Goal: Book appointment/travel/reservation

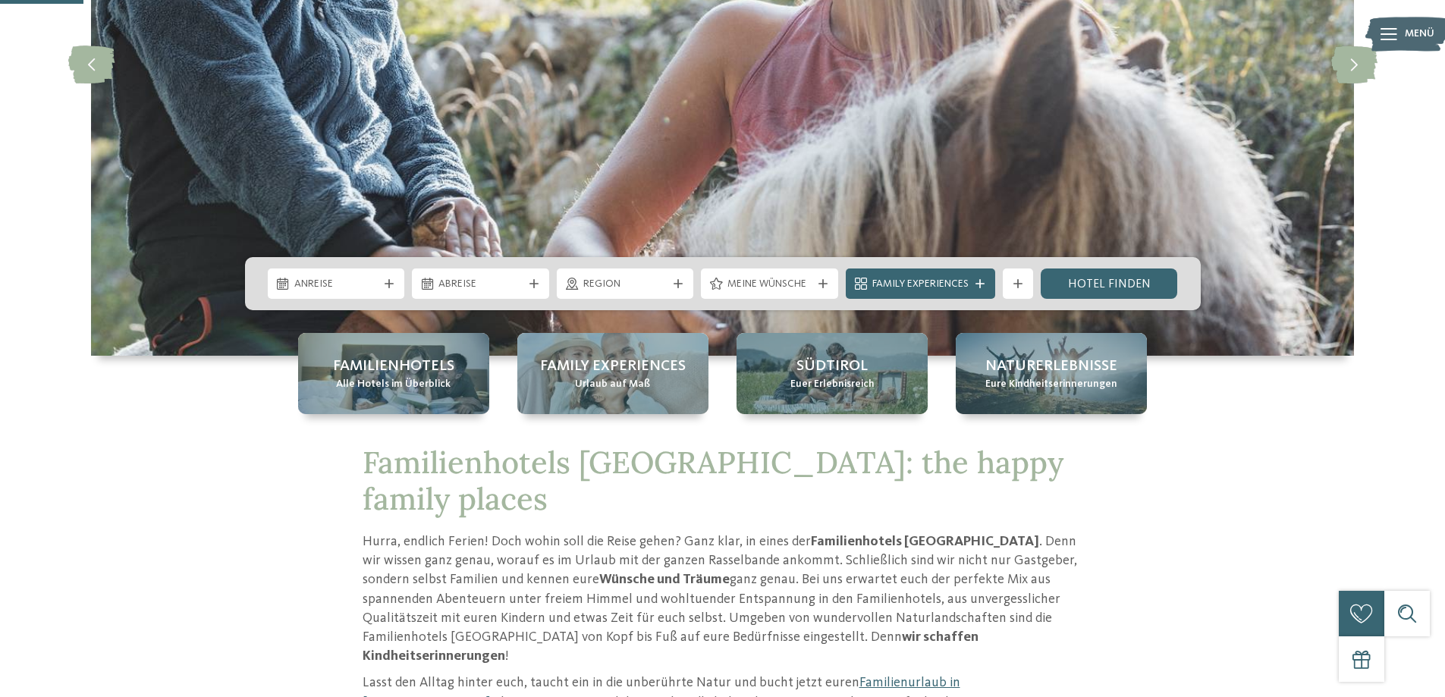
scroll to position [379, 0]
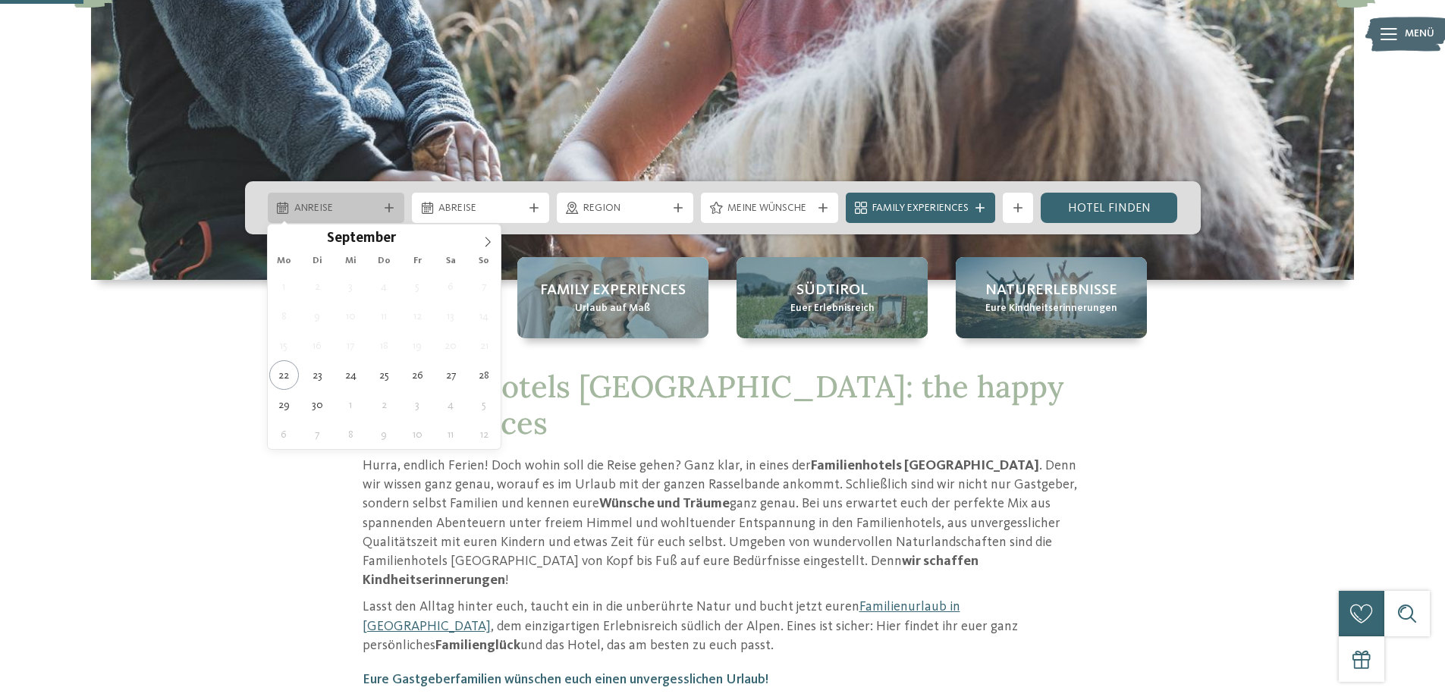
click at [390, 209] on icon at bounding box center [389, 207] width 9 height 9
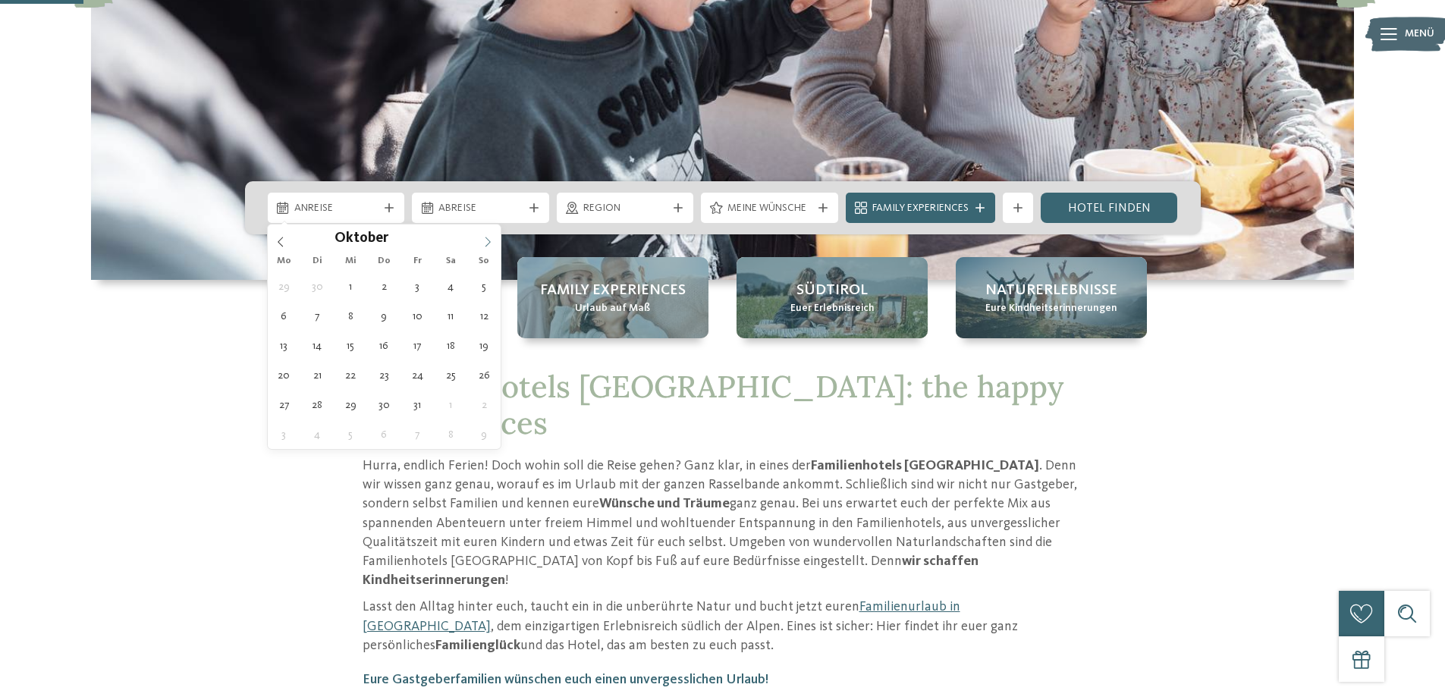
click at [487, 240] on icon at bounding box center [488, 242] width 11 height 11
type div "[DATE]"
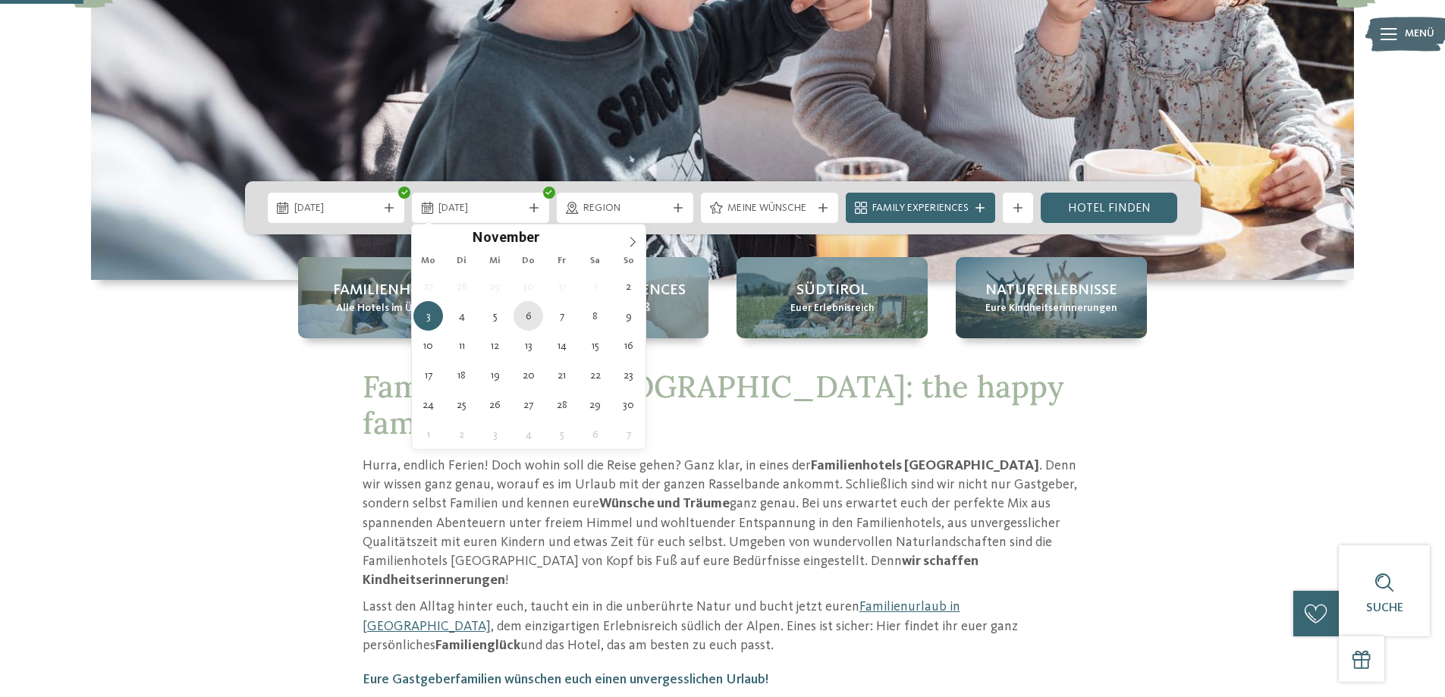
type div "[DATE]"
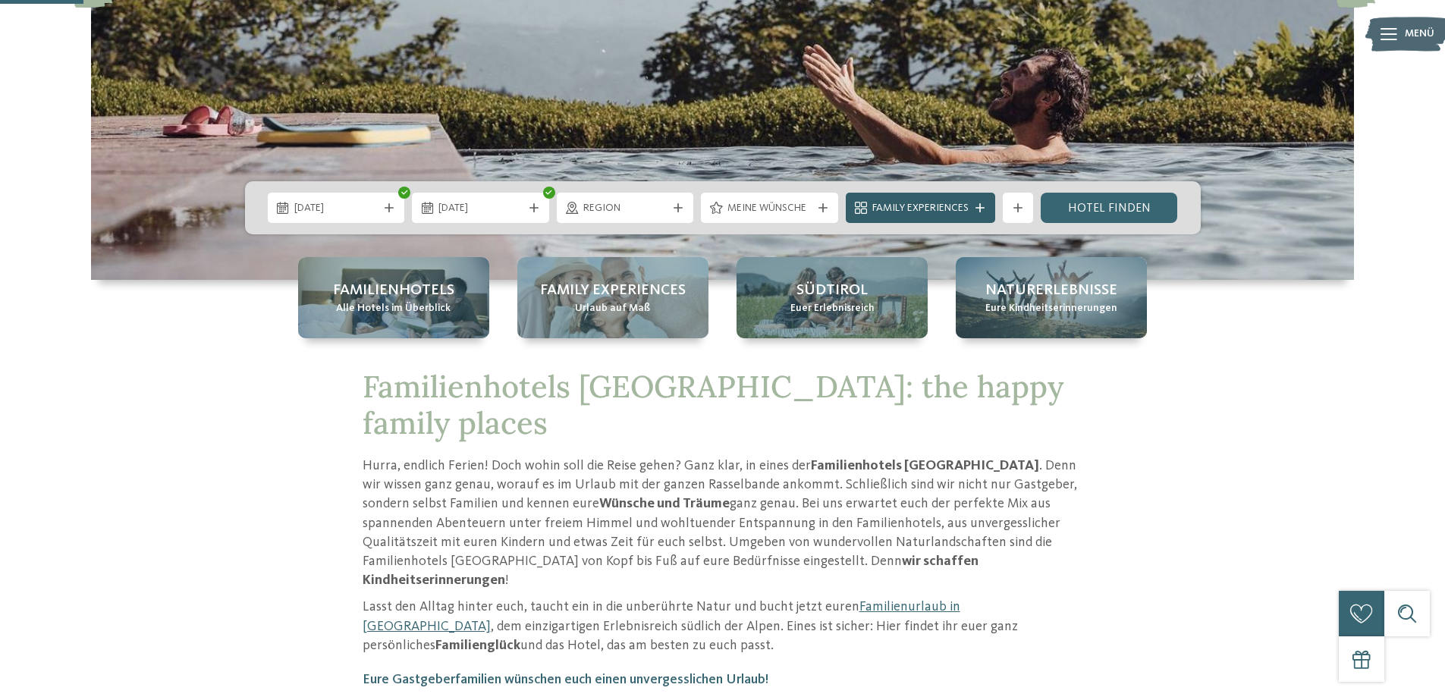
click at [983, 210] on icon at bounding box center [980, 207] width 9 height 9
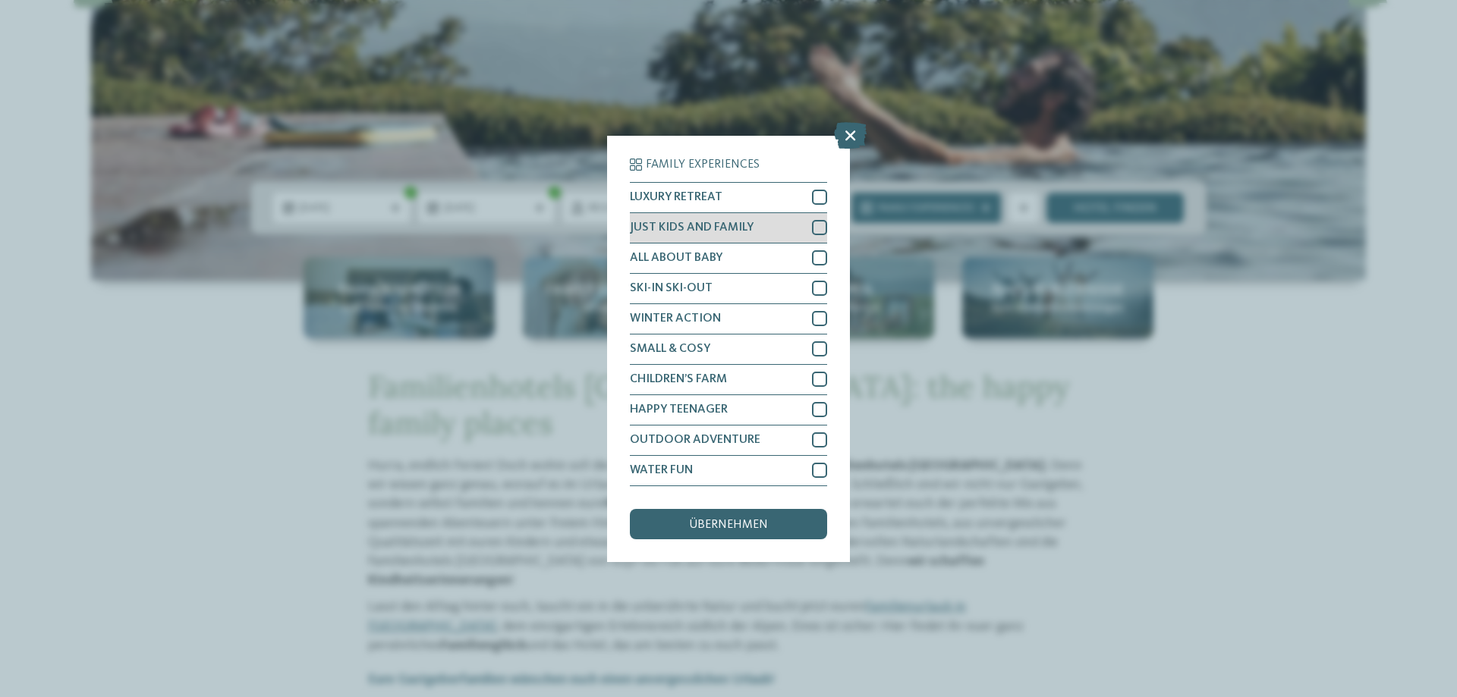
click at [820, 225] on div at bounding box center [819, 227] width 15 height 15
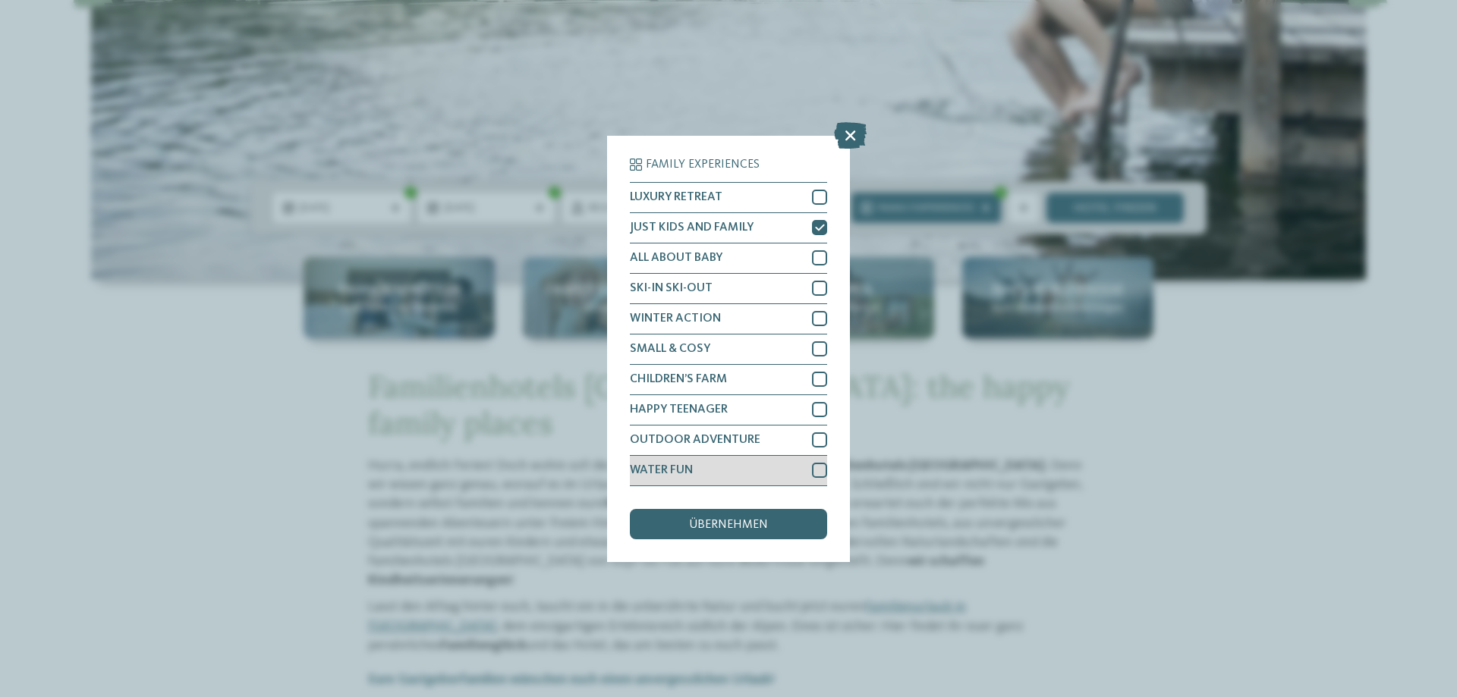
click at [816, 471] on div at bounding box center [819, 470] width 15 height 15
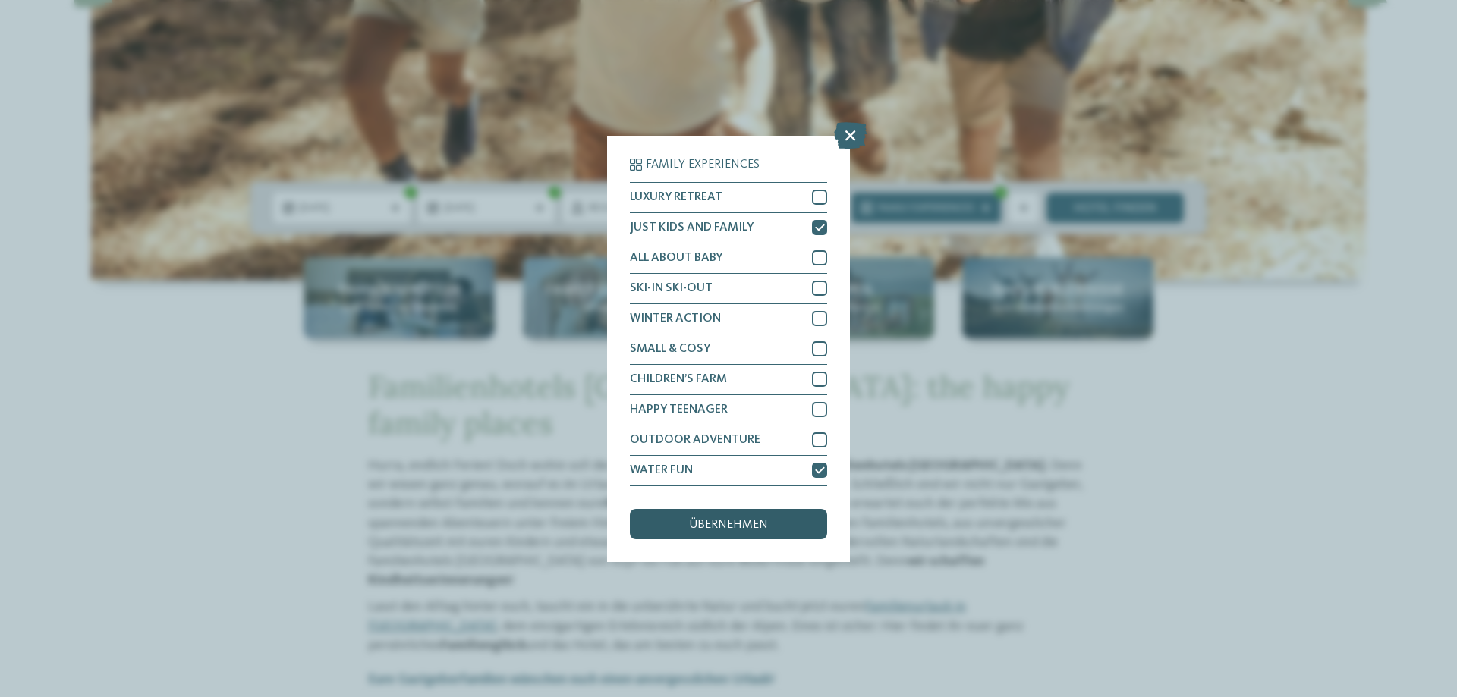
click at [747, 527] on span "übernehmen" at bounding box center [728, 525] width 79 height 12
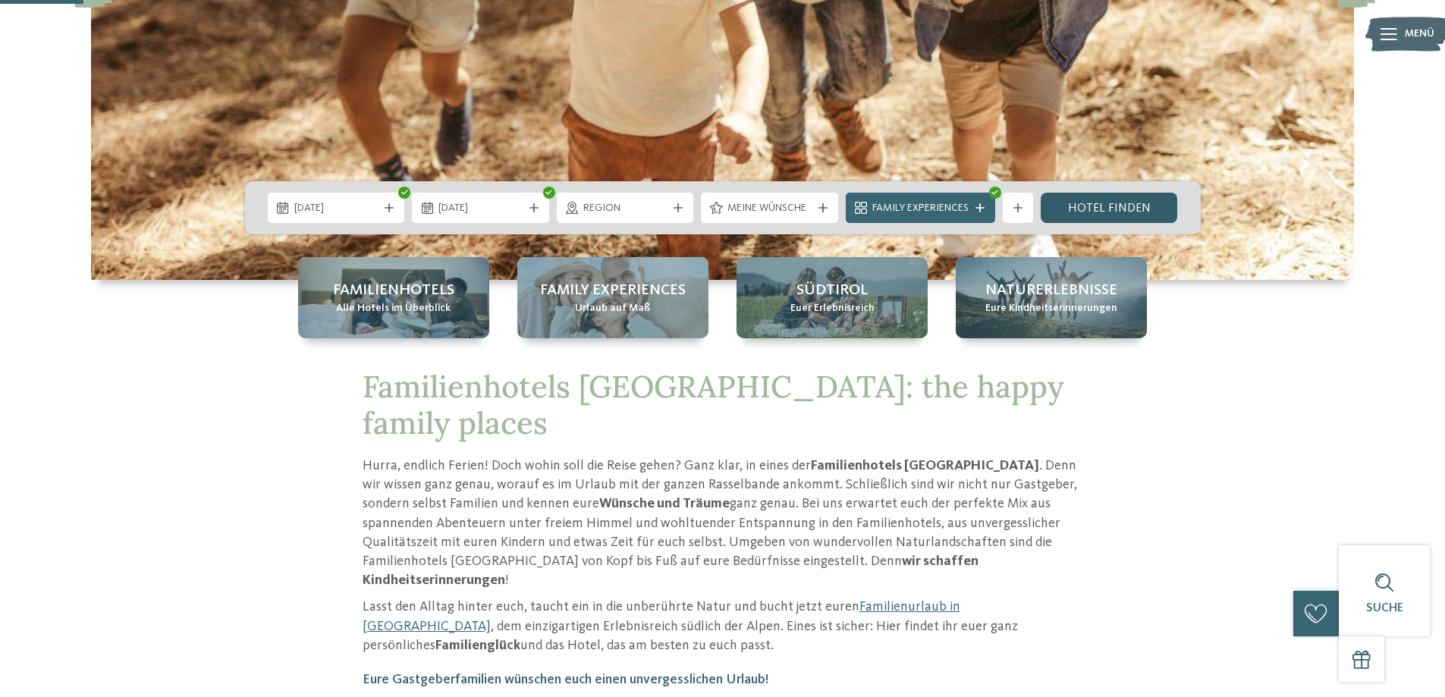
click at [1096, 207] on link "Hotel finden" at bounding box center [1109, 208] width 137 height 30
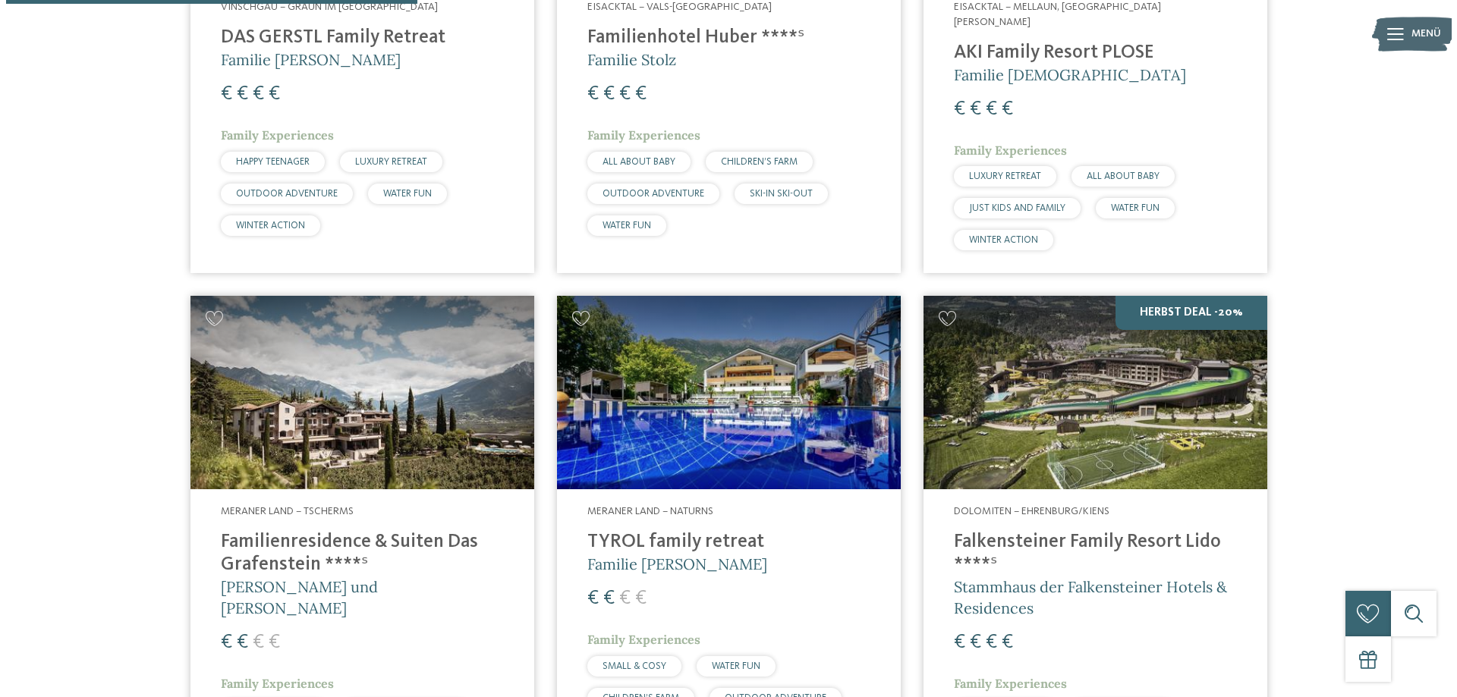
scroll to position [876, 0]
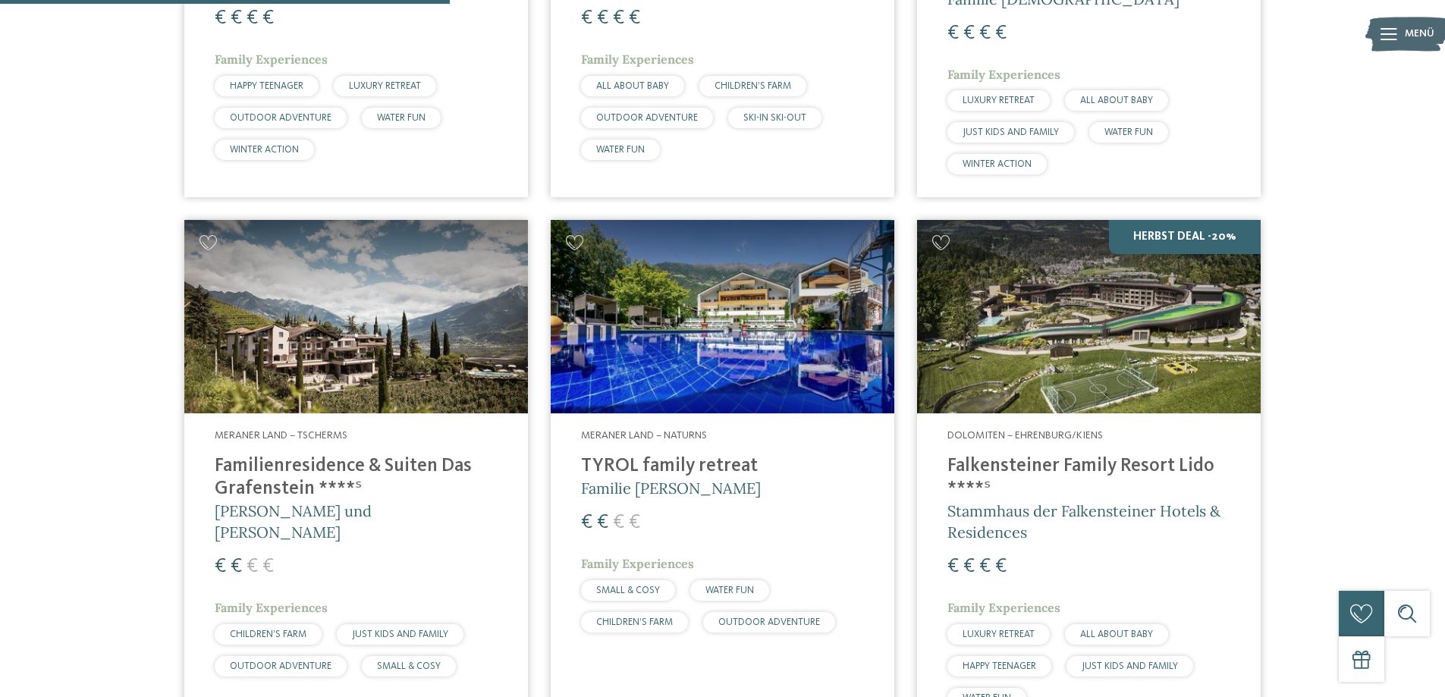
drag, startPoint x: 1086, startPoint y: 335, endPoint x: 1105, endPoint y: 552, distance: 218.5
click at [1105, 553] on div "€ € € €" at bounding box center [1089, 566] width 283 height 27
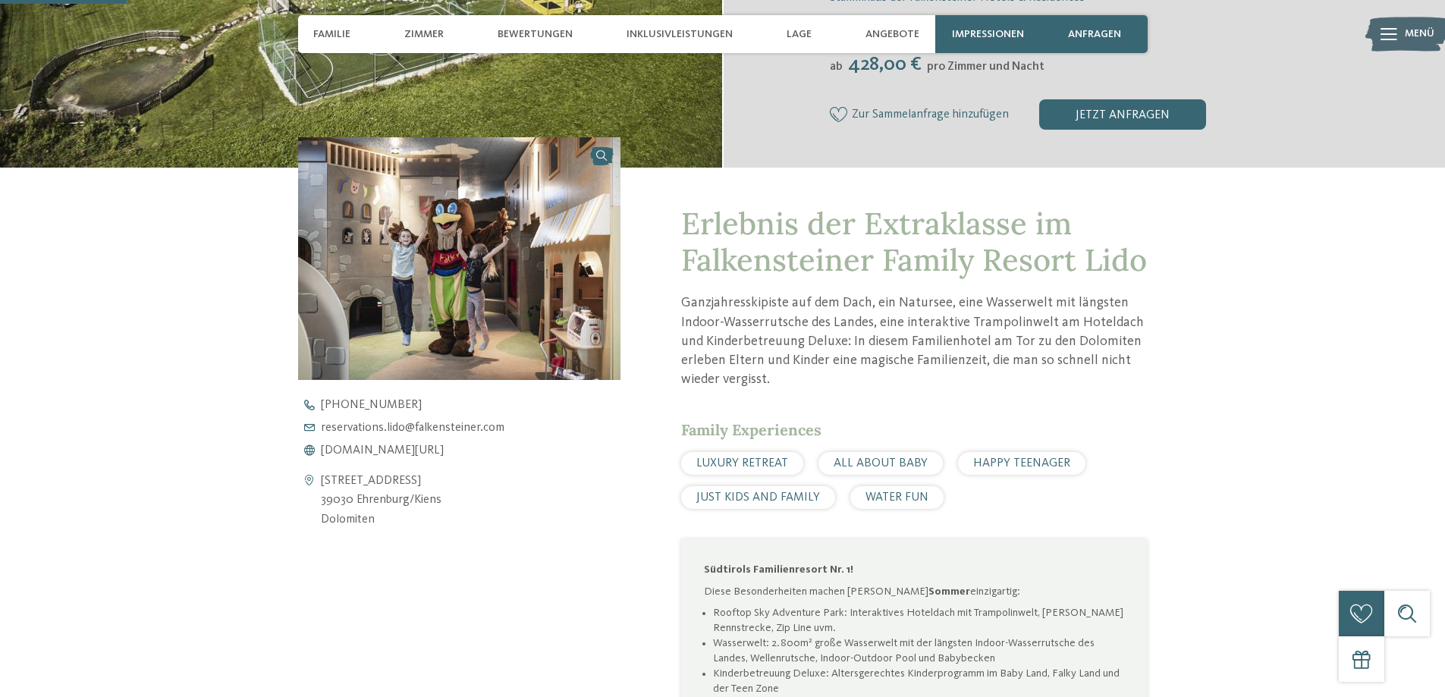
scroll to position [379, 0]
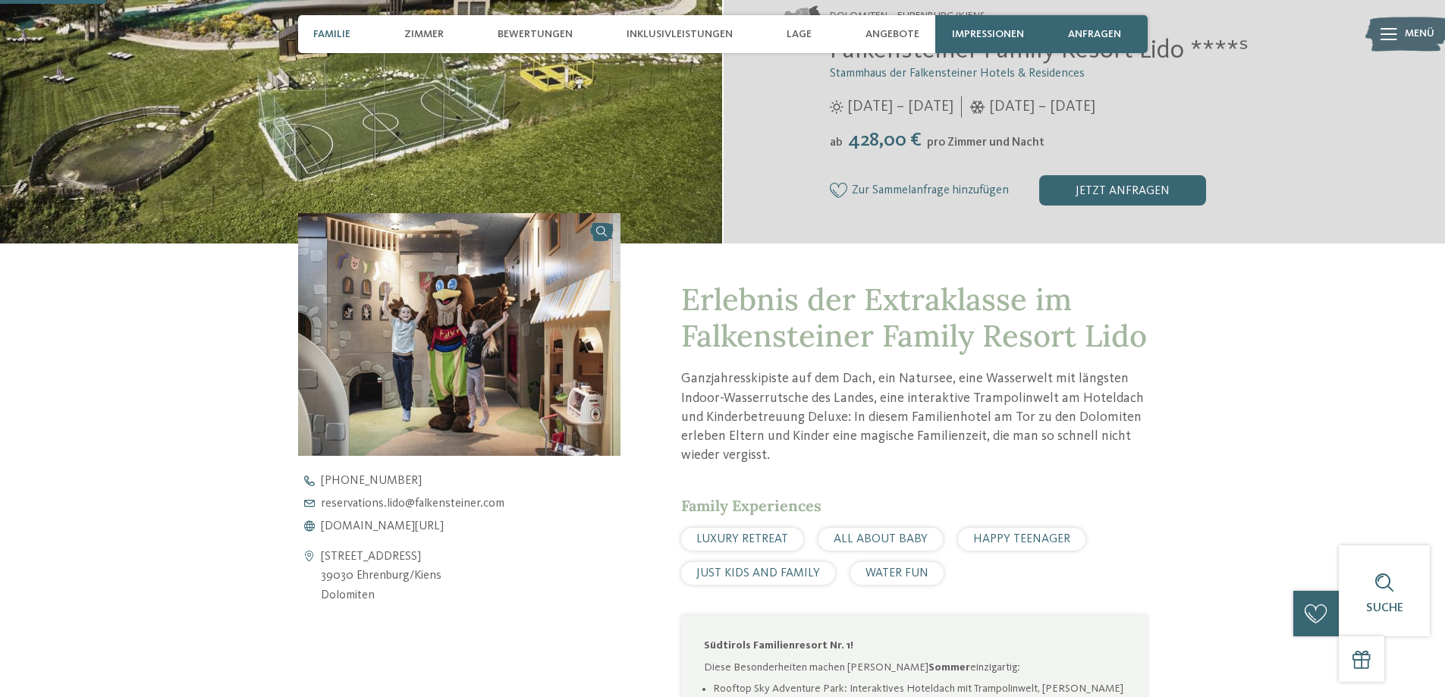
click at [323, 34] on span "Familie" at bounding box center [331, 34] width 37 height 13
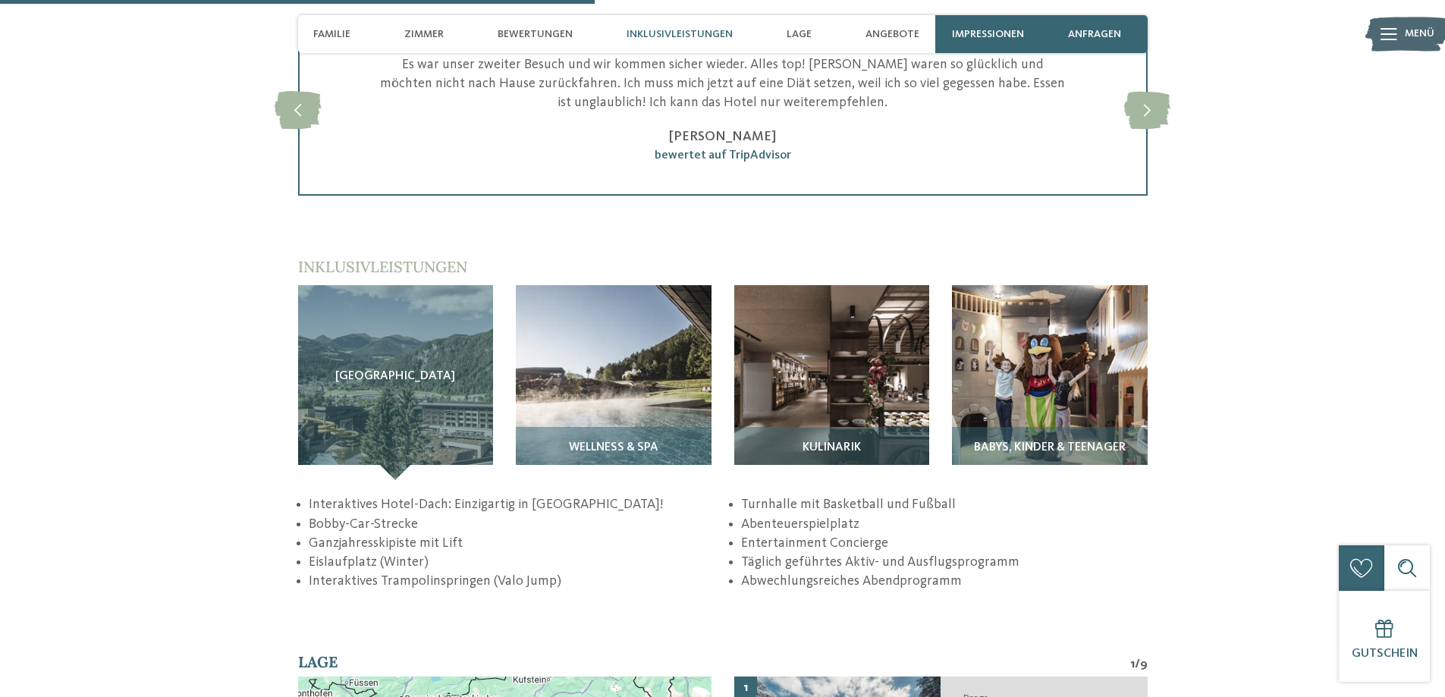
scroll to position [2285, 0]
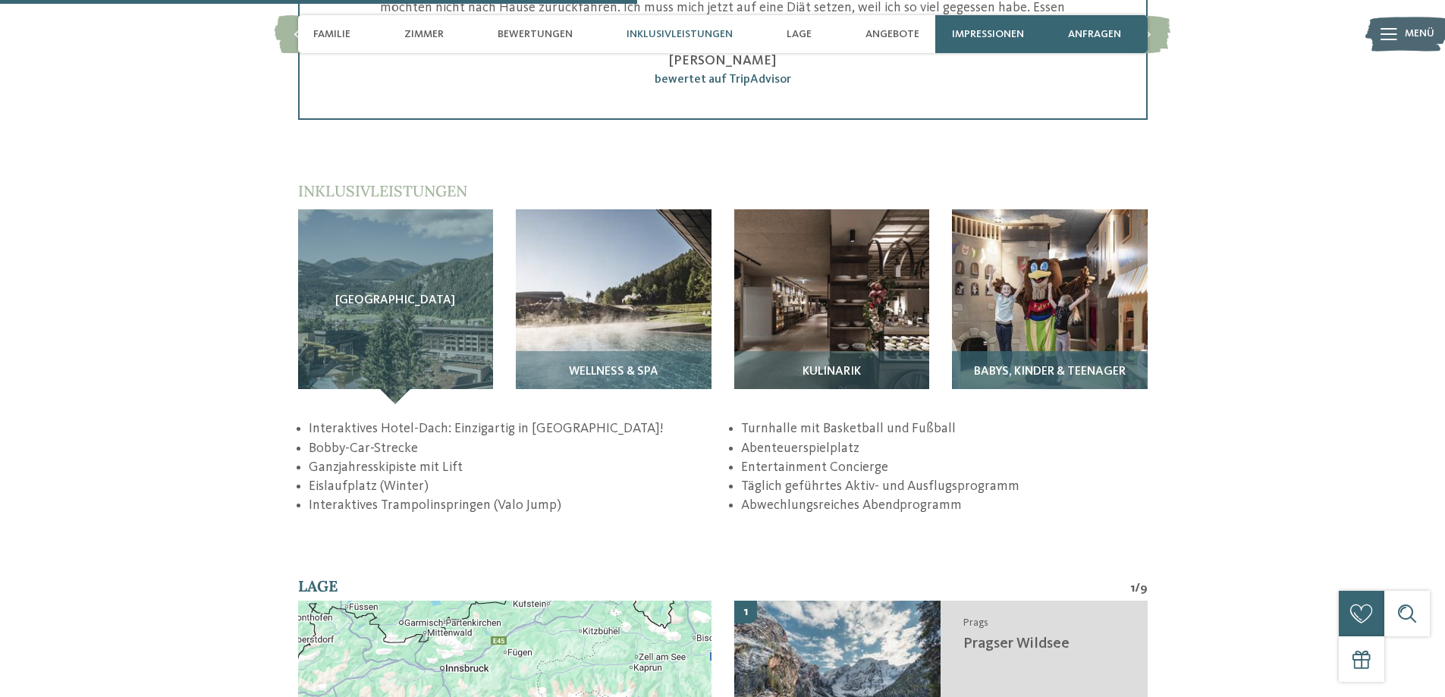
click at [1054, 366] on span "Babys, Kinder & Teenager" at bounding box center [1050, 373] width 152 height 14
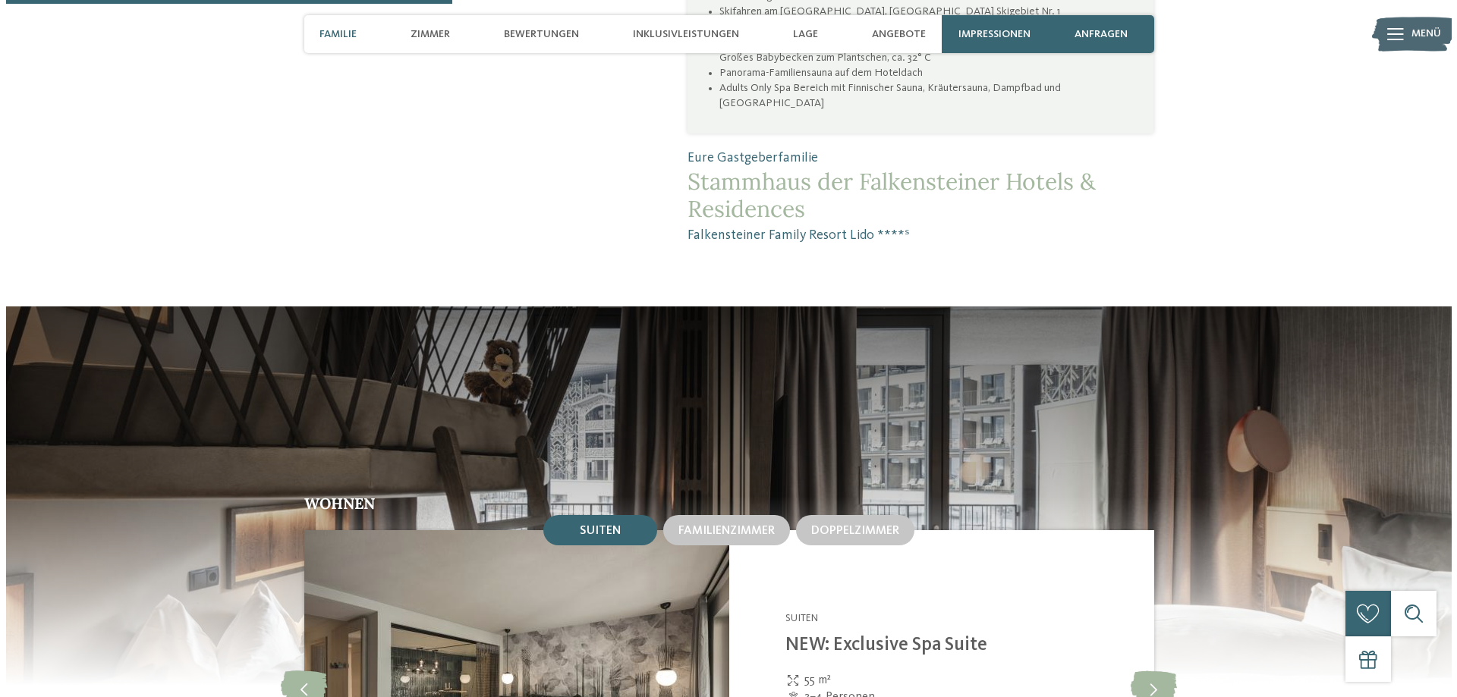
scroll to position [1222, 0]
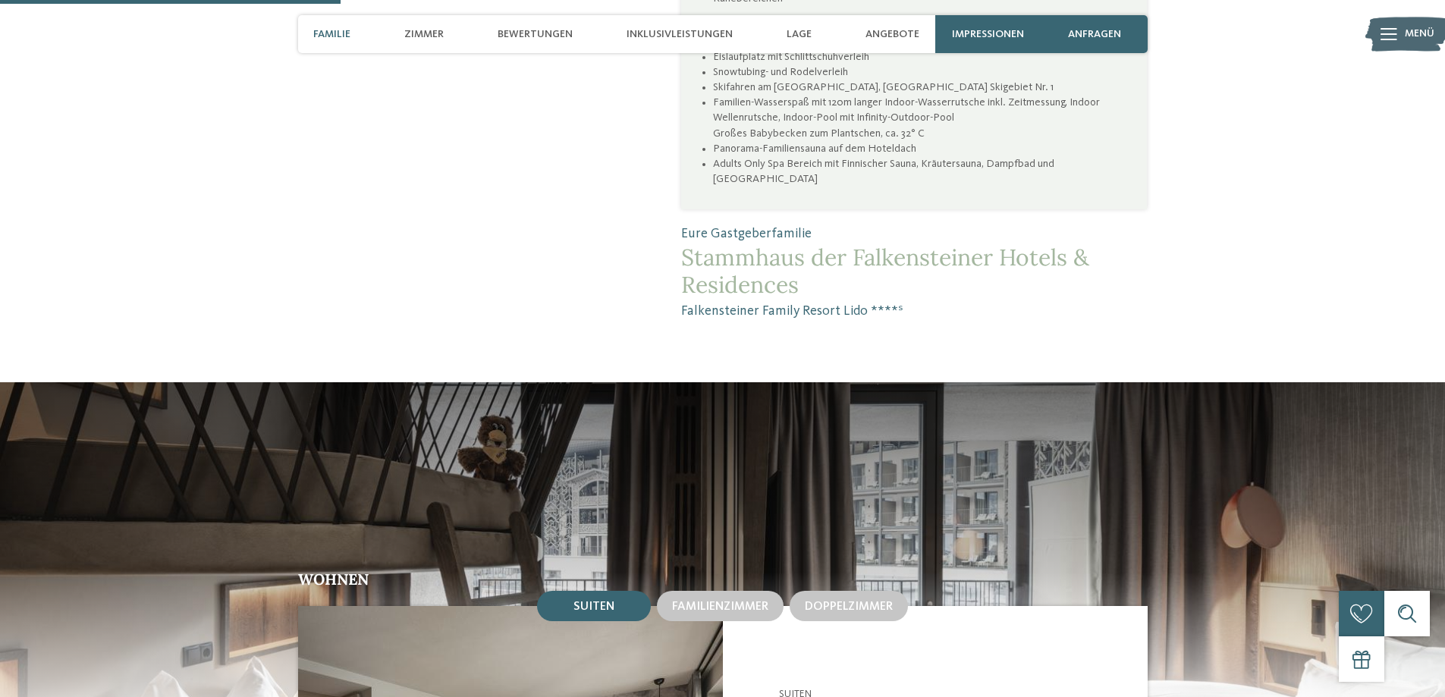
click at [1393, 32] on icon at bounding box center [1389, 34] width 17 height 12
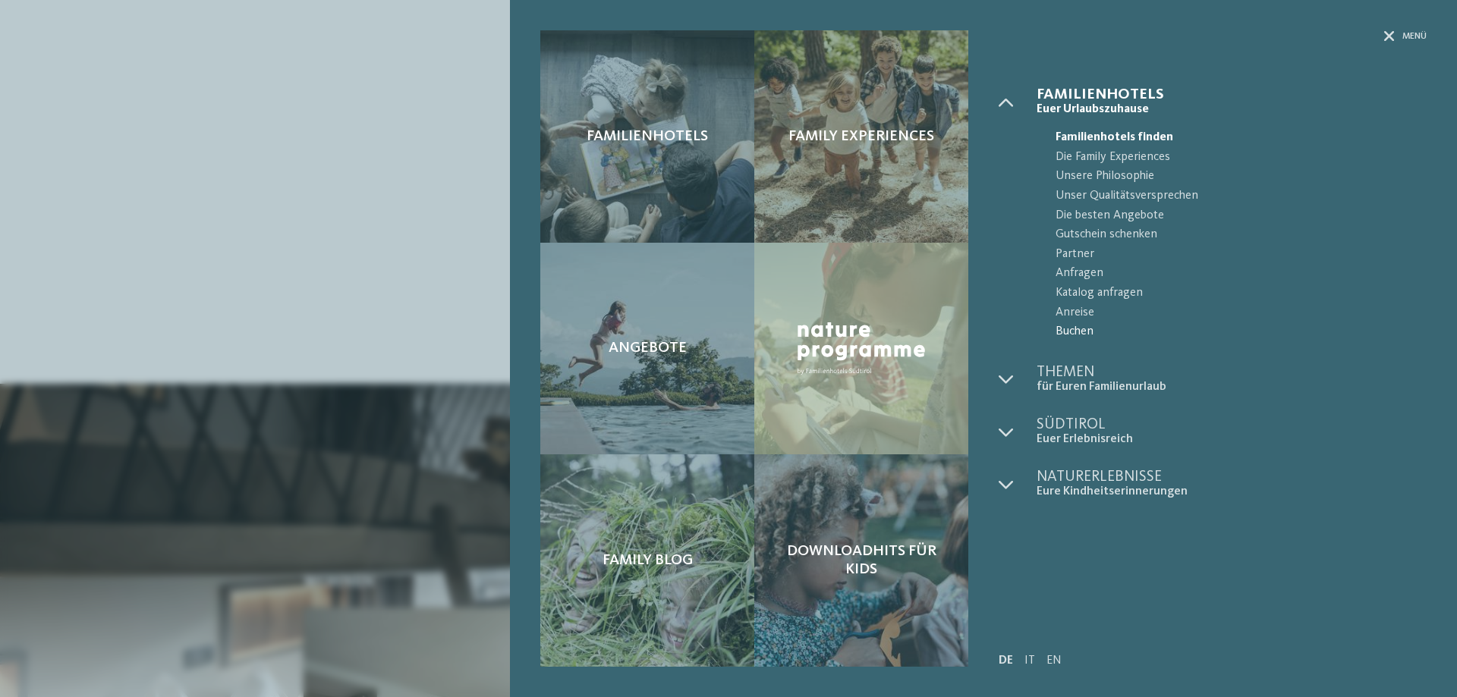
click at [1080, 331] on span "Buchen" at bounding box center [1240, 332] width 371 height 20
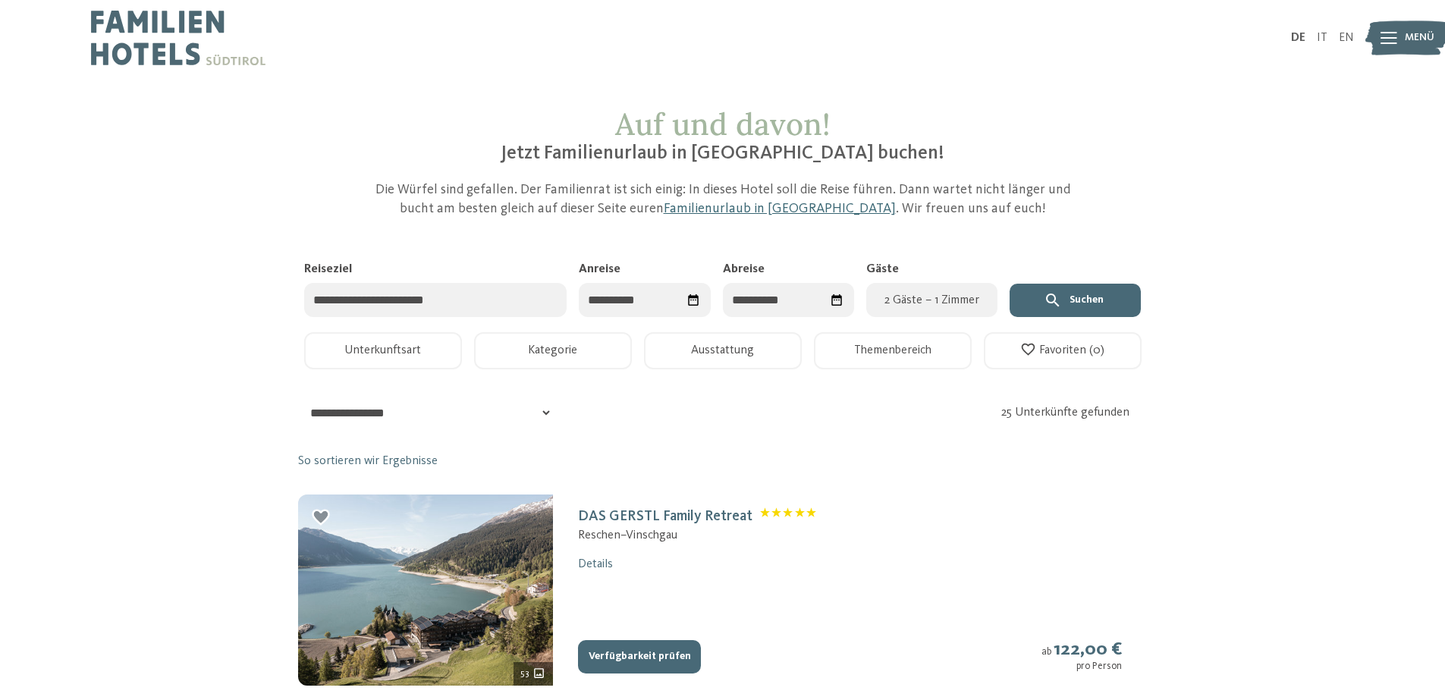
click at [684, 299] on div "Datum auswählen" at bounding box center [693, 300] width 25 height 25
click at [744, 338] on span "Nächster Monat" at bounding box center [749, 338] width 15 height 15
click at [745, 338] on span "Nächster Monat" at bounding box center [748, 338] width 15 height 15
click at [747, 391] on div "2" at bounding box center [749, 394] width 25 height 29
type input "**********"
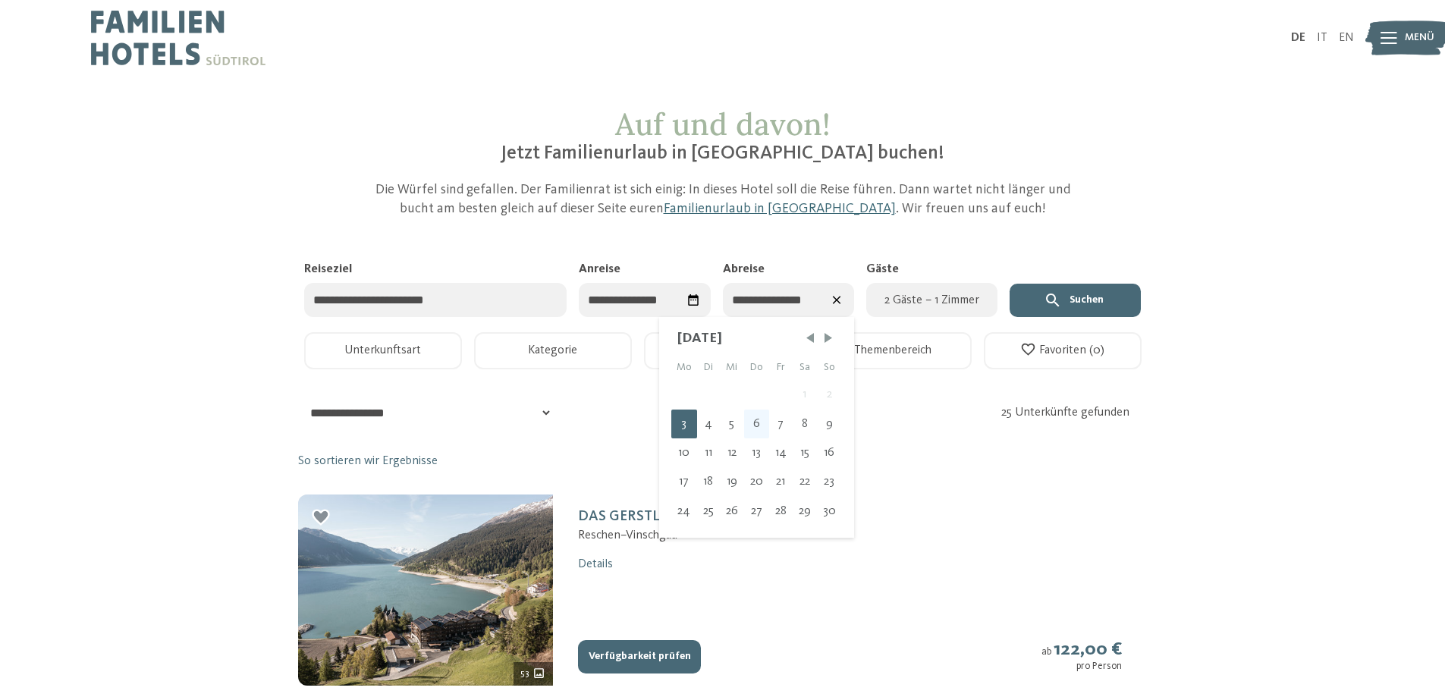
click at [759, 421] on div "6" at bounding box center [756, 424] width 25 height 29
type input "**********"
click at [963, 299] on span "2 Gäste – 1 Zimmer" at bounding box center [932, 300] width 113 height 18
select select "*"
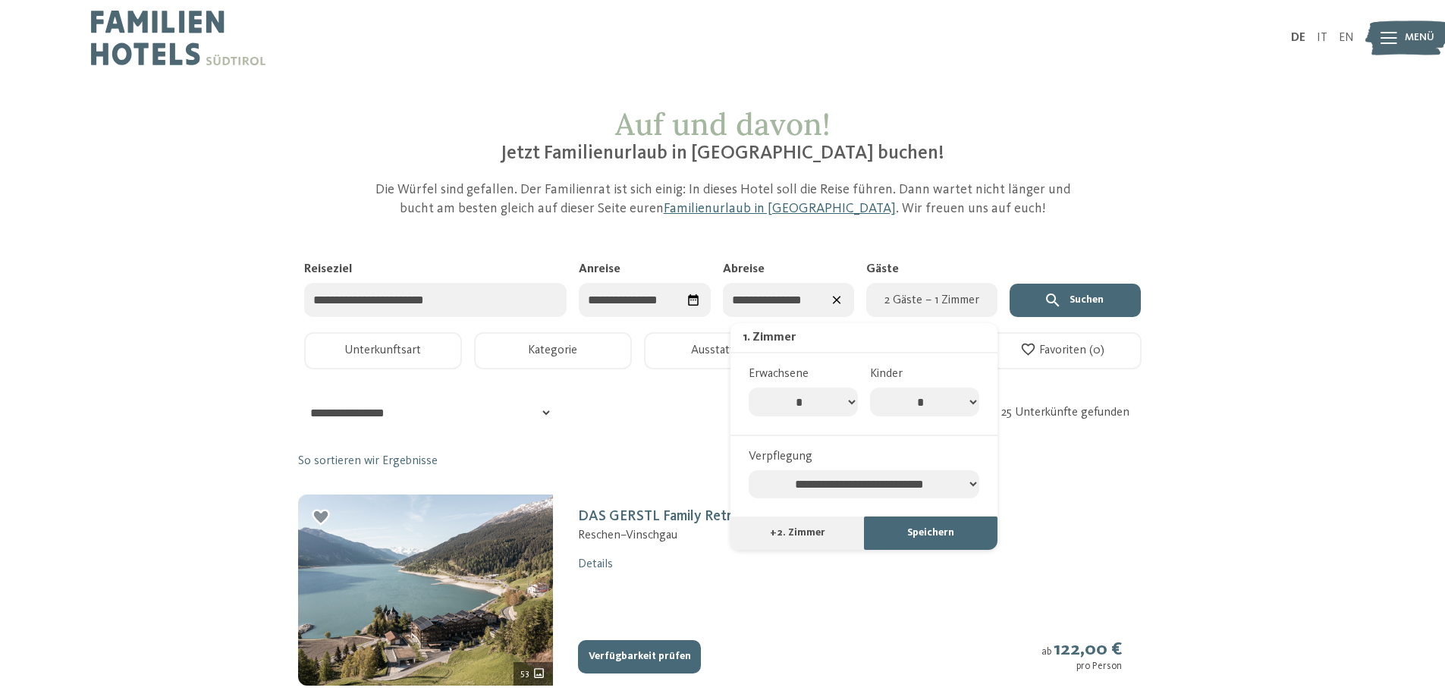
click at [969, 407] on select "* * * * * * * *" at bounding box center [924, 402] width 109 height 29
select select "*"
click at [870, 388] on select "* * * * * * * *" at bounding box center [924, 402] width 109 height 29
select select "*"
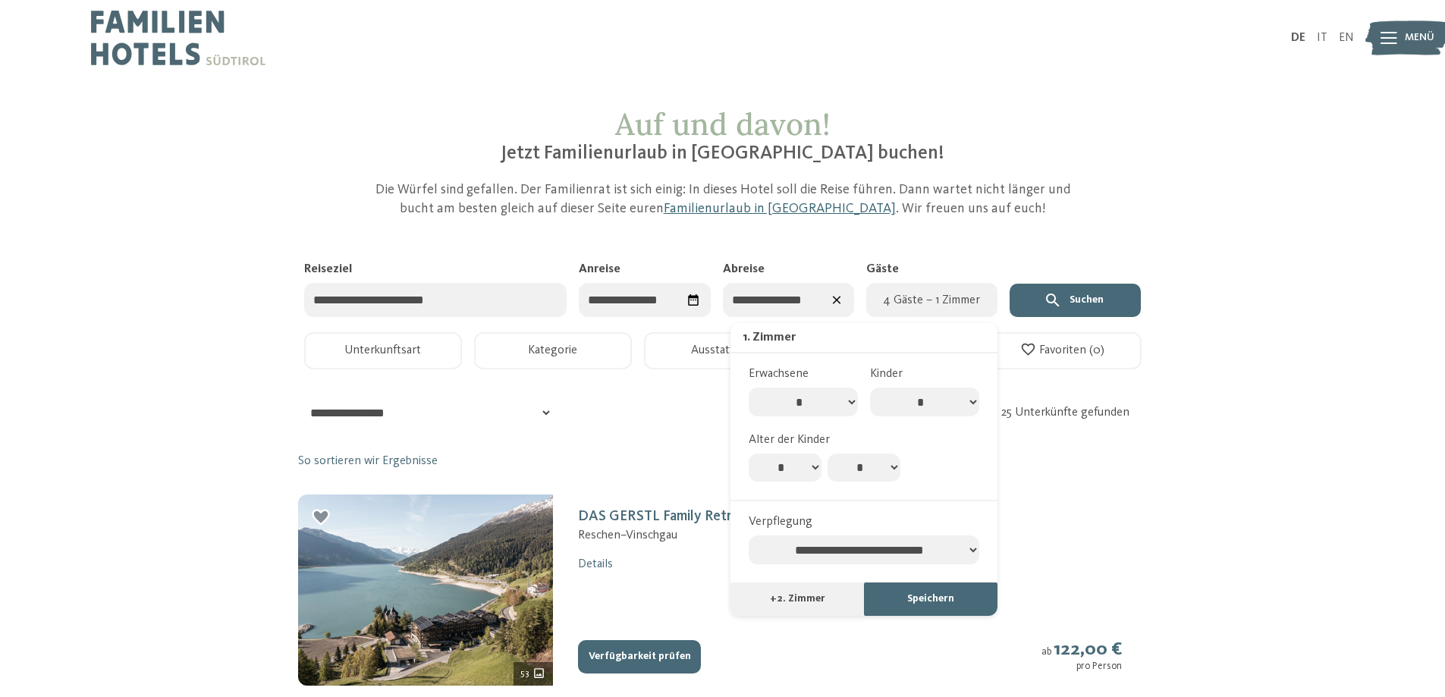
click at [792, 467] on select "* * * * * * * * * * ** ** ** ** ** ** ** **" at bounding box center [785, 468] width 73 height 29
select select "*"
click at [749, 454] on select "* * * * * * * * * * ** ** ** ** ** ** ** **" at bounding box center [785, 468] width 73 height 29
click at [859, 473] on select "* * * * * * * * * * ** ** ** ** ** ** ** **" at bounding box center [864, 468] width 73 height 29
select select "*"
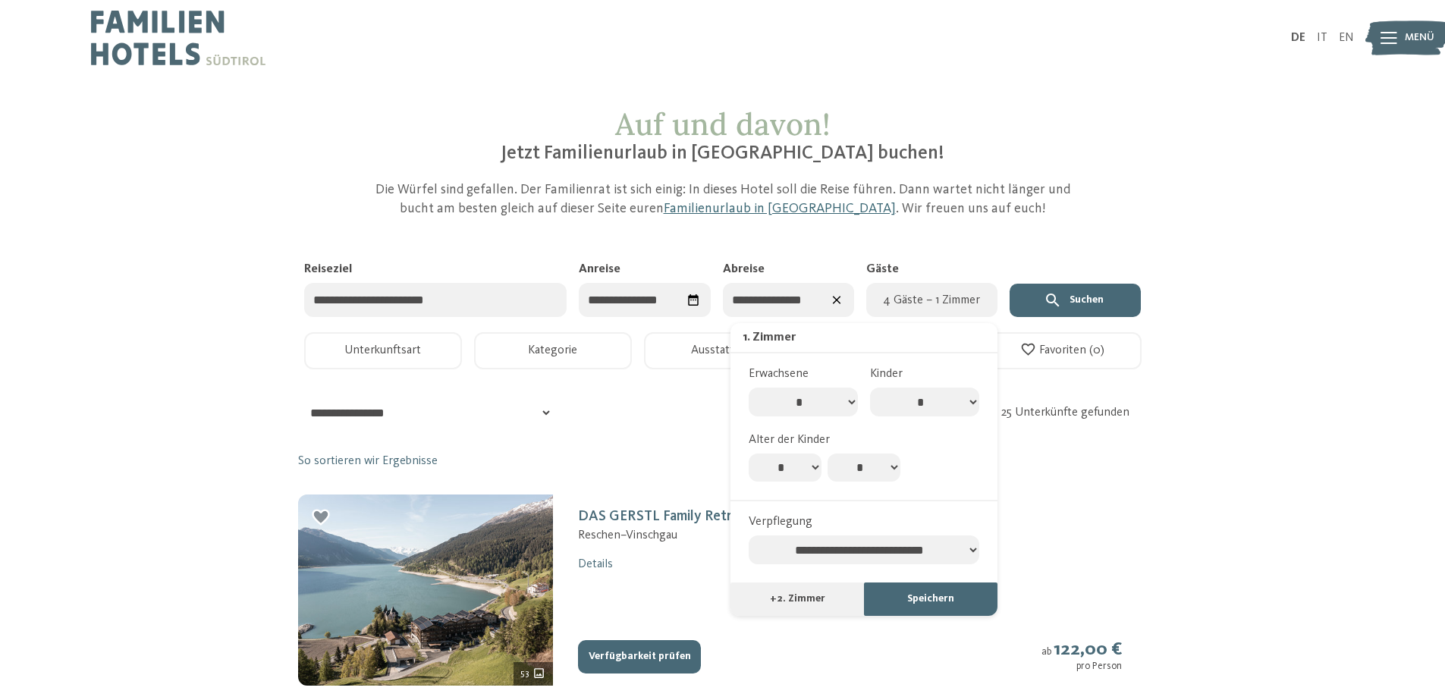
click at [828, 454] on select "* * * * * * * * * * ** ** ** ** ** ** ** **" at bounding box center [864, 468] width 73 height 29
click at [916, 603] on button "Speichern" at bounding box center [931, 599] width 134 height 33
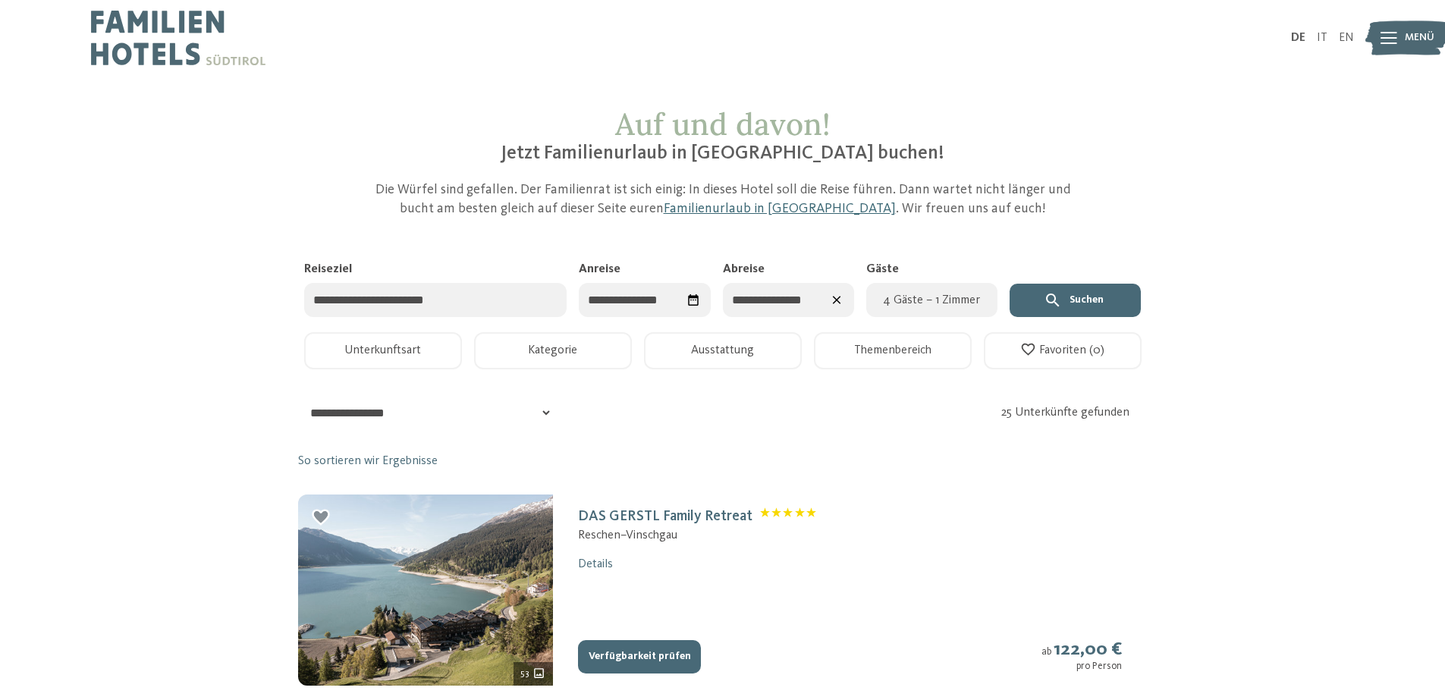
click at [1074, 300] on button "Suchen" at bounding box center [1075, 300] width 131 height 33
click at [583, 352] on button "Kategorie" at bounding box center [553, 350] width 158 height 37
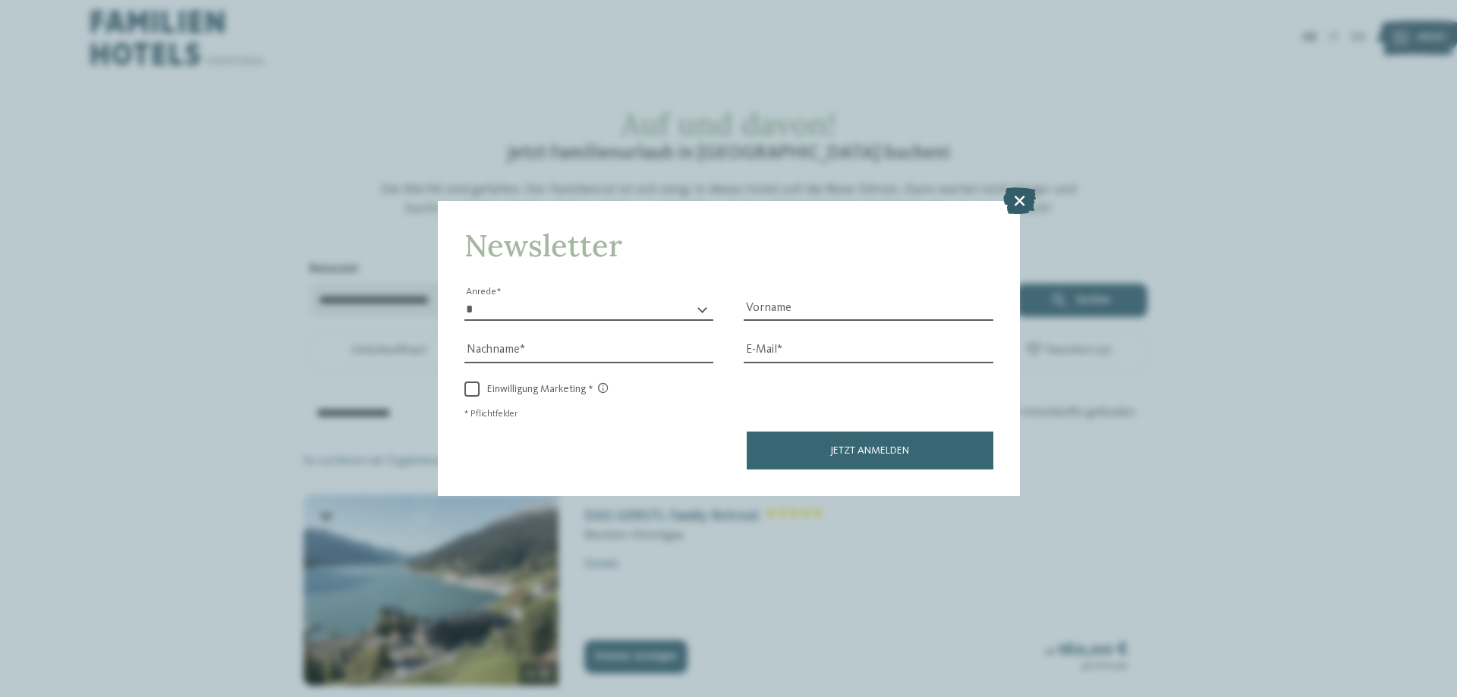
click at [1020, 202] on icon at bounding box center [1019, 200] width 33 height 27
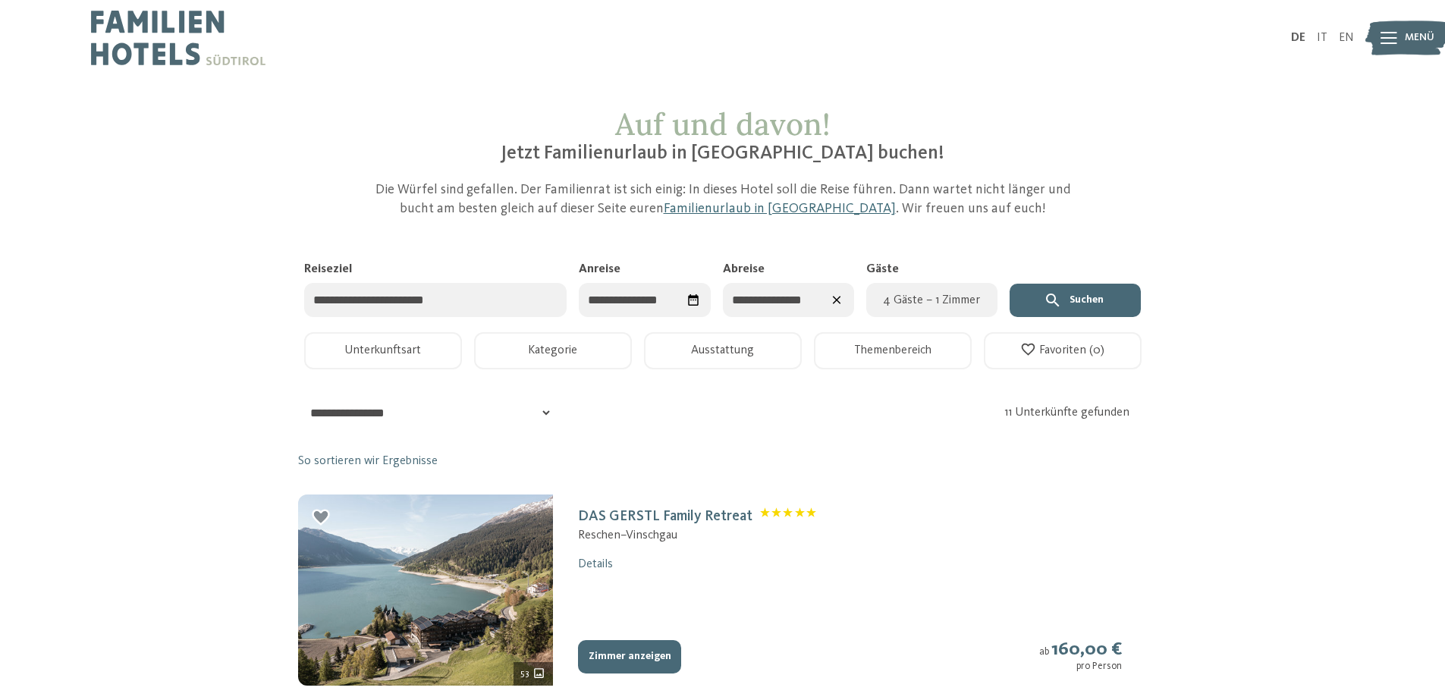
click at [580, 344] on button "Kategorie" at bounding box center [553, 350] width 158 height 37
click at [907, 355] on button "Themenbereich" at bounding box center [893, 350] width 158 height 37
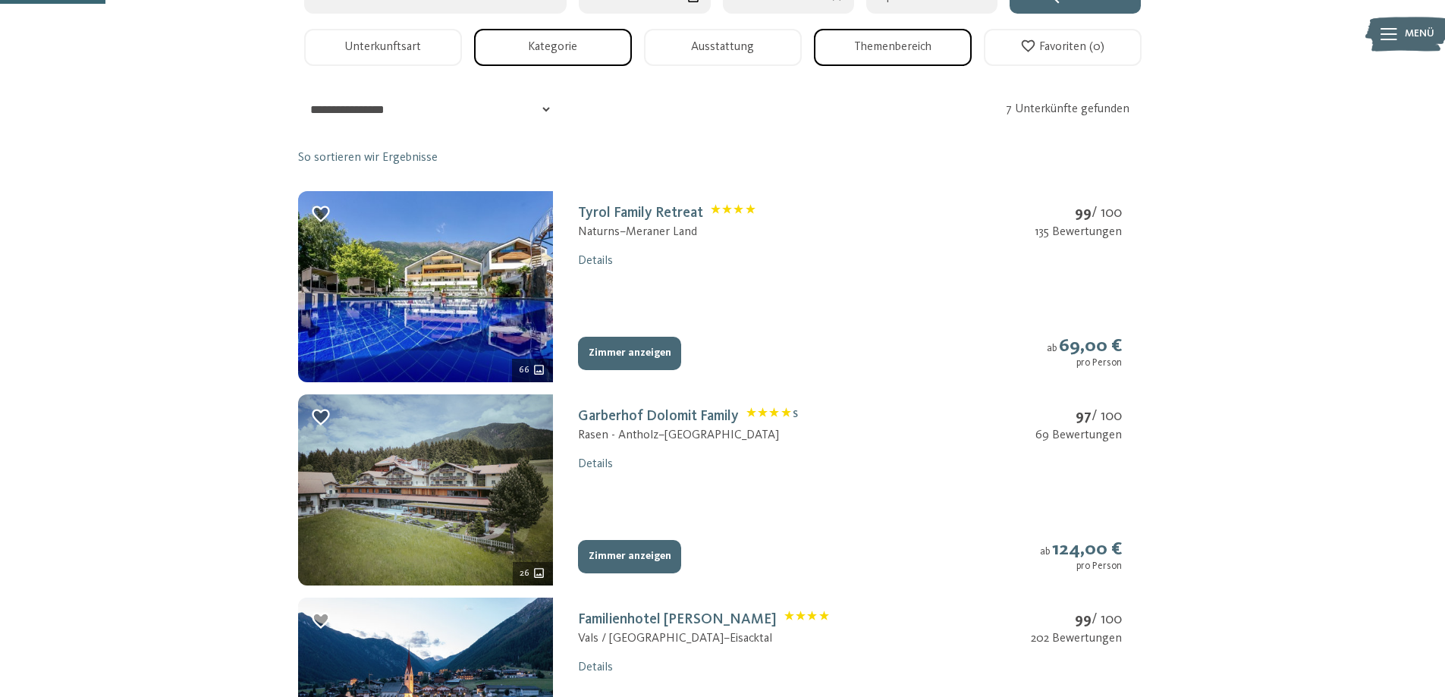
scroll to position [152, 0]
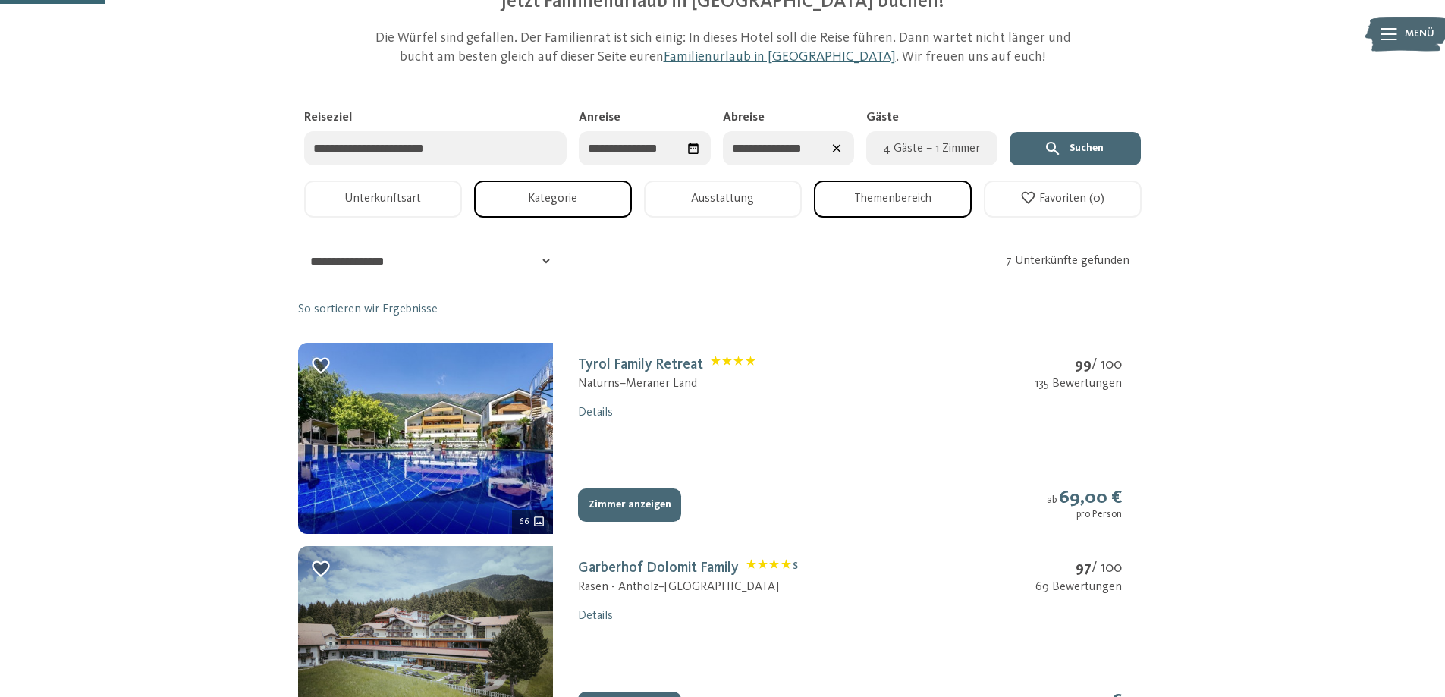
click at [420, 200] on button "Unterkunftsart" at bounding box center [383, 199] width 158 height 37
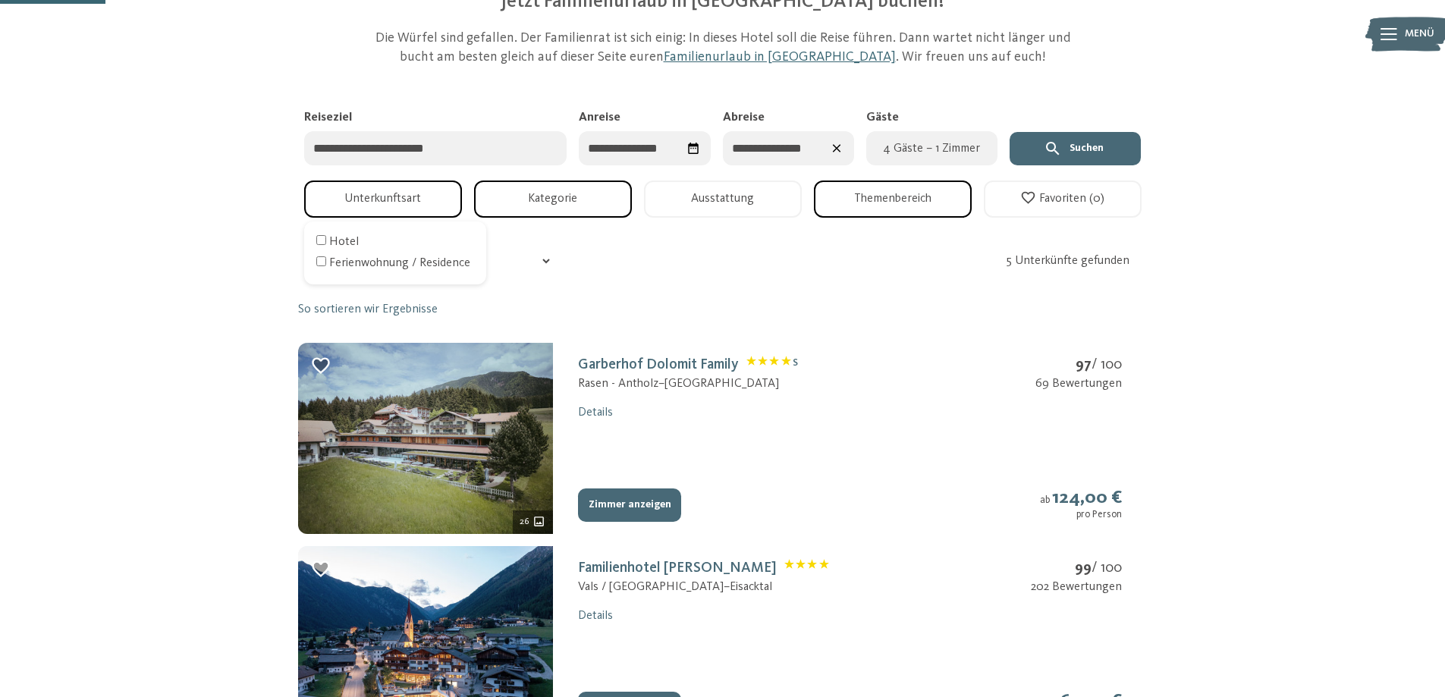
click at [1316, 338] on div "Auf und davon! Jetzt Familienurlaub in Südtirol buchen! Die Würfel sind gefalle…" at bounding box center [722, 705] width 1445 height 1502
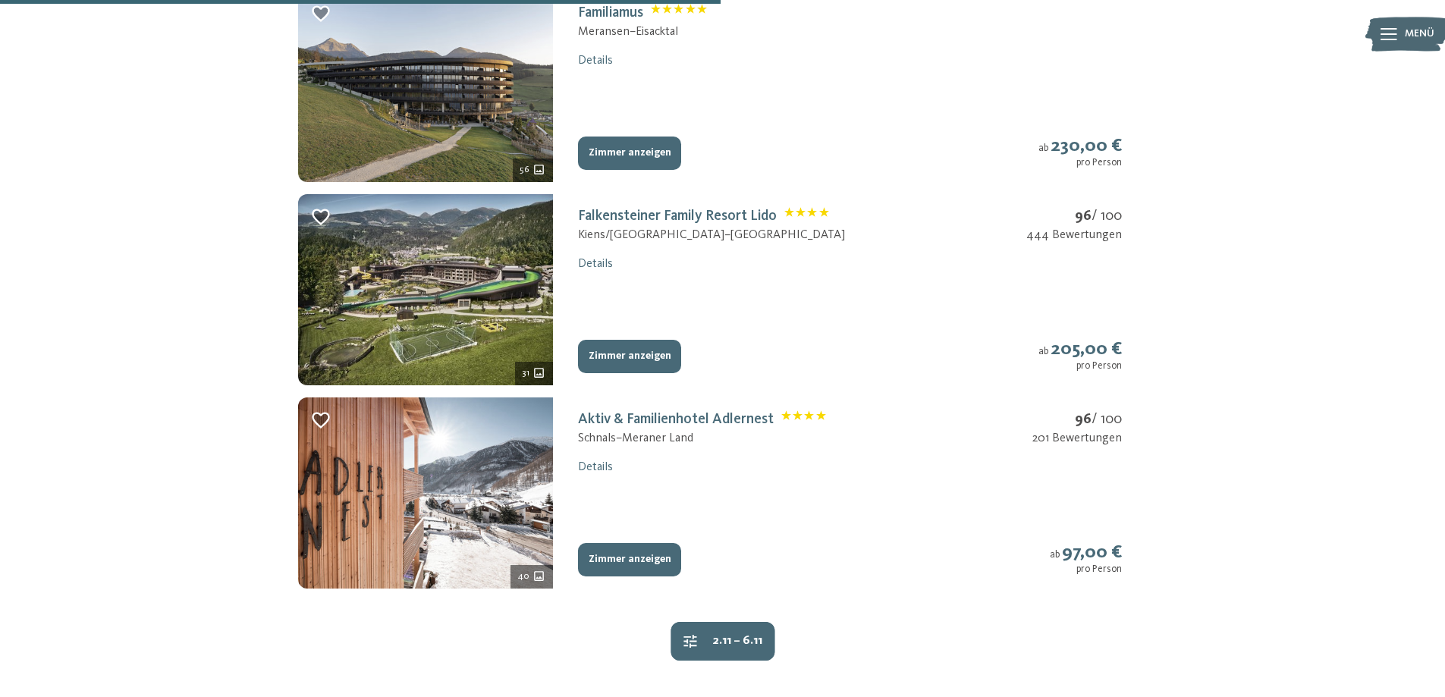
scroll to position [835, 0]
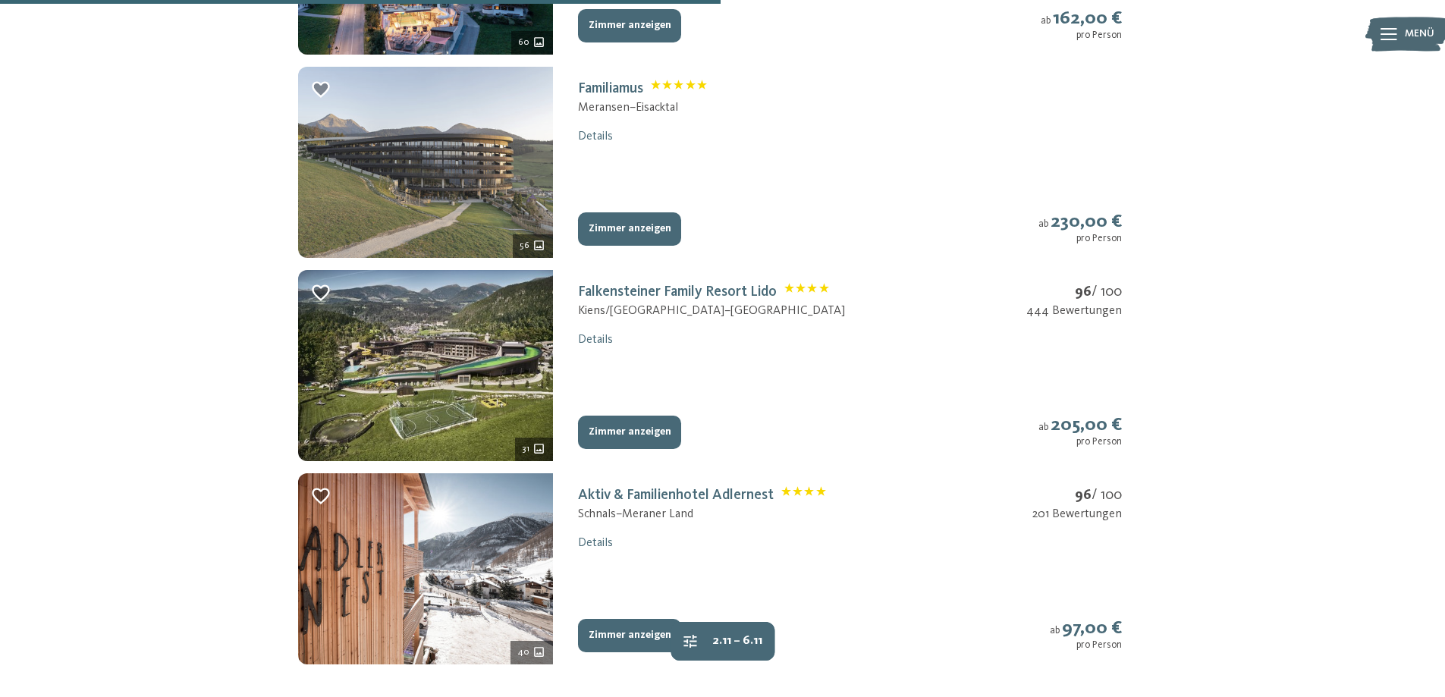
click at [464, 137] on img at bounding box center [425, 162] width 255 height 191
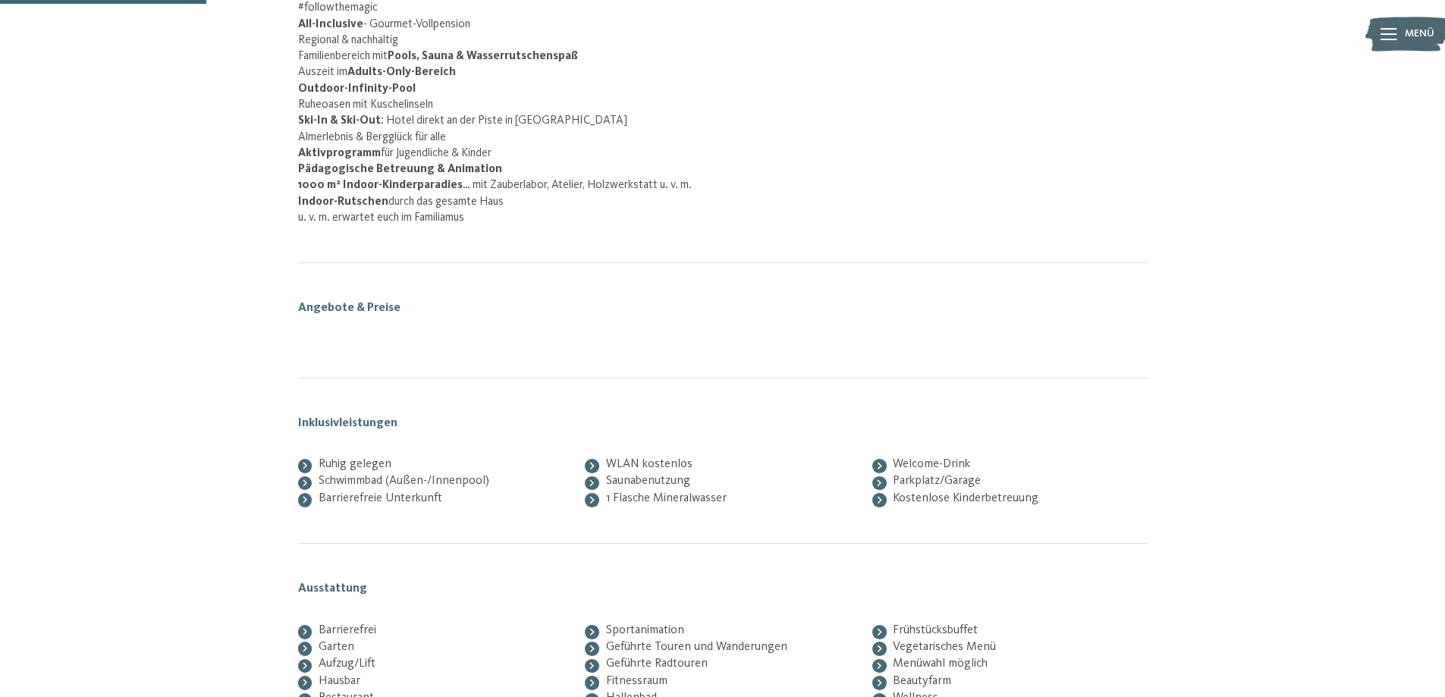
scroll to position [249, 0]
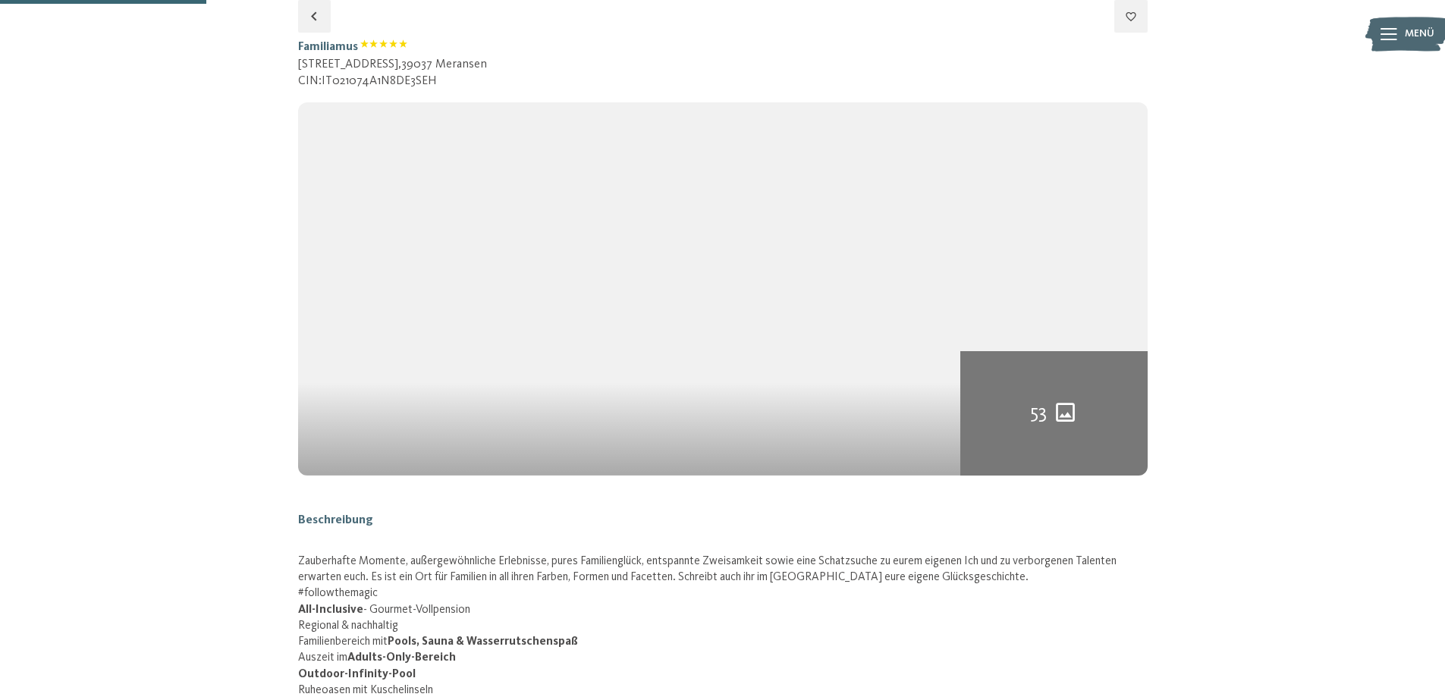
select select "*"
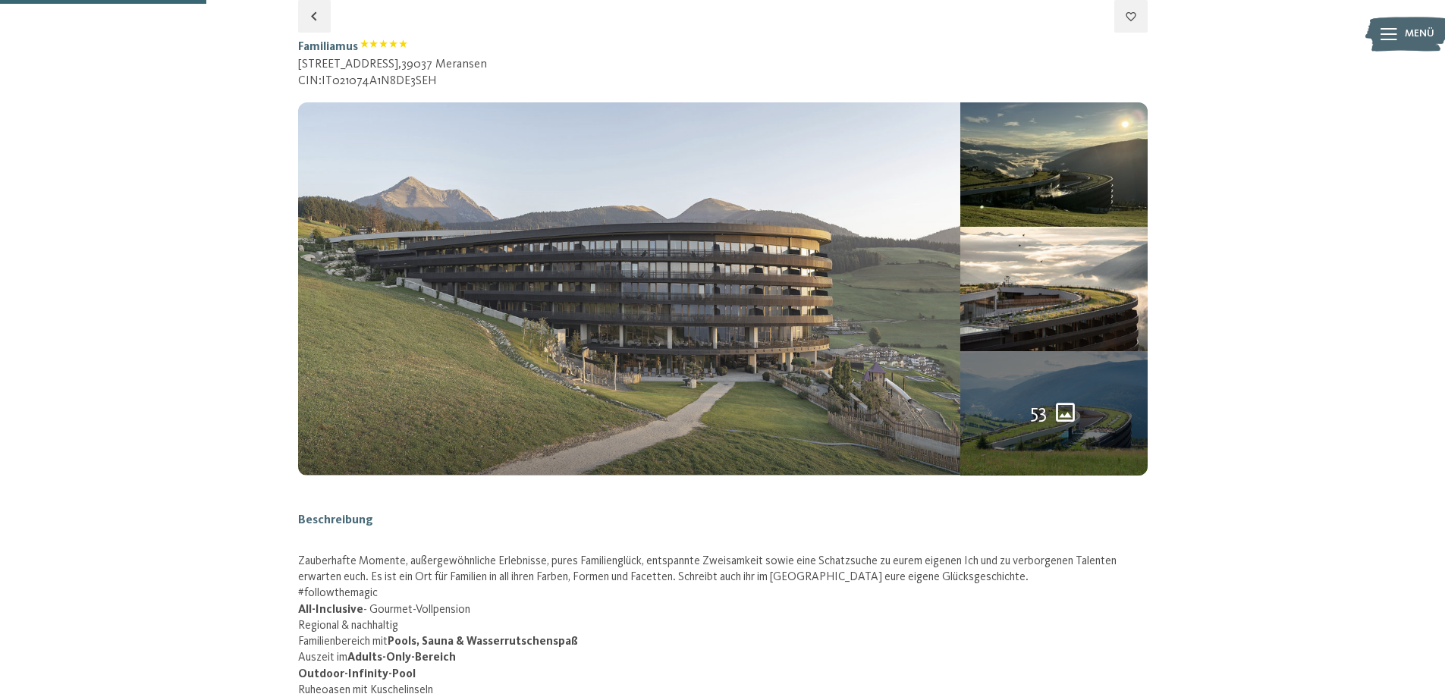
select select "*"
select select "**********"
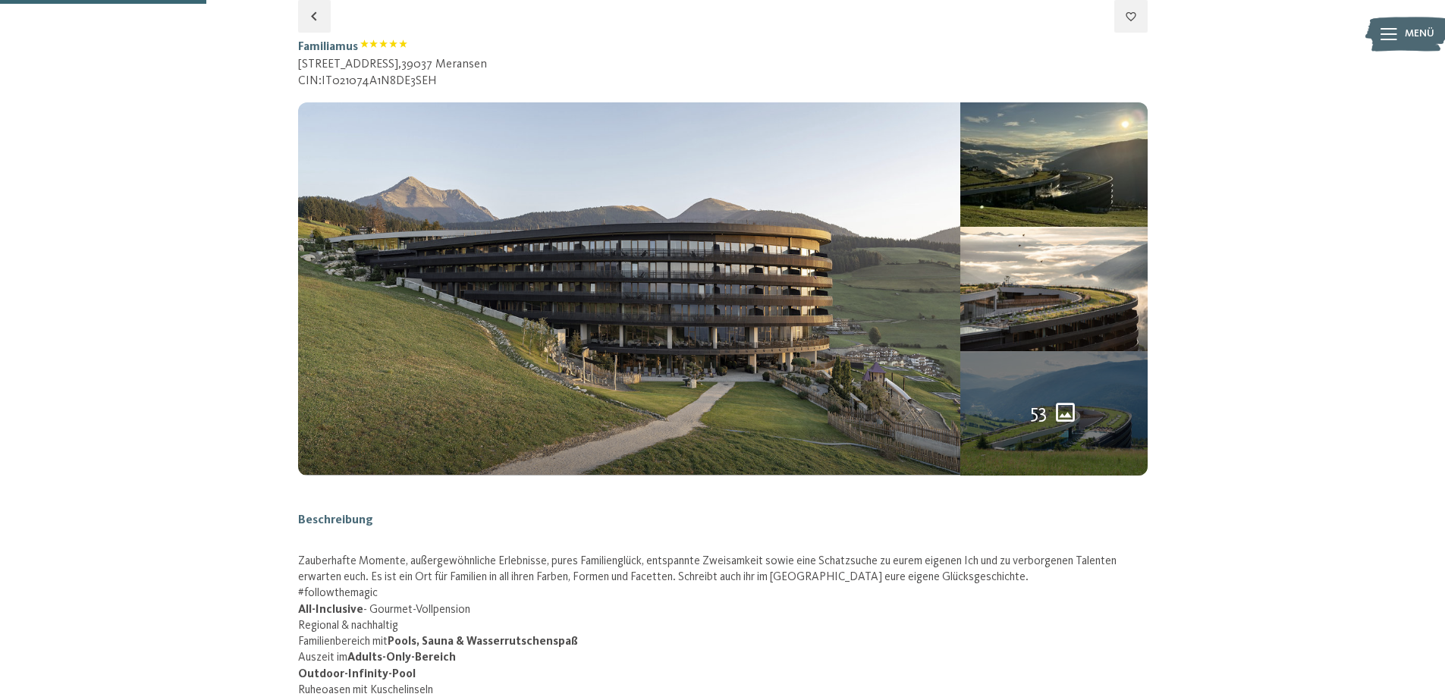
click at [1064, 411] on icon "53 weitere Bilder" at bounding box center [1065, 412] width 25 height 25
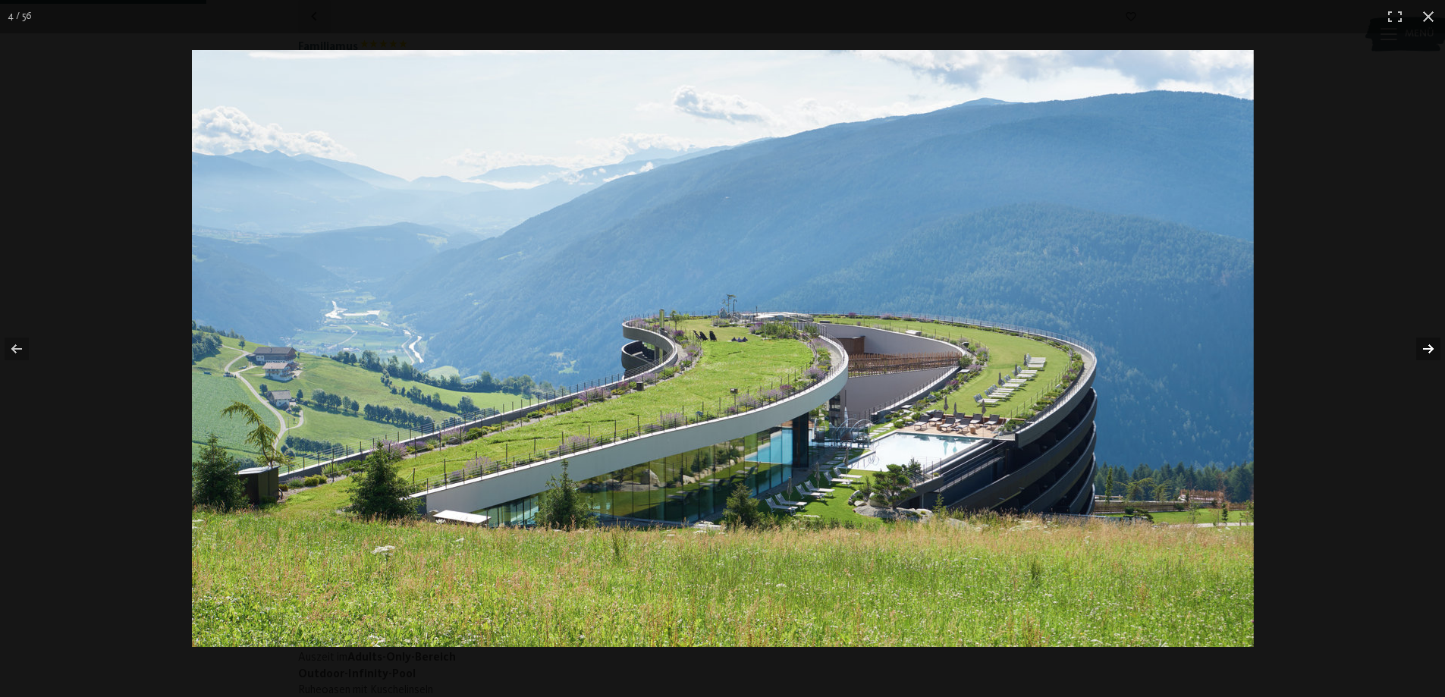
click at [1434, 349] on button "button" at bounding box center [1418, 349] width 53 height 76
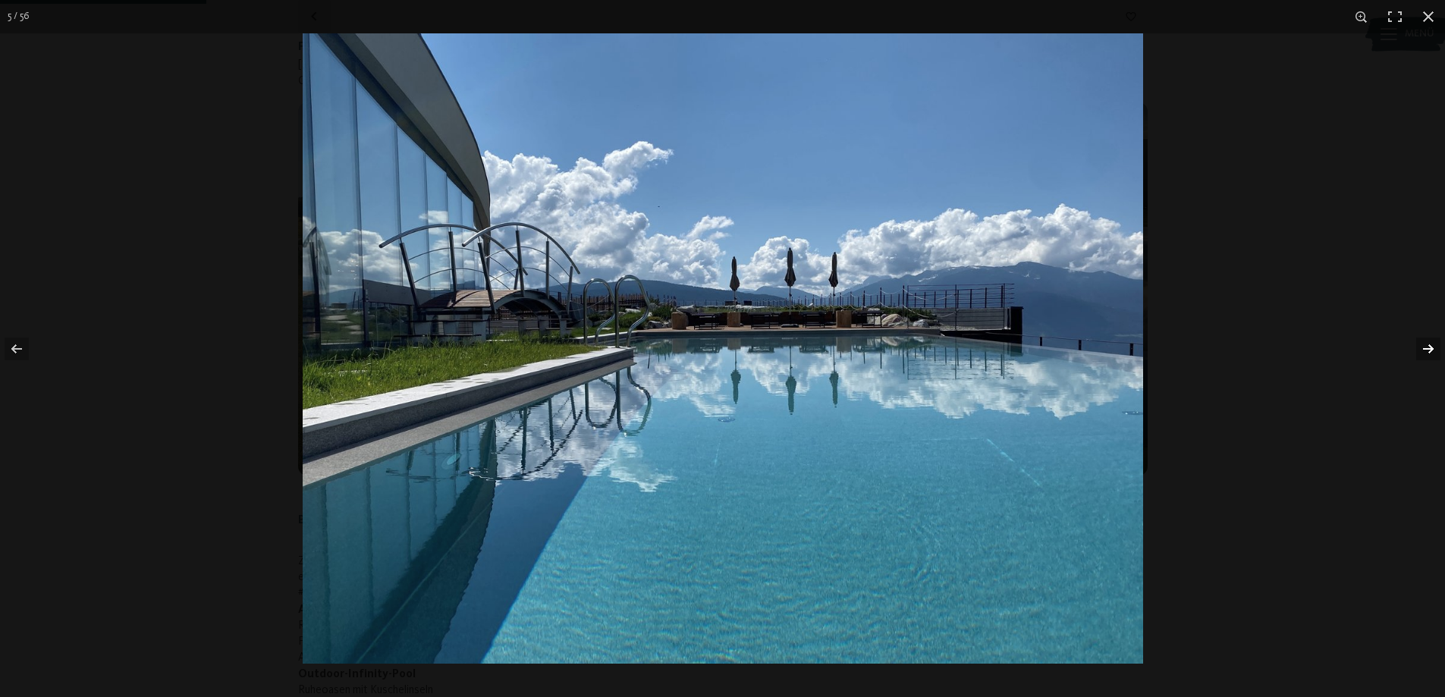
click at [1434, 349] on button "button" at bounding box center [1418, 349] width 53 height 76
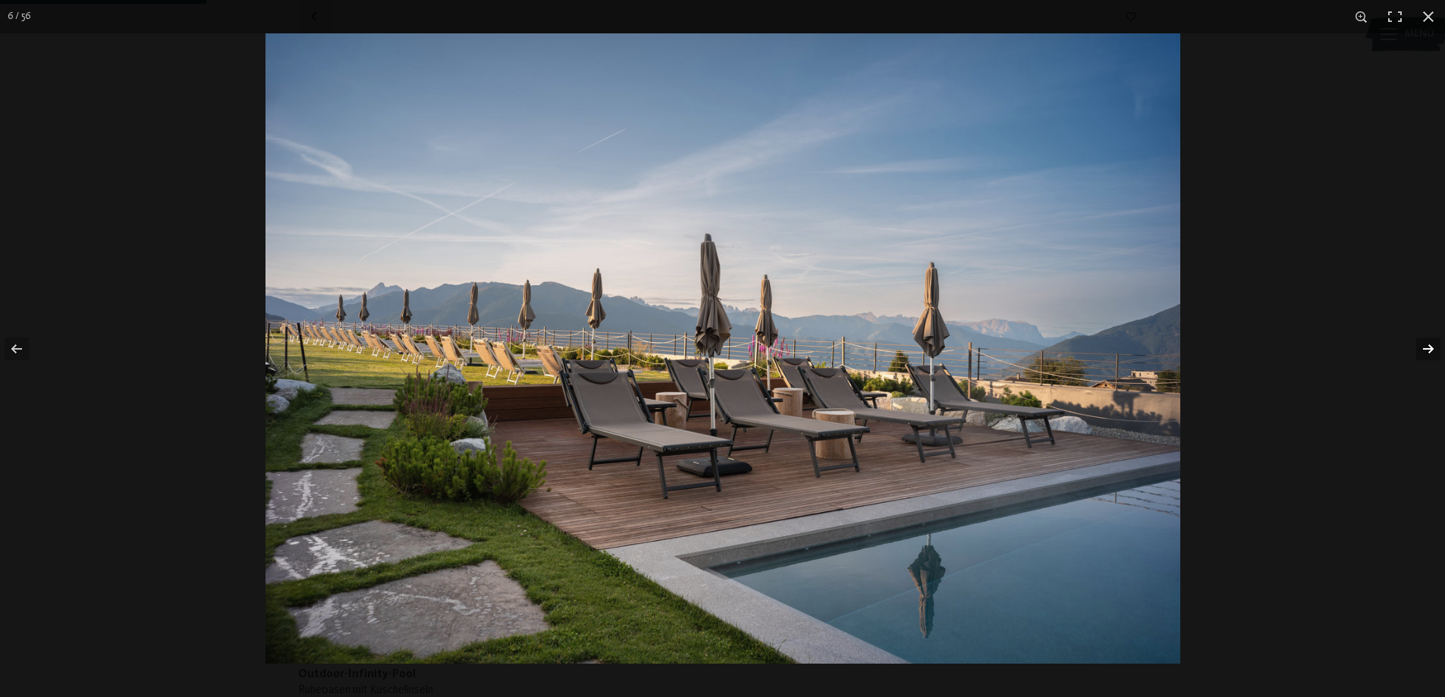
click at [1434, 349] on button "button" at bounding box center [1418, 349] width 53 height 76
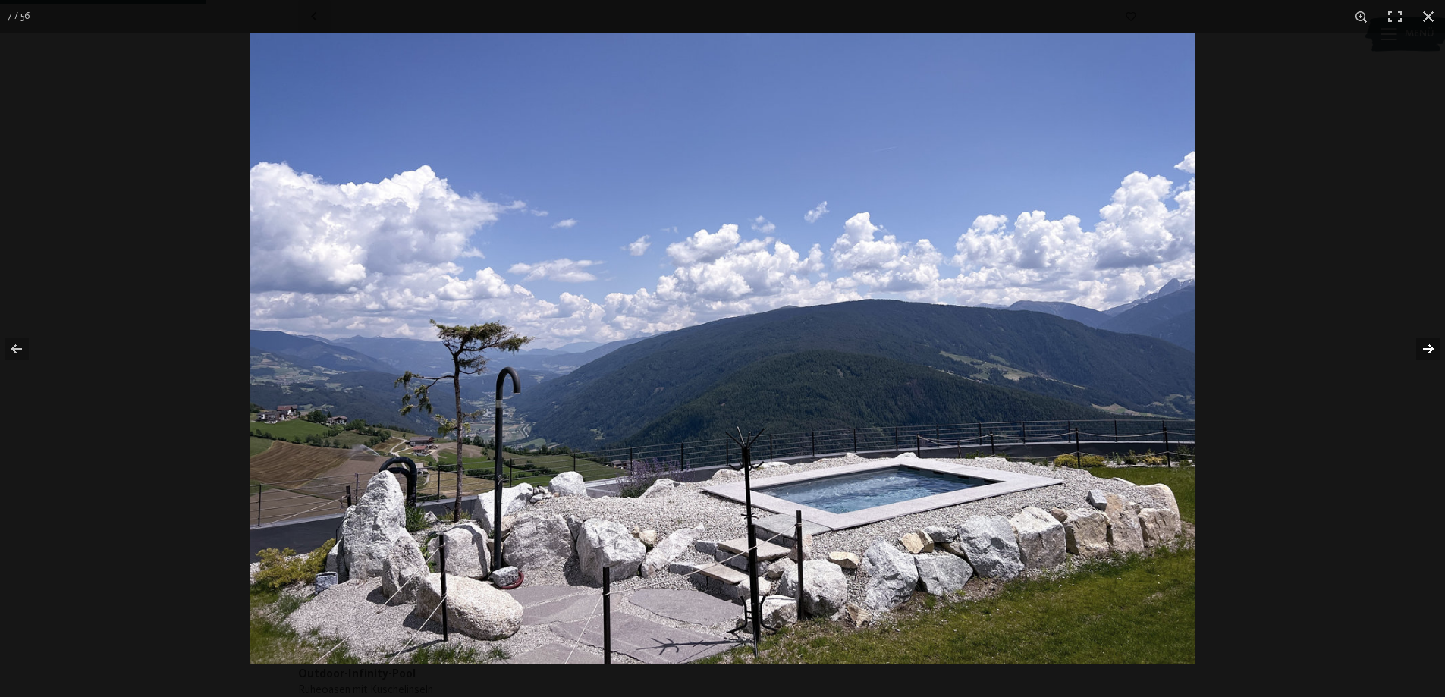
click at [1435, 349] on button "button" at bounding box center [1418, 349] width 53 height 76
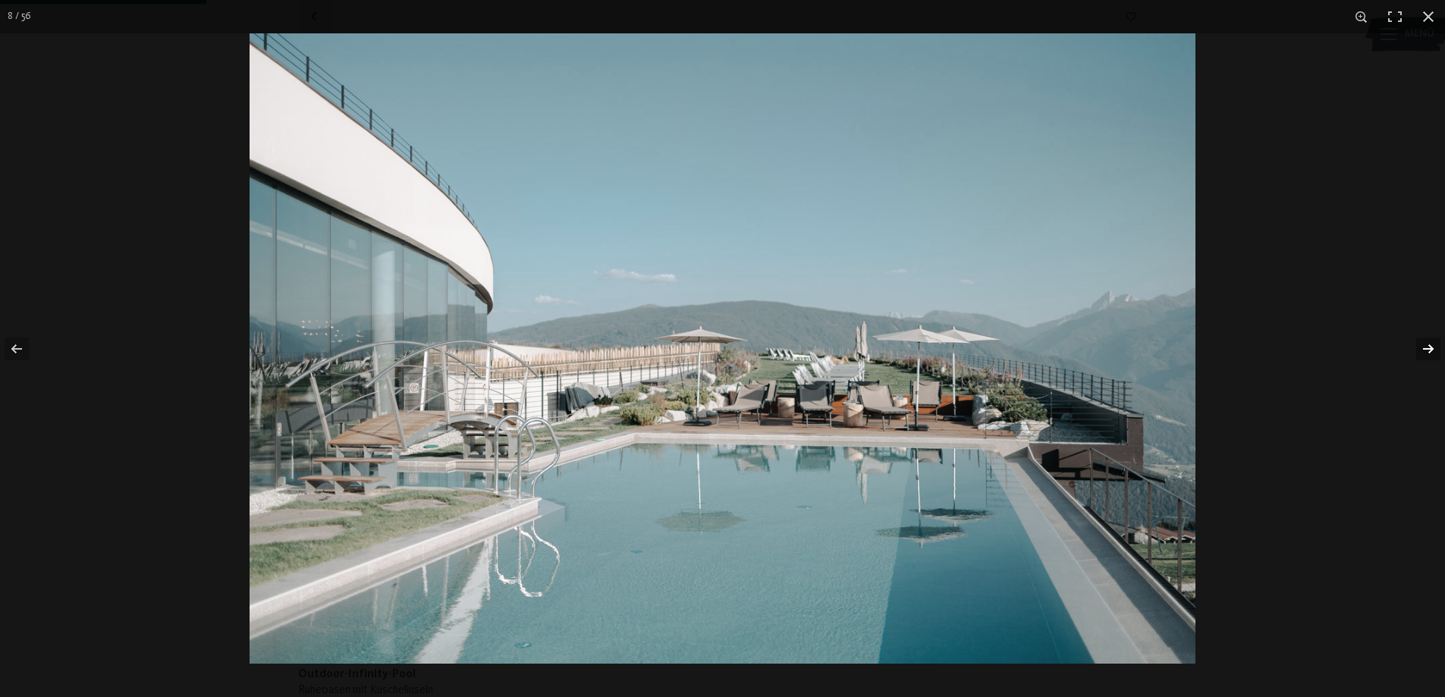
click at [1435, 349] on button "button" at bounding box center [1418, 349] width 53 height 76
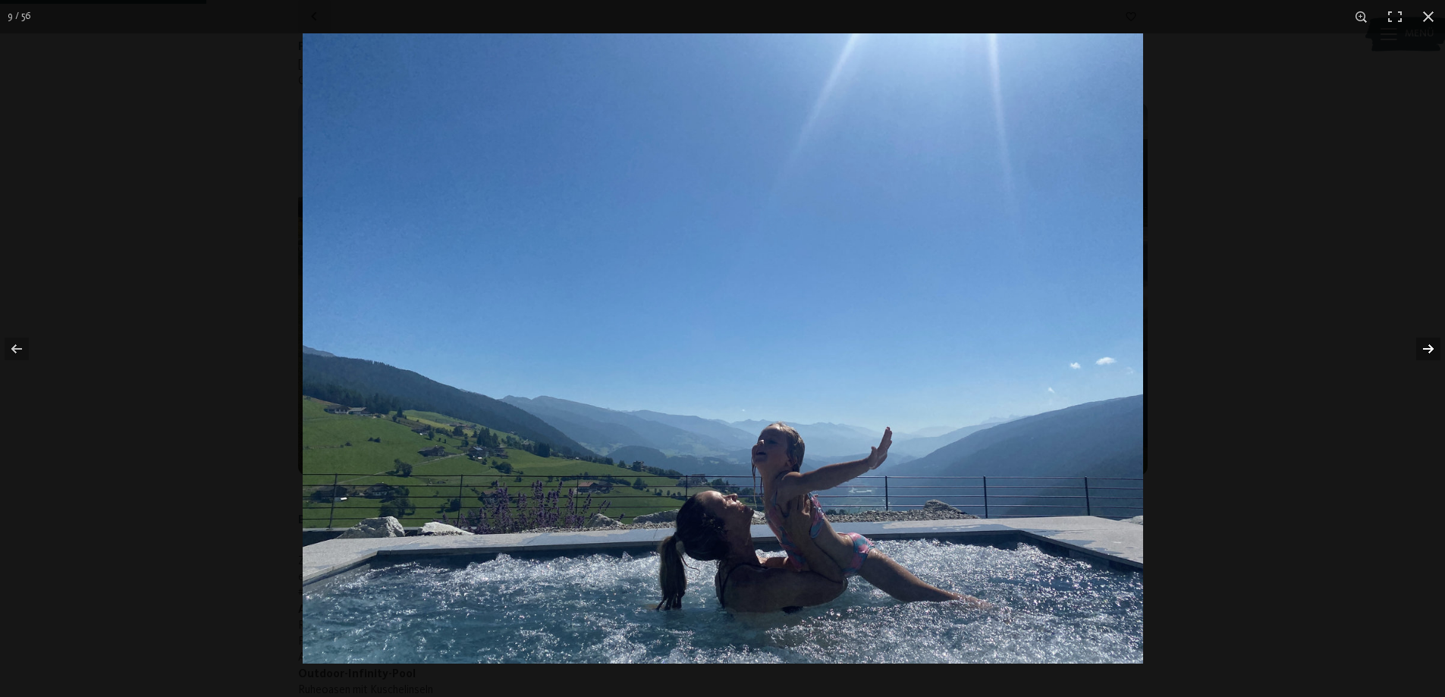
click at [1435, 349] on button "button" at bounding box center [1418, 349] width 53 height 76
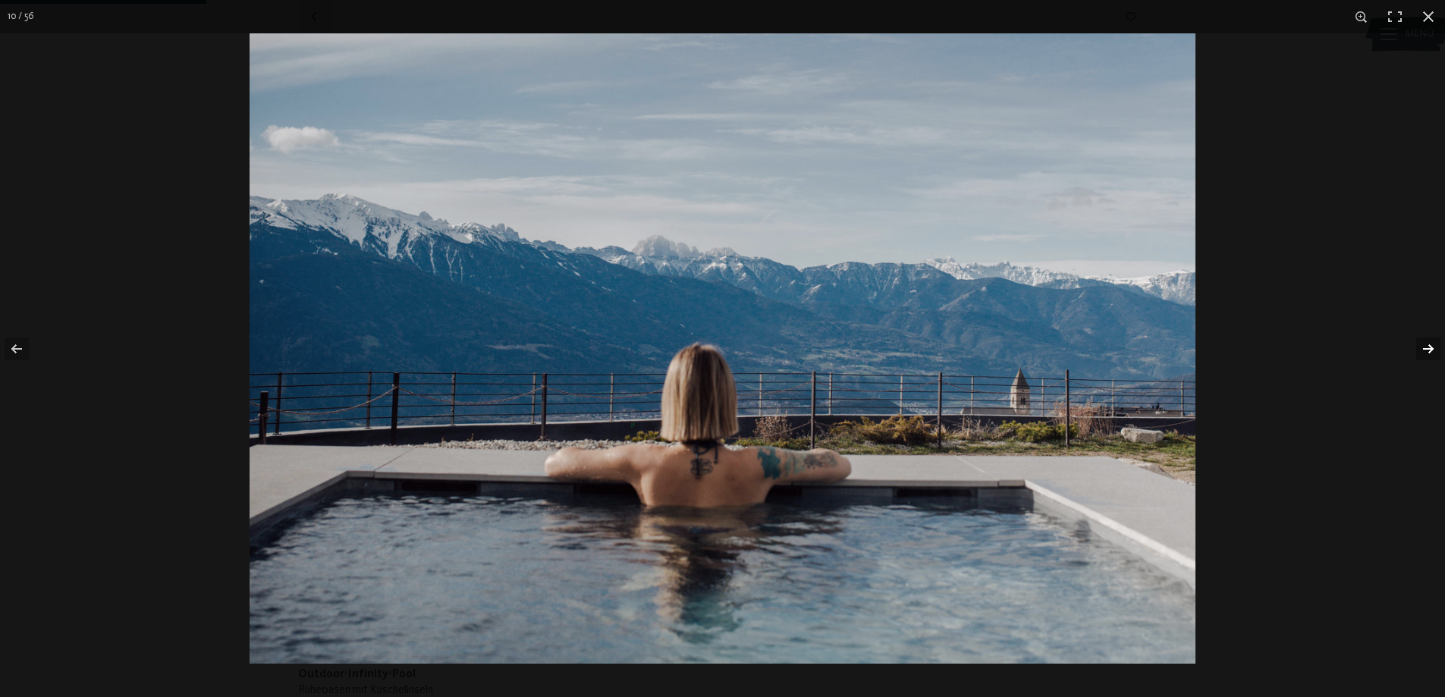
click at [1435, 349] on button "button" at bounding box center [1418, 349] width 53 height 76
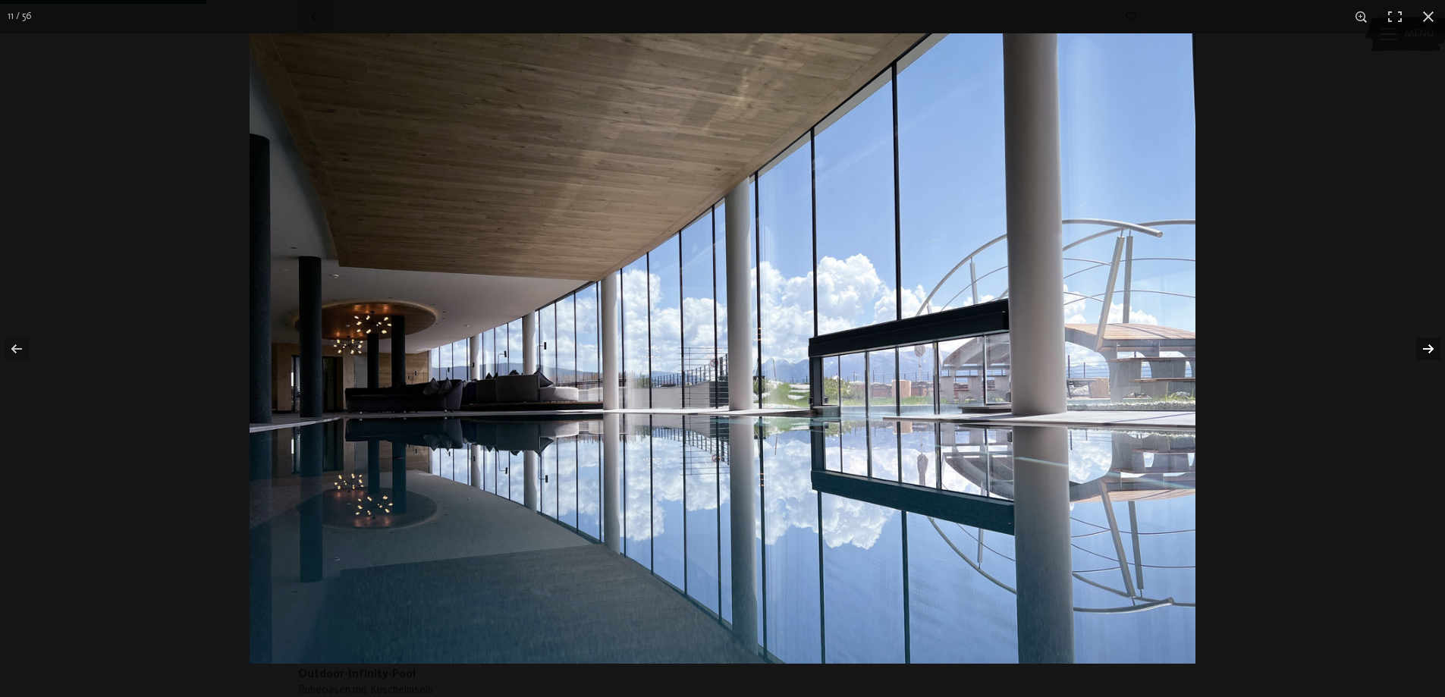
click at [1435, 349] on button "button" at bounding box center [1418, 349] width 53 height 76
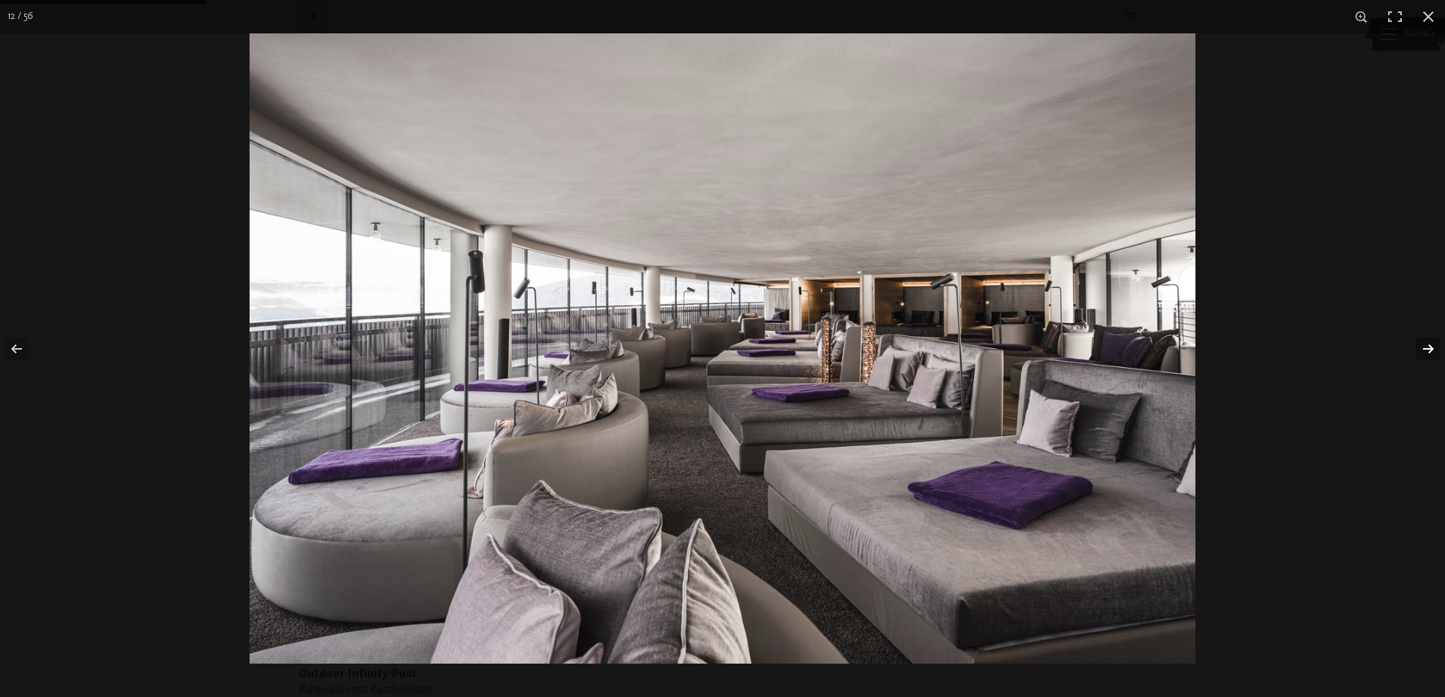
click at [1435, 349] on button "button" at bounding box center [1418, 349] width 53 height 76
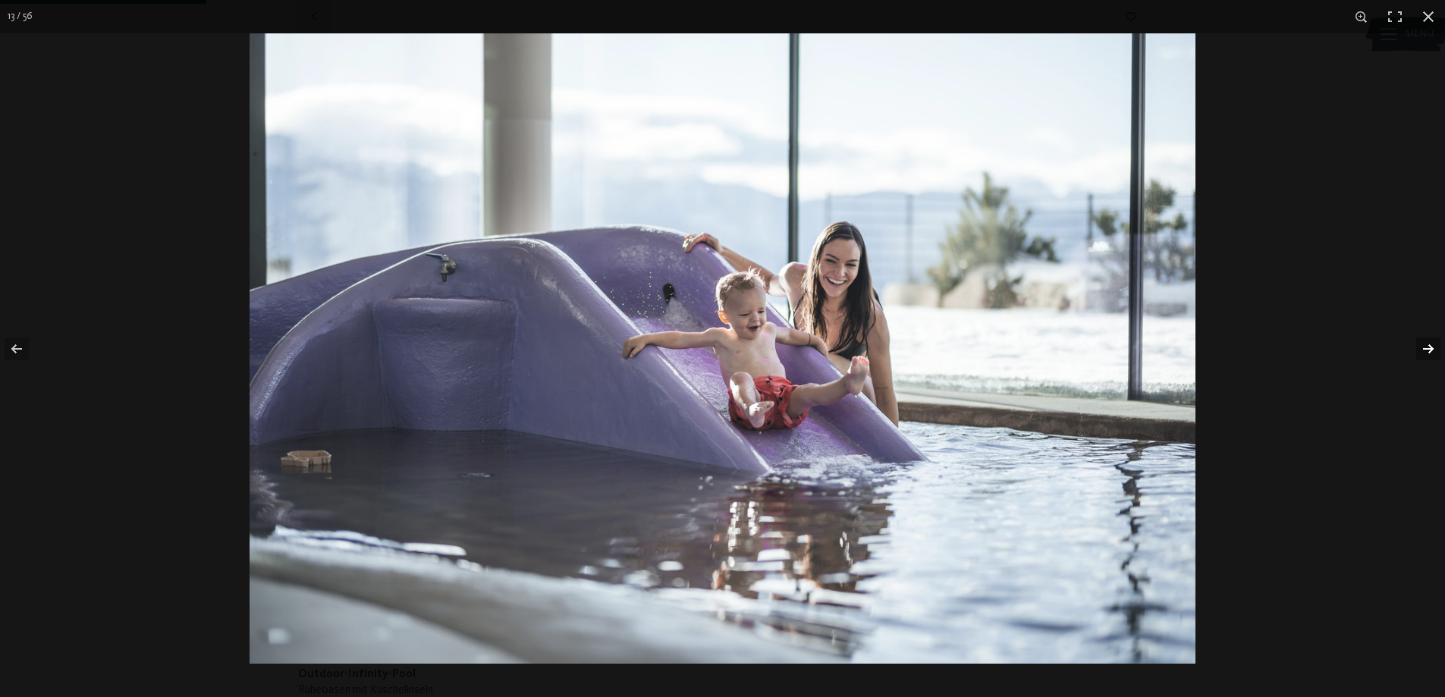
click at [1435, 349] on button "button" at bounding box center [1418, 349] width 53 height 76
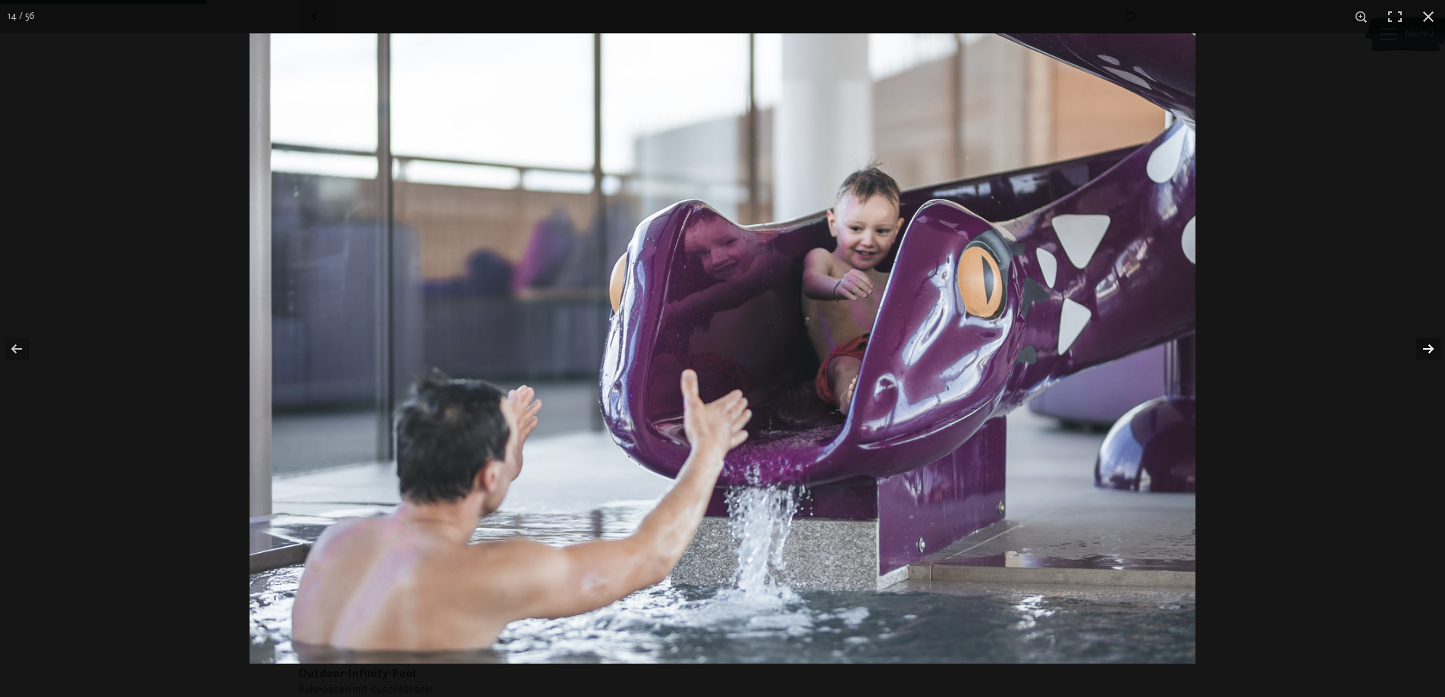
click at [1435, 349] on button "button" at bounding box center [1418, 349] width 53 height 76
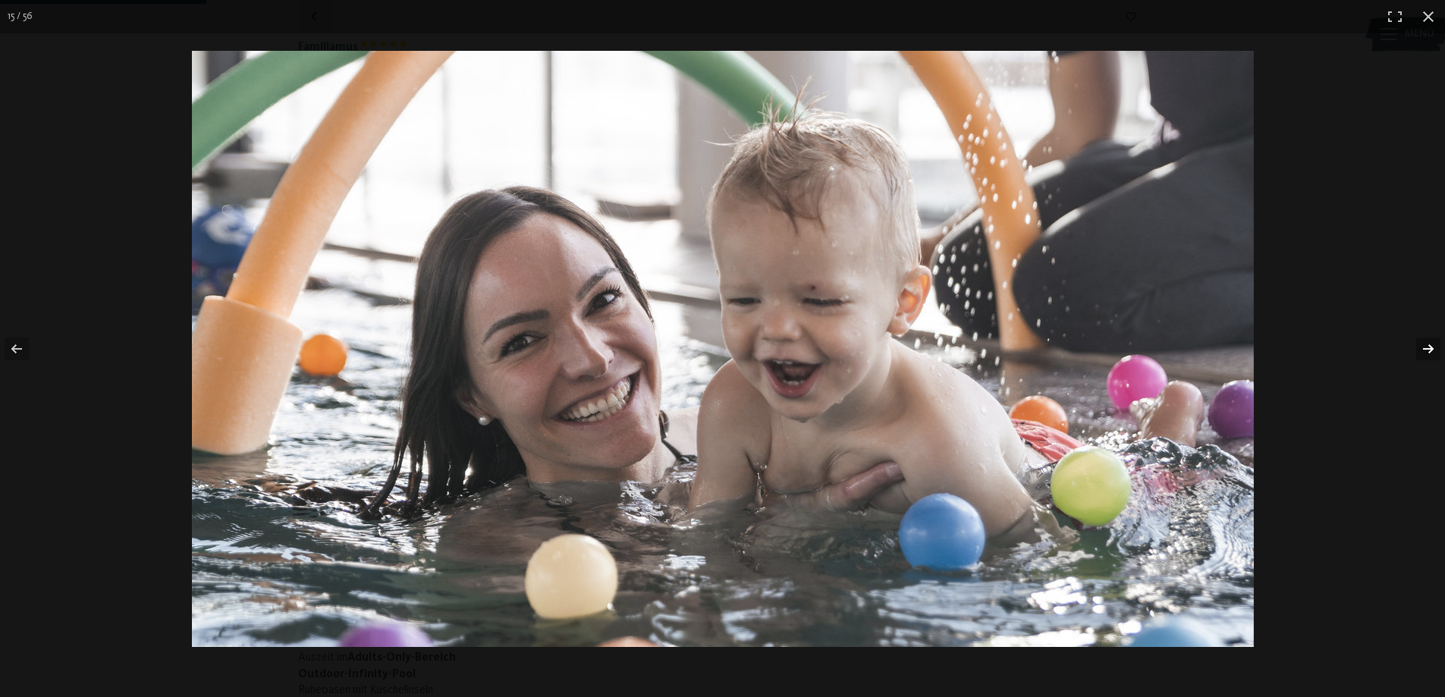
click at [1435, 349] on button "button" at bounding box center [1418, 349] width 53 height 76
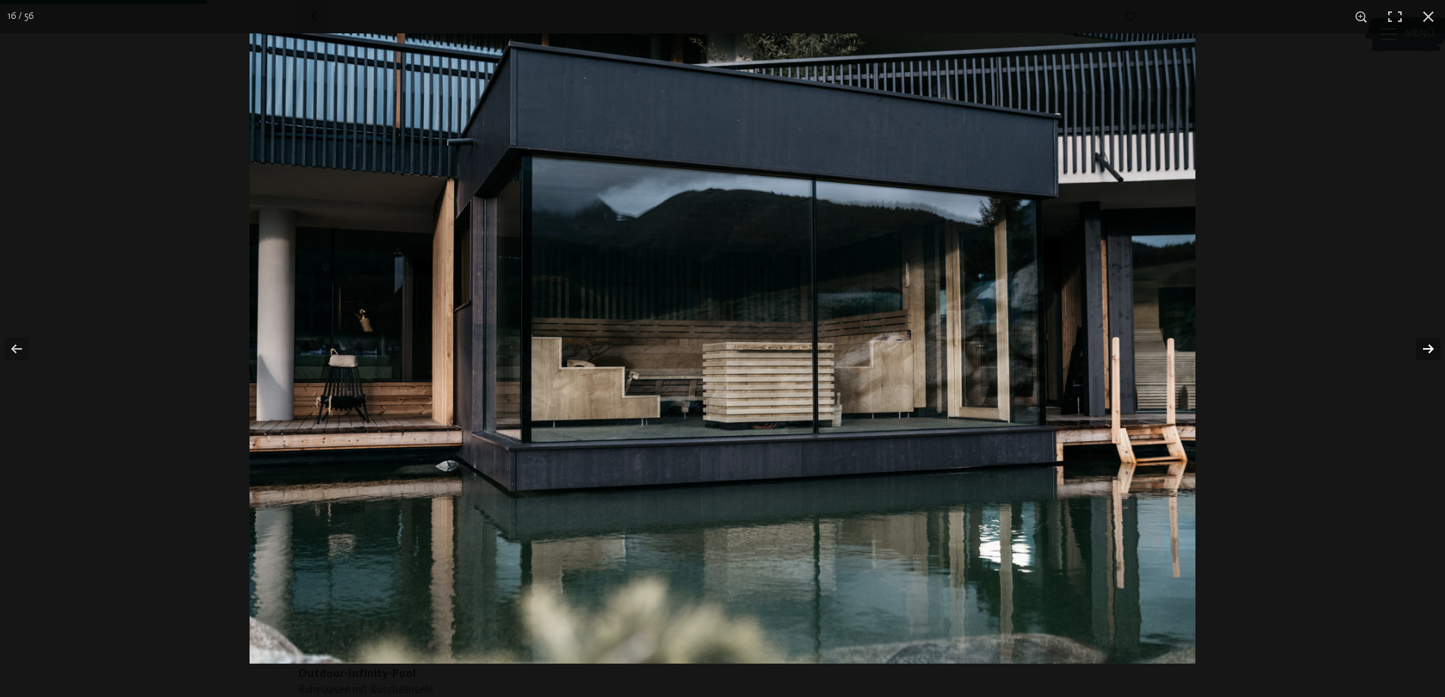
click at [1434, 349] on button "button" at bounding box center [1418, 349] width 53 height 76
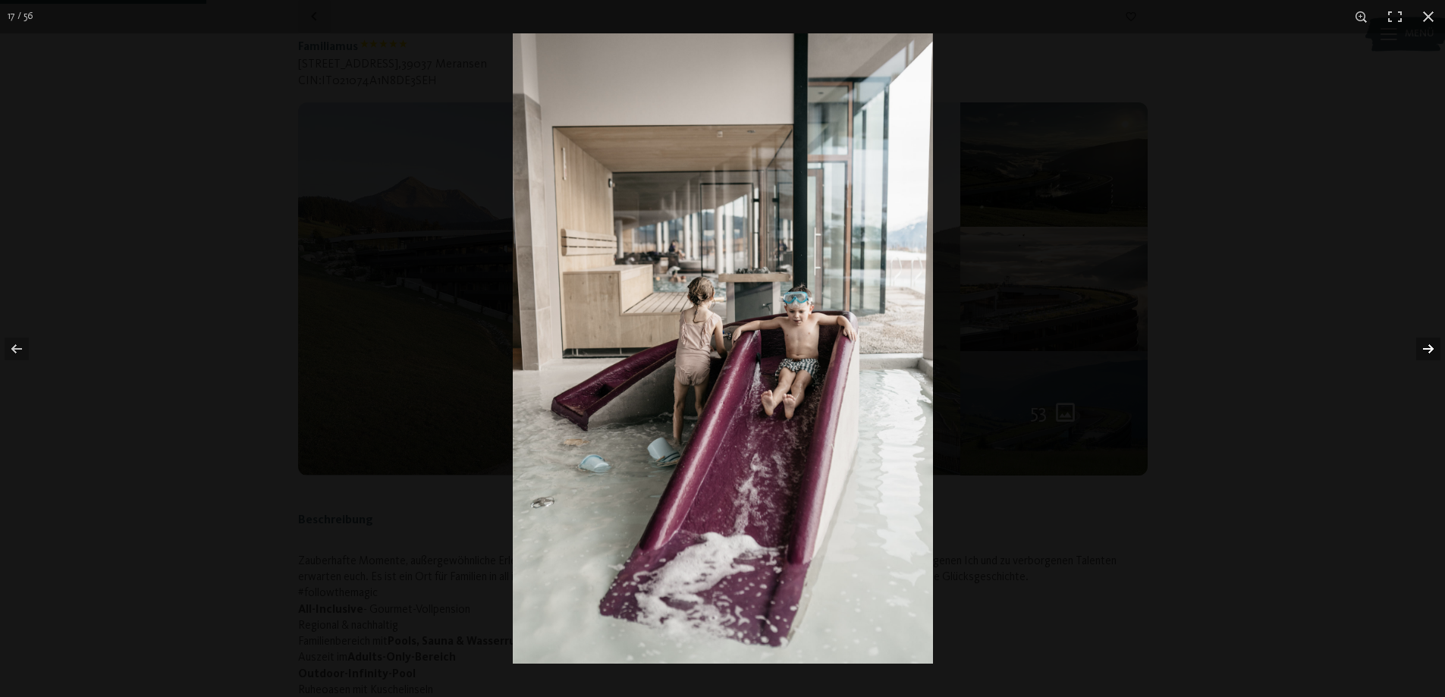
click at [1434, 349] on button "button" at bounding box center [1418, 349] width 53 height 76
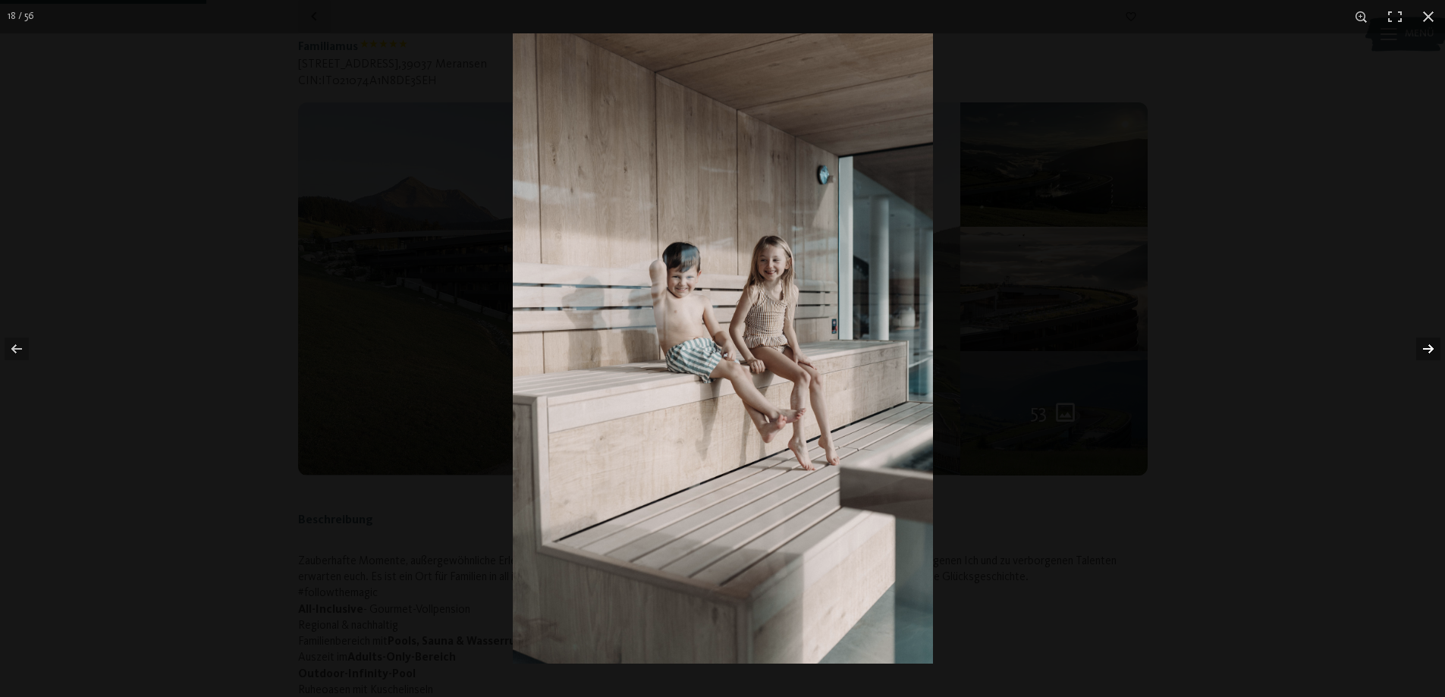
click at [1434, 349] on button "button" at bounding box center [1418, 349] width 53 height 76
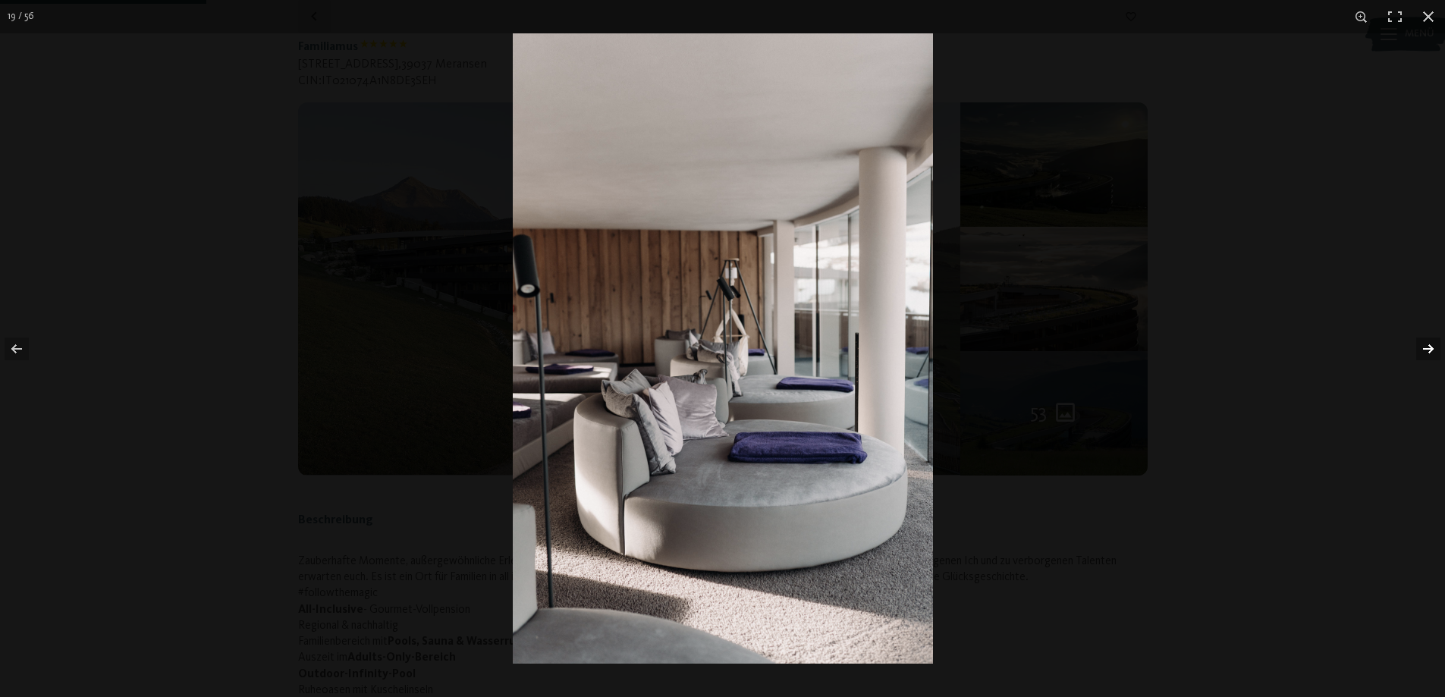
click at [1434, 349] on button "button" at bounding box center [1418, 349] width 53 height 76
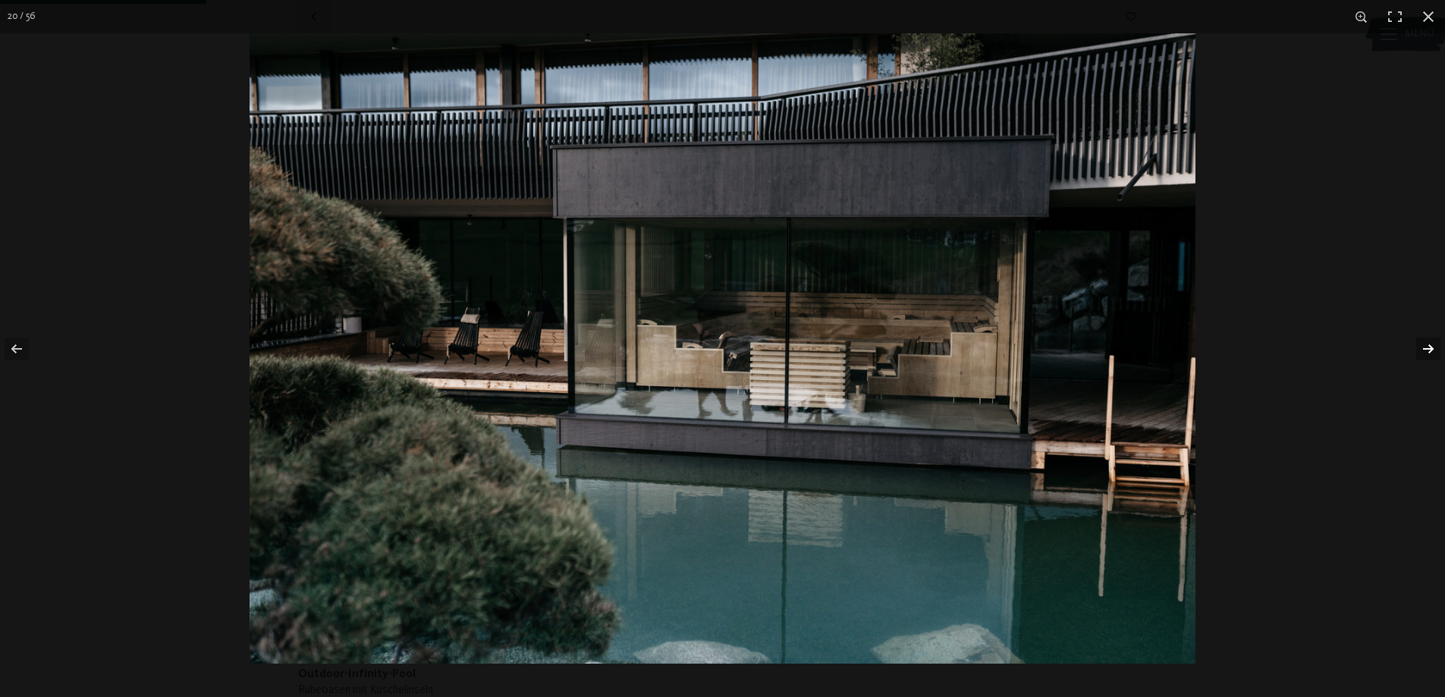
click at [1434, 349] on button "button" at bounding box center [1418, 349] width 53 height 76
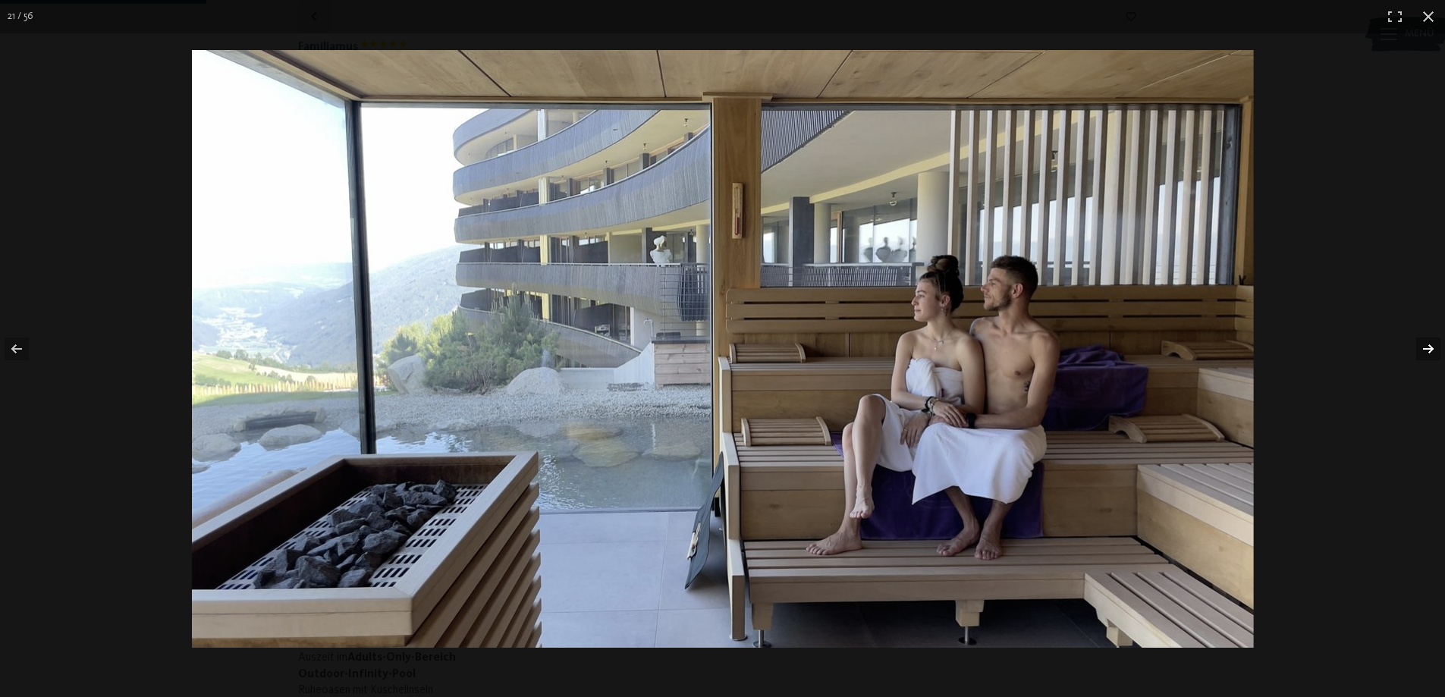
click at [1434, 349] on button "button" at bounding box center [1418, 349] width 53 height 76
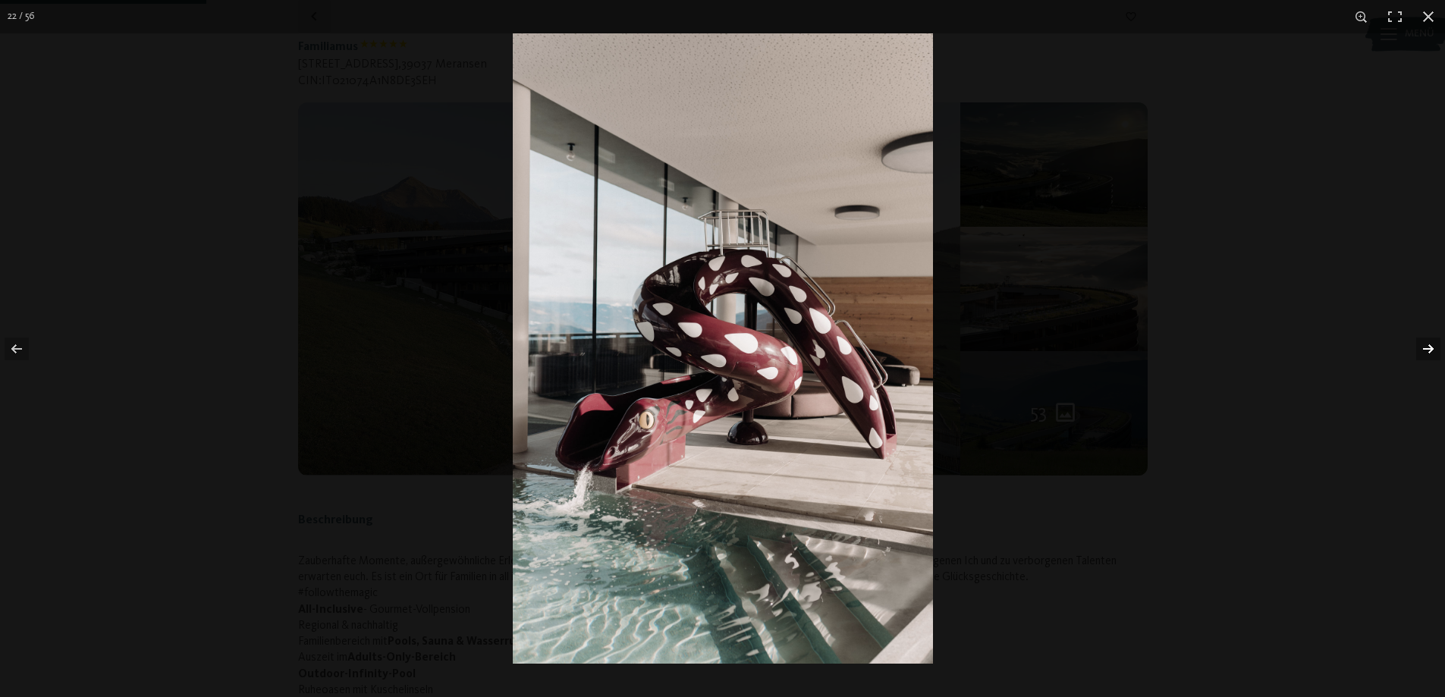
click at [1434, 349] on button "button" at bounding box center [1418, 349] width 53 height 76
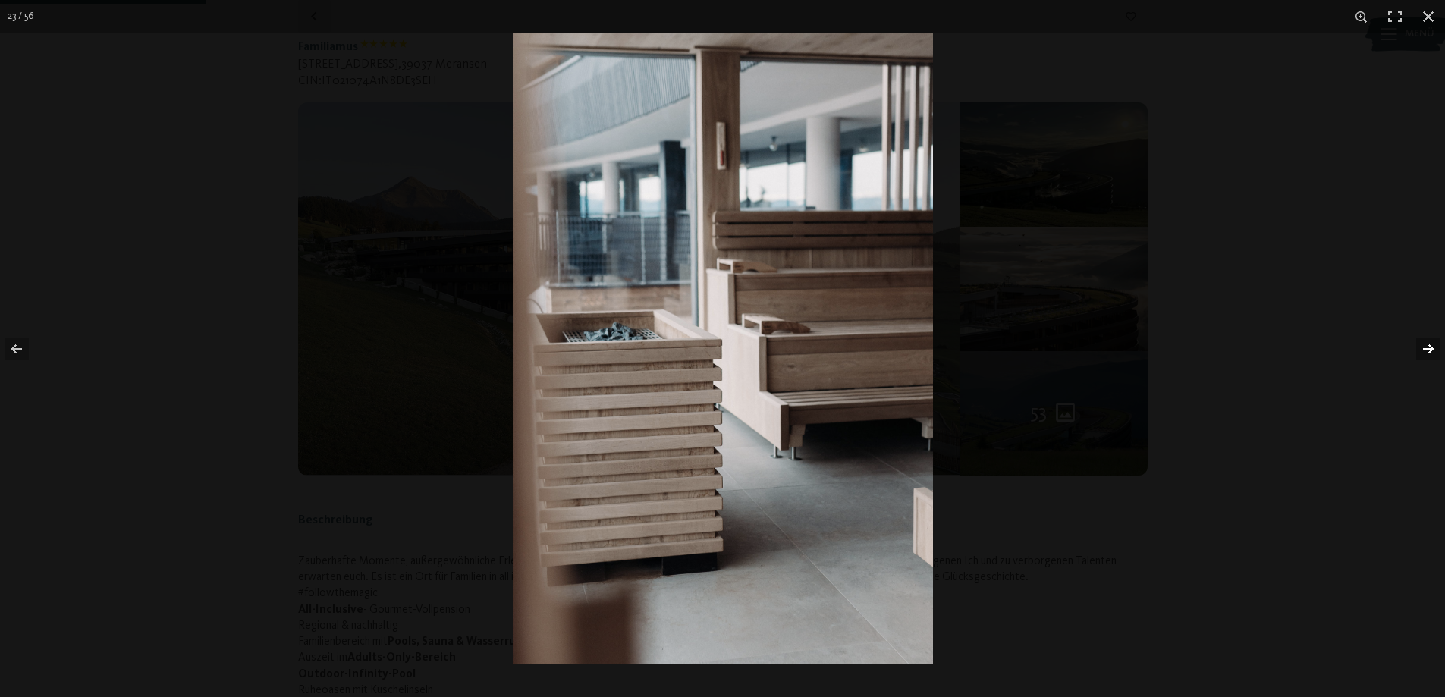
click at [1434, 349] on button "button" at bounding box center [1418, 349] width 53 height 76
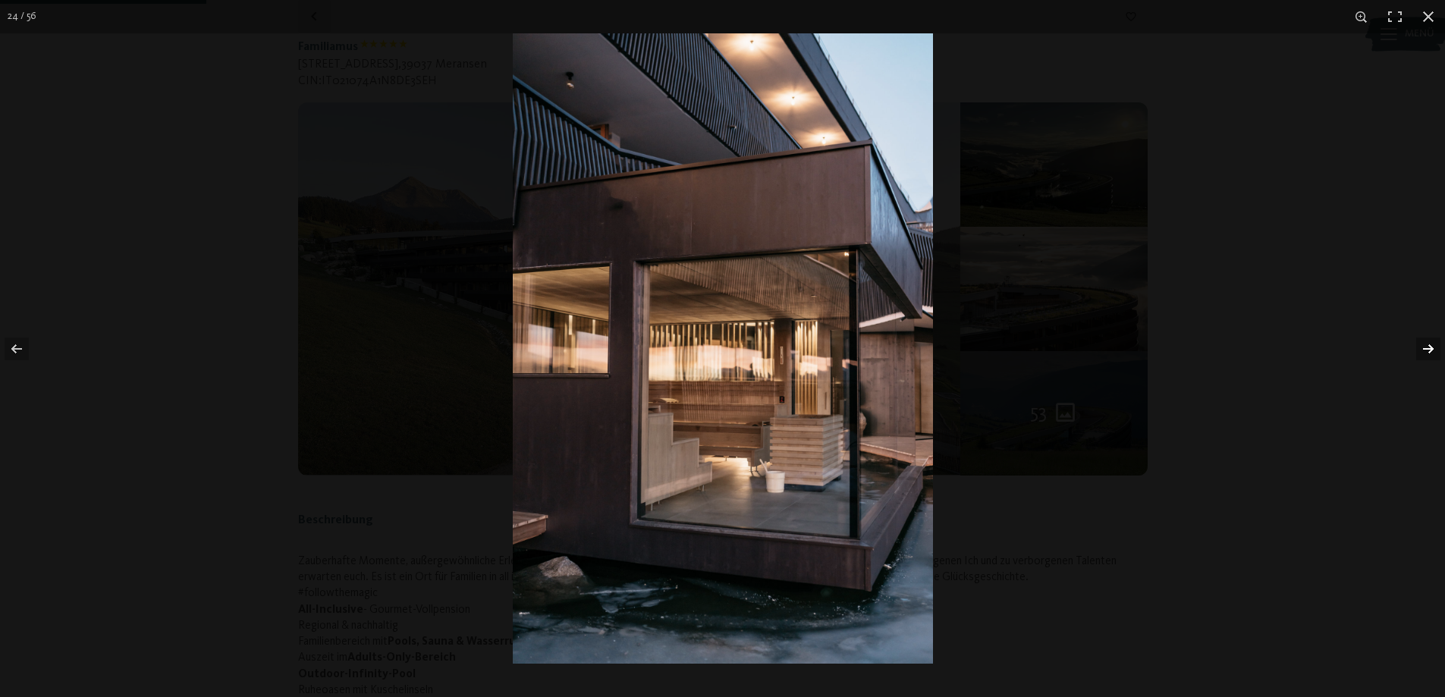
click at [1434, 349] on button "button" at bounding box center [1418, 349] width 53 height 76
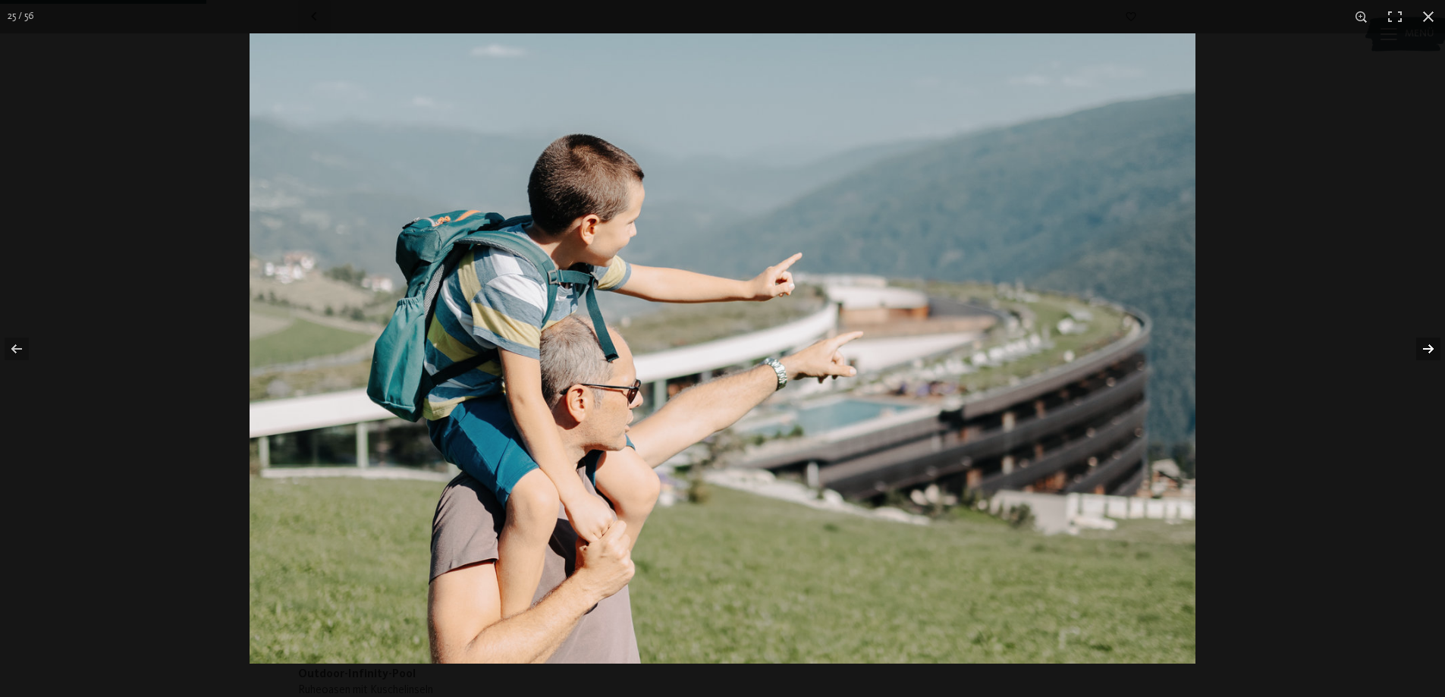
click at [1434, 349] on button "button" at bounding box center [1418, 349] width 53 height 76
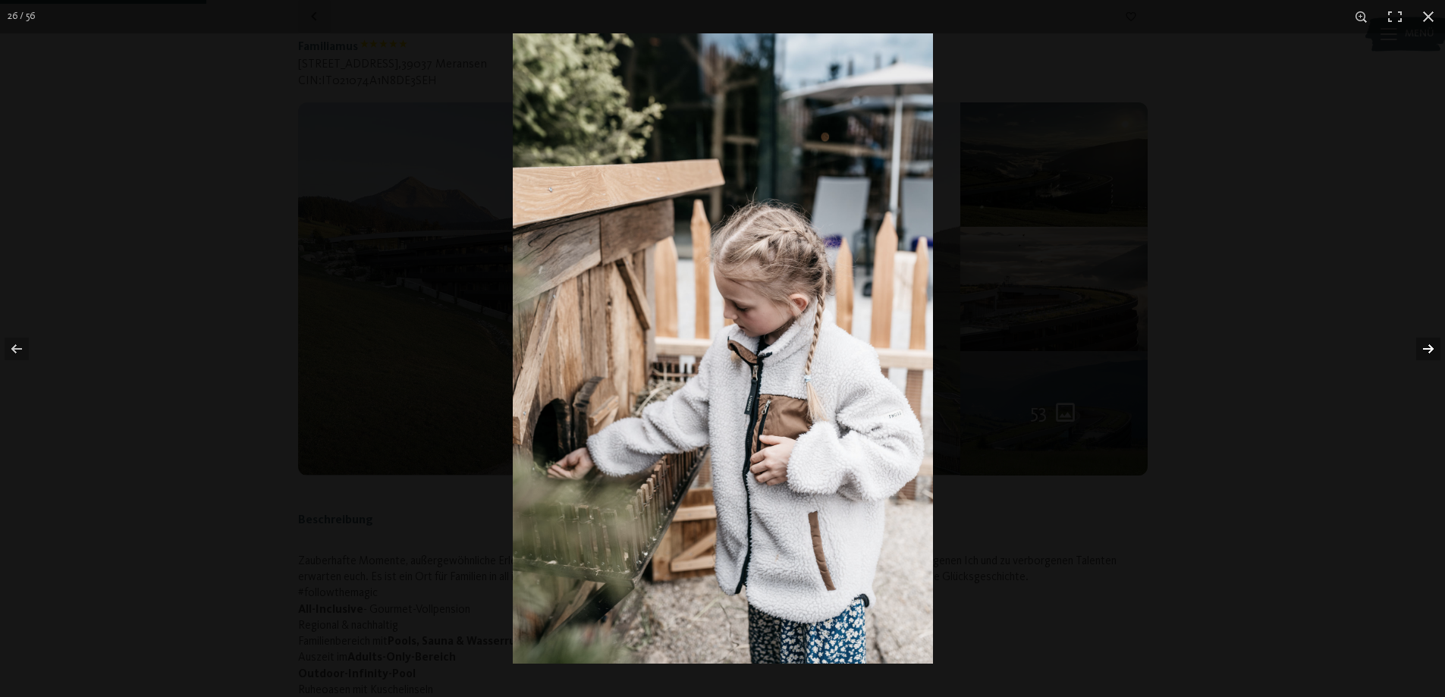
click at [1434, 349] on button "button" at bounding box center [1418, 349] width 53 height 76
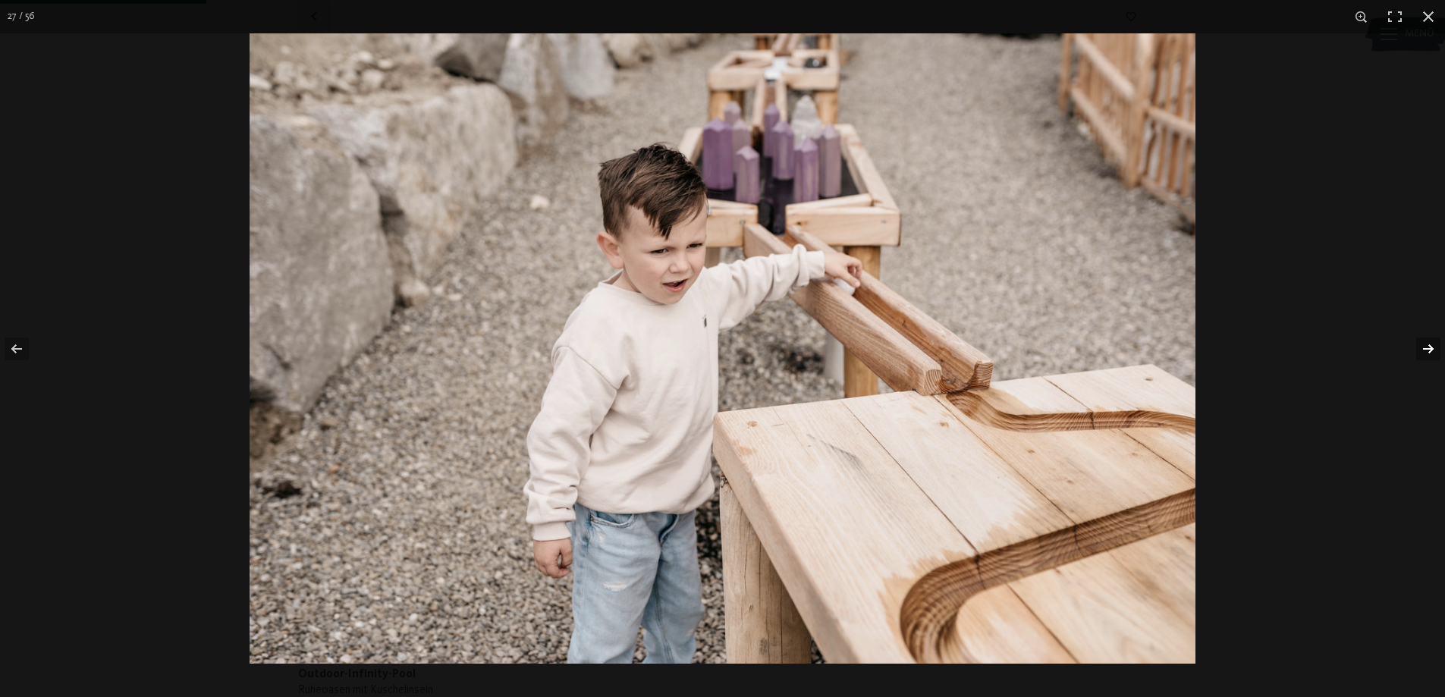
click at [1434, 349] on button "button" at bounding box center [1418, 349] width 53 height 76
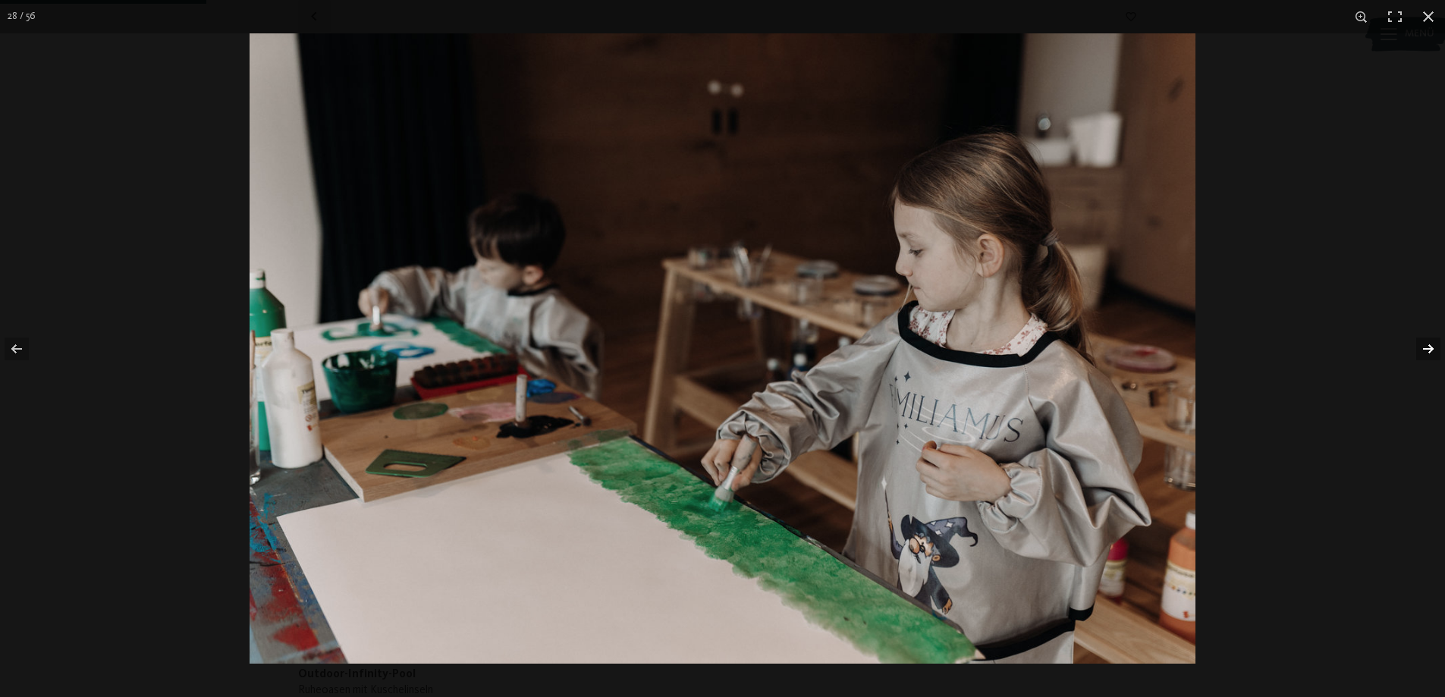
click at [1434, 349] on button "button" at bounding box center [1418, 349] width 53 height 76
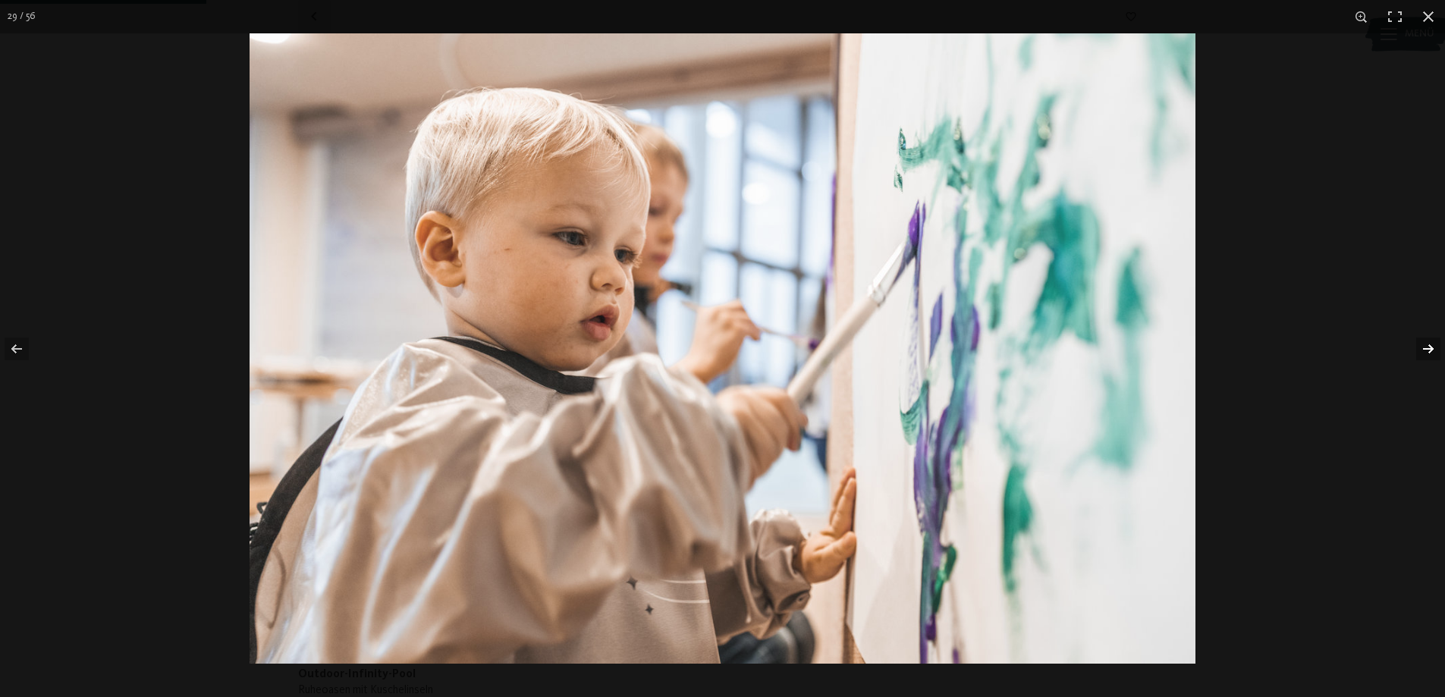
click at [1434, 349] on button "button" at bounding box center [1418, 349] width 53 height 76
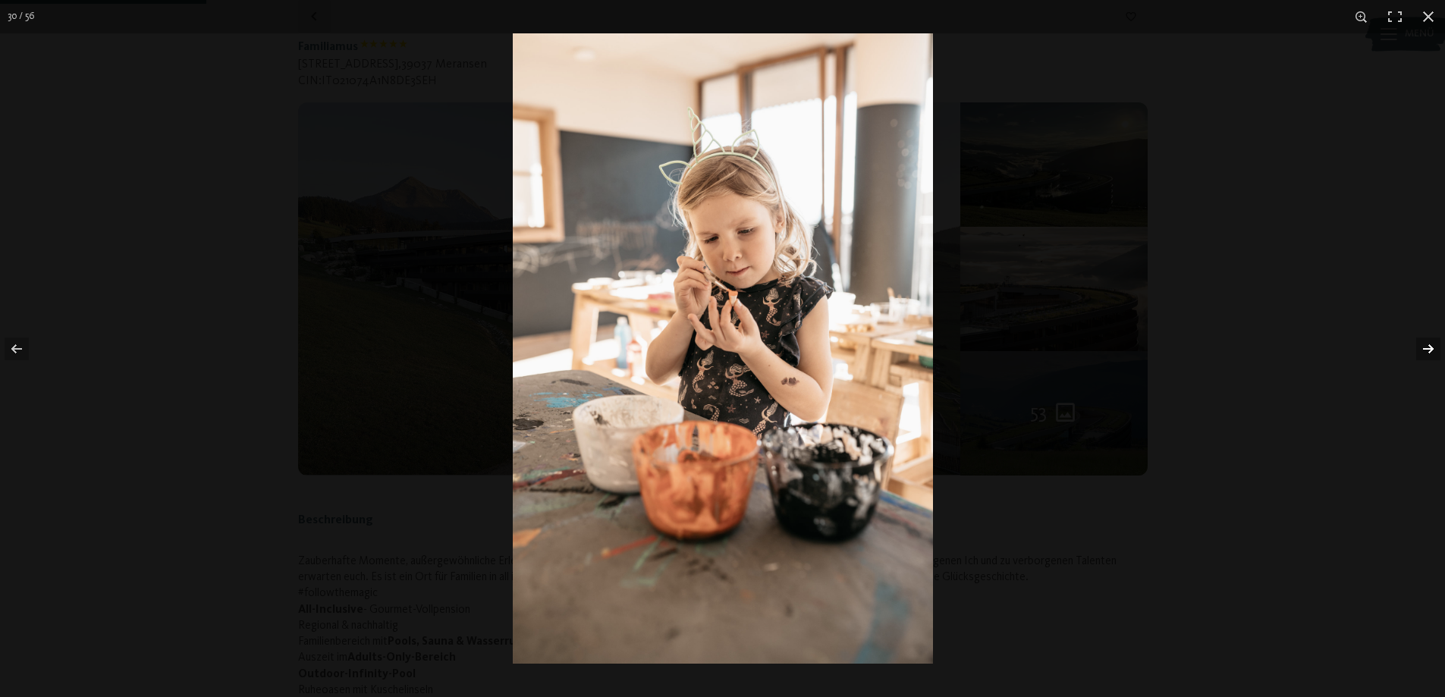
click at [1434, 349] on button "button" at bounding box center [1418, 349] width 53 height 76
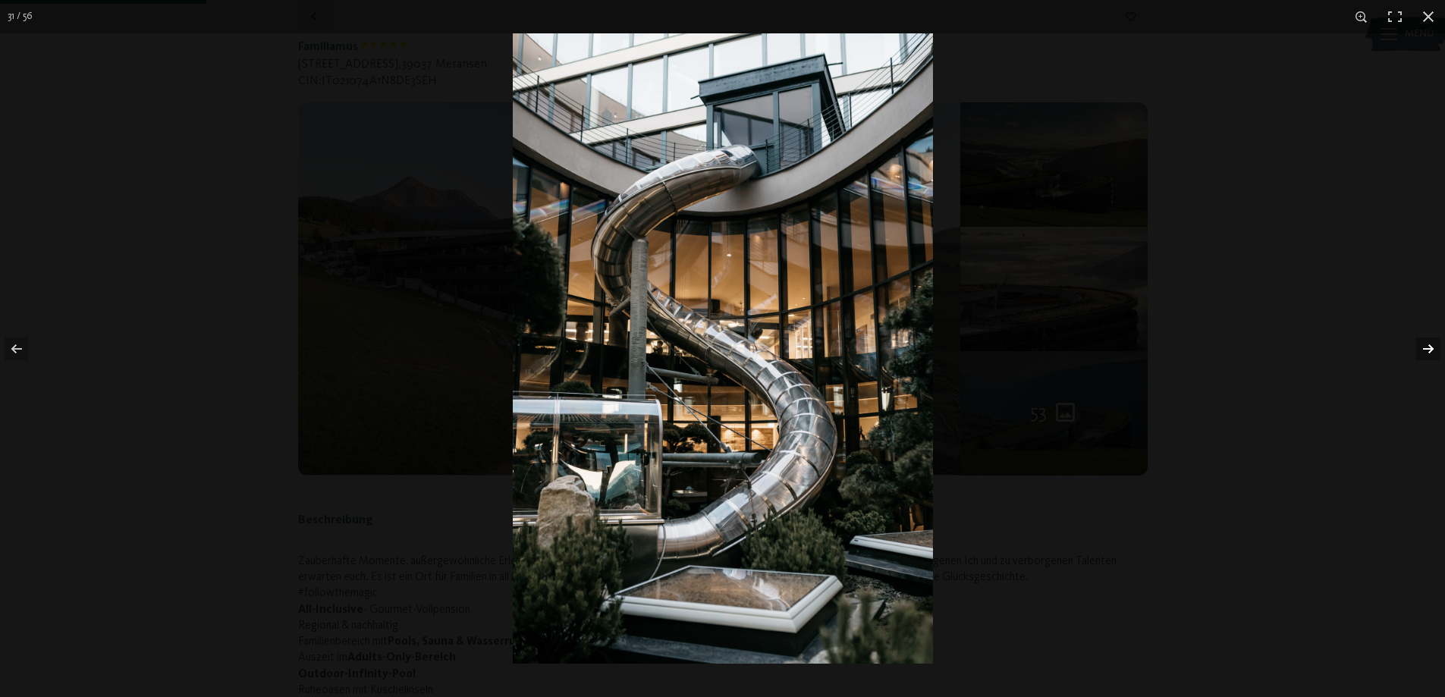
click at [1434, 349] on button "button" at bounding box center [1418, 349] width 53 height 76
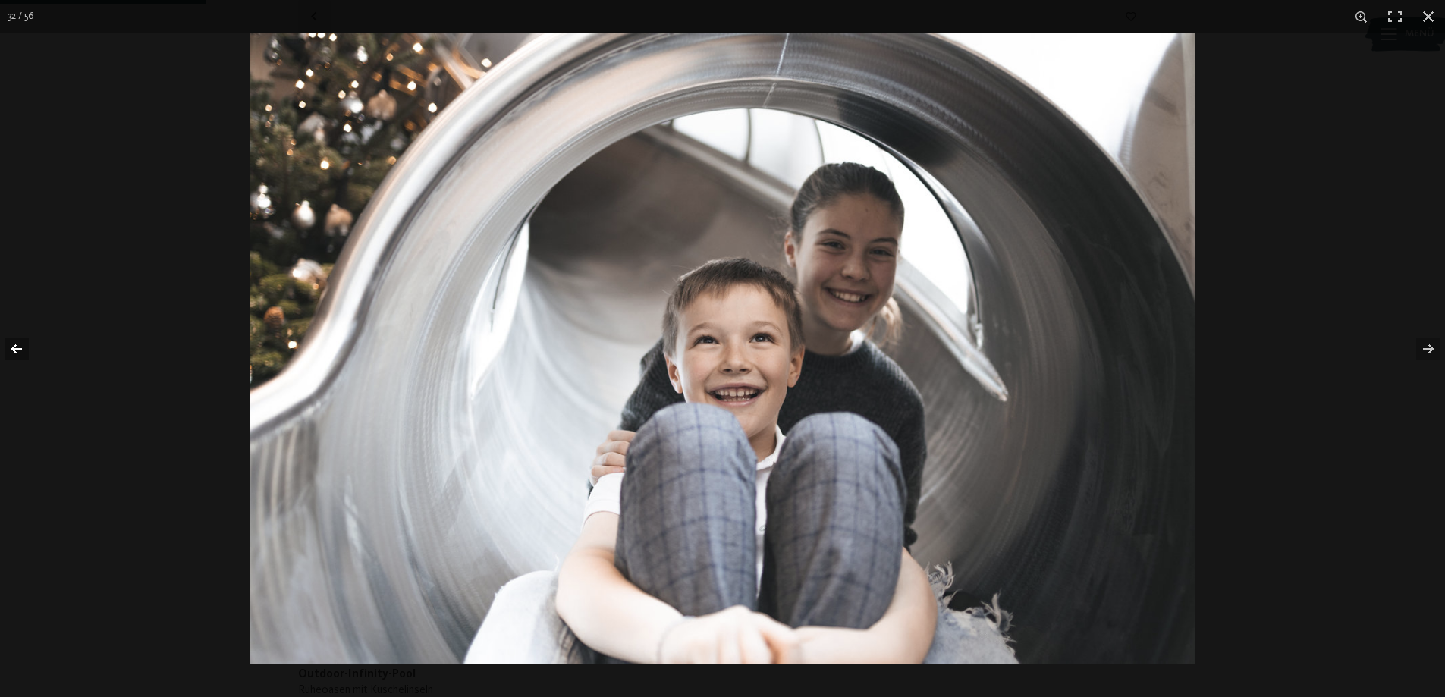
click at [24, 347] on button "button" at bounding box center [26, 349] width 53 height 76
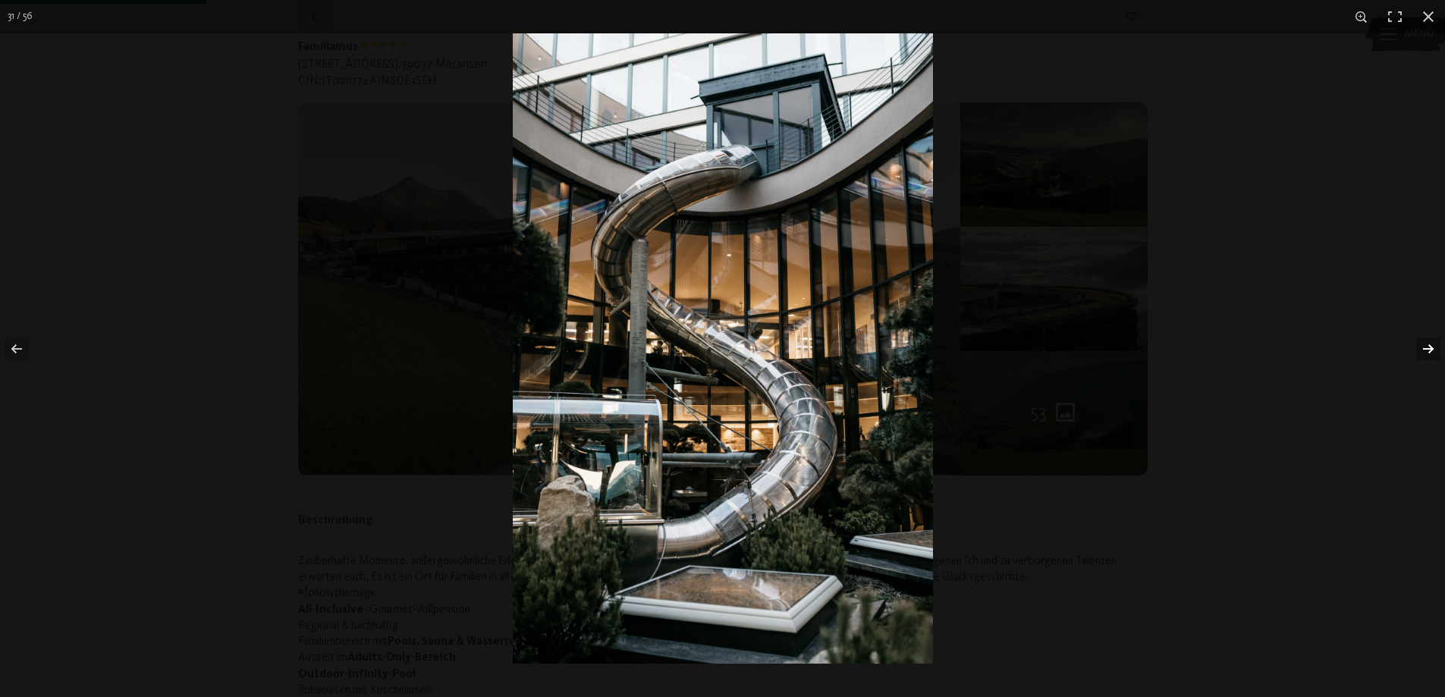
click at [1433, 344] on button "button" at bounding box center [1418, 349] width 53 height 76
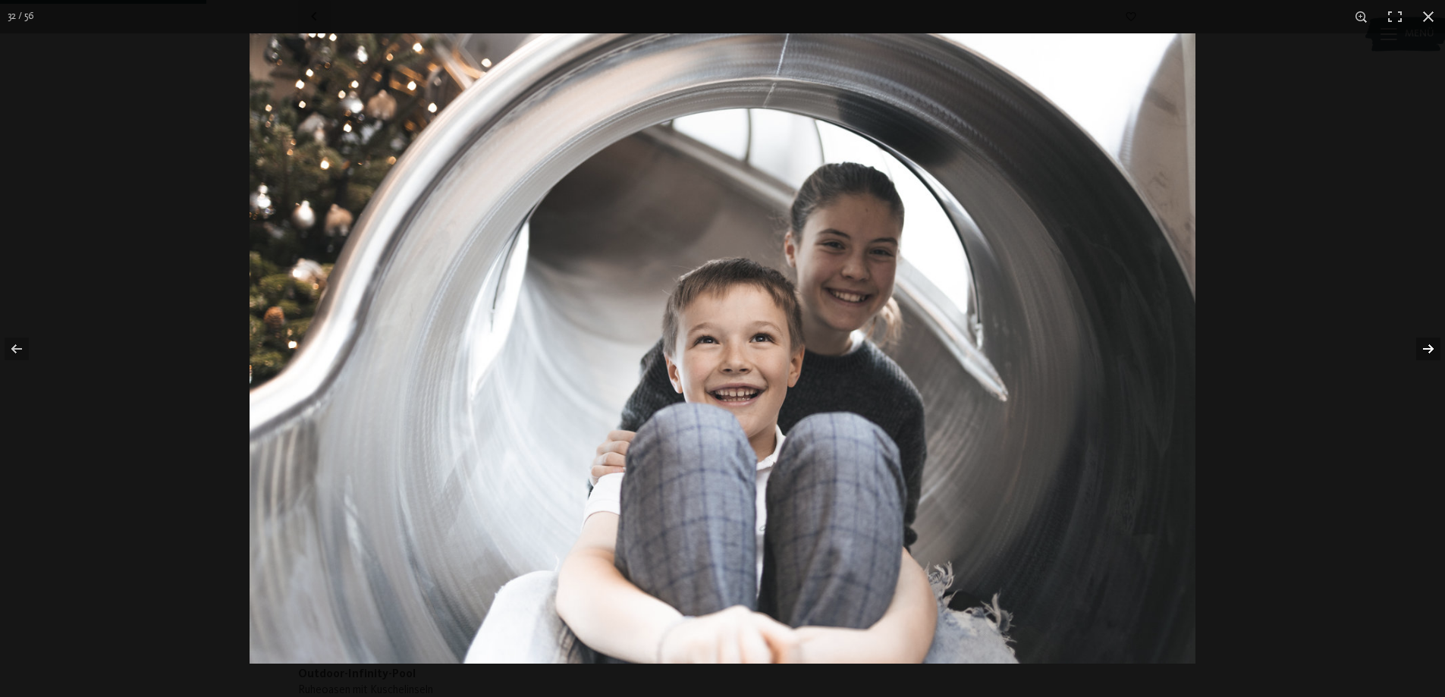
click at [1433, 344] on button "button" at bounding box center [1418, 349] width 53 height 76
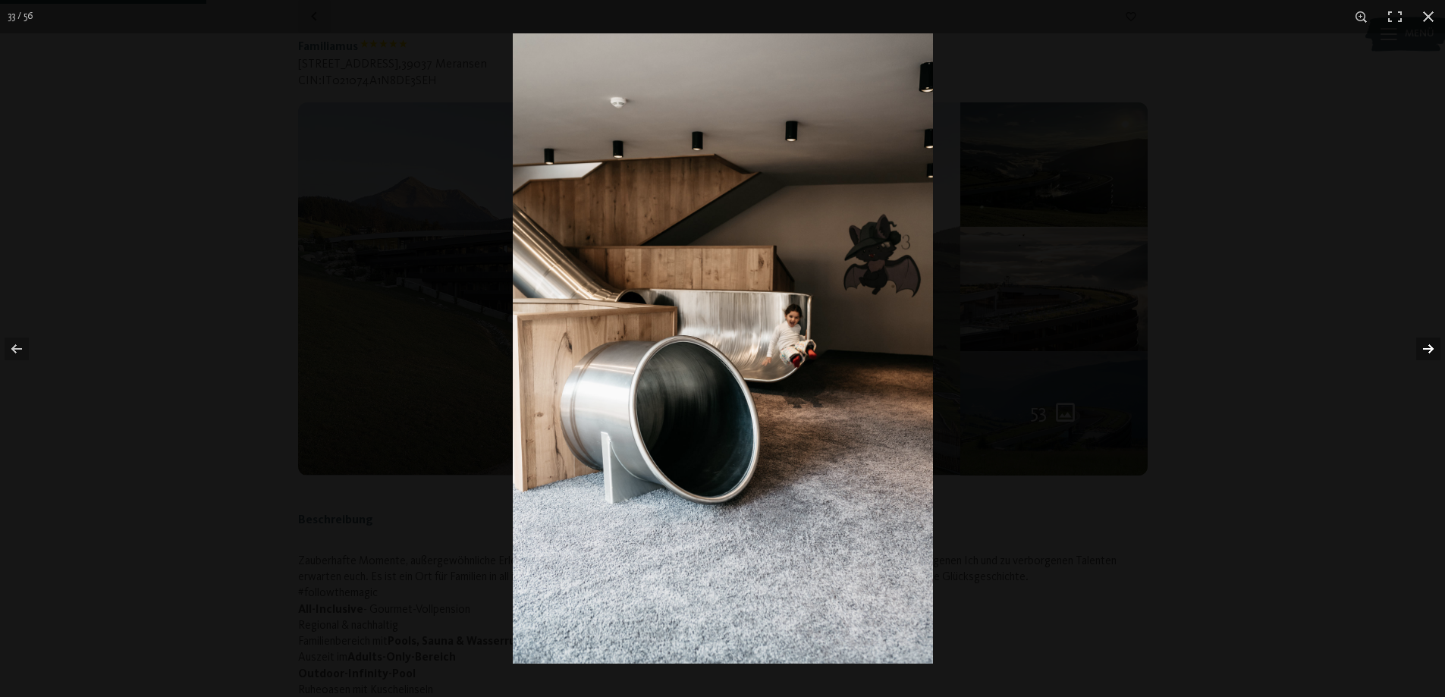
click at [1433, 344] on button "button" at bounding box center [1418, 349] width 53 height 76
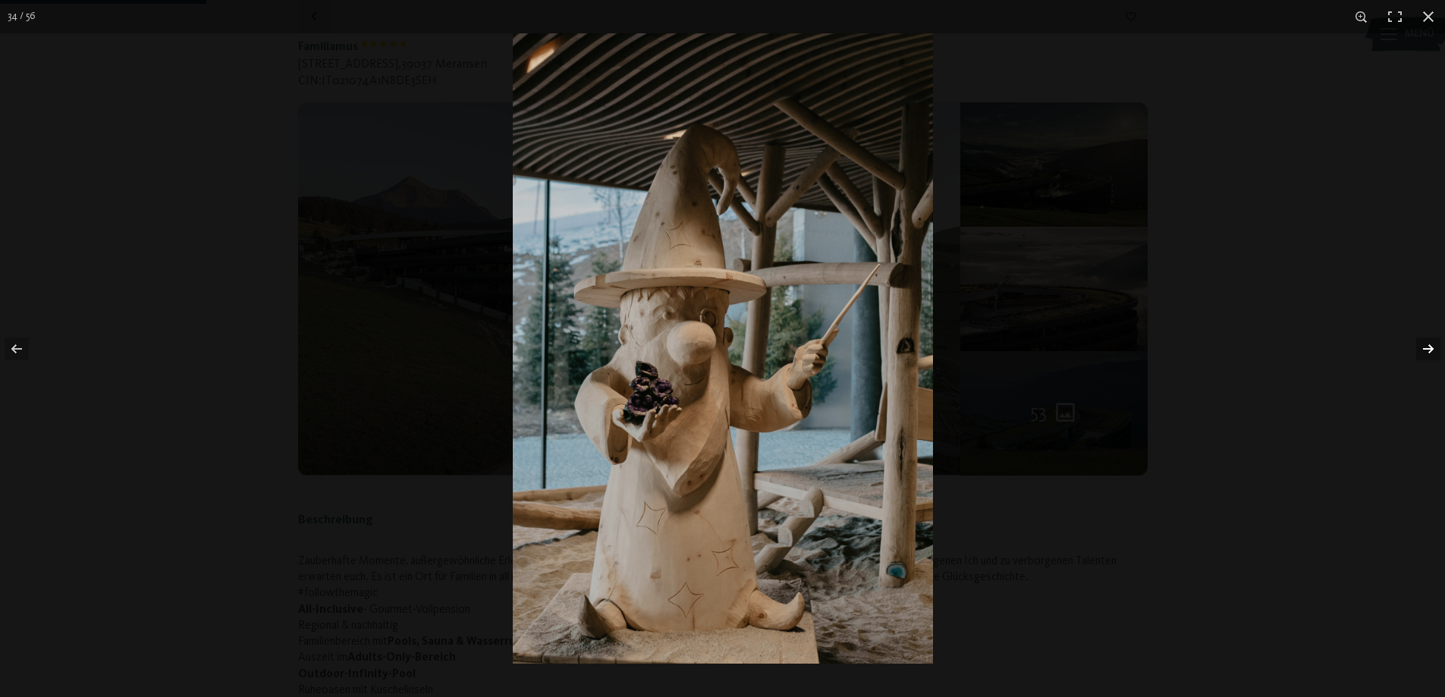
click at [1433, 344] on button "button" at bounding box center [1418, 349] width 53 height 76
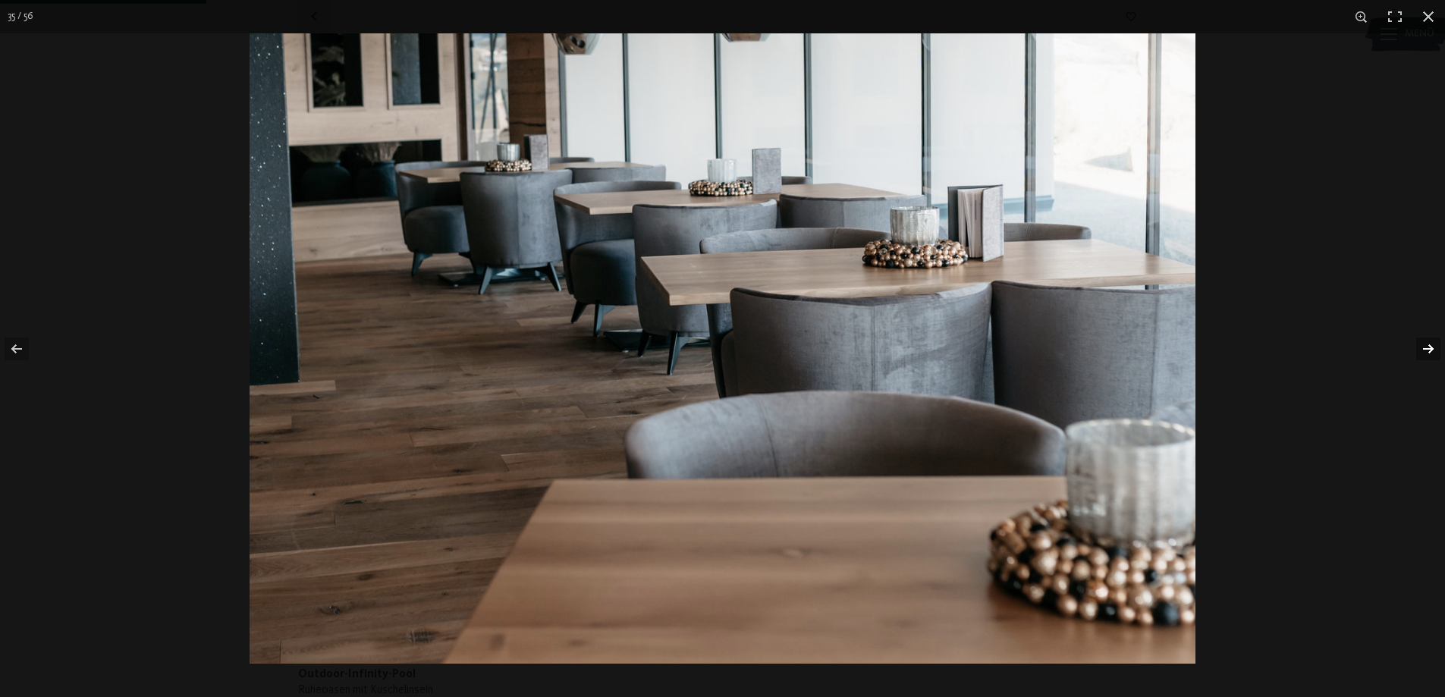
click at [1433, 344] on button "button" at bounding box center [1418, 349] width 53 height 76
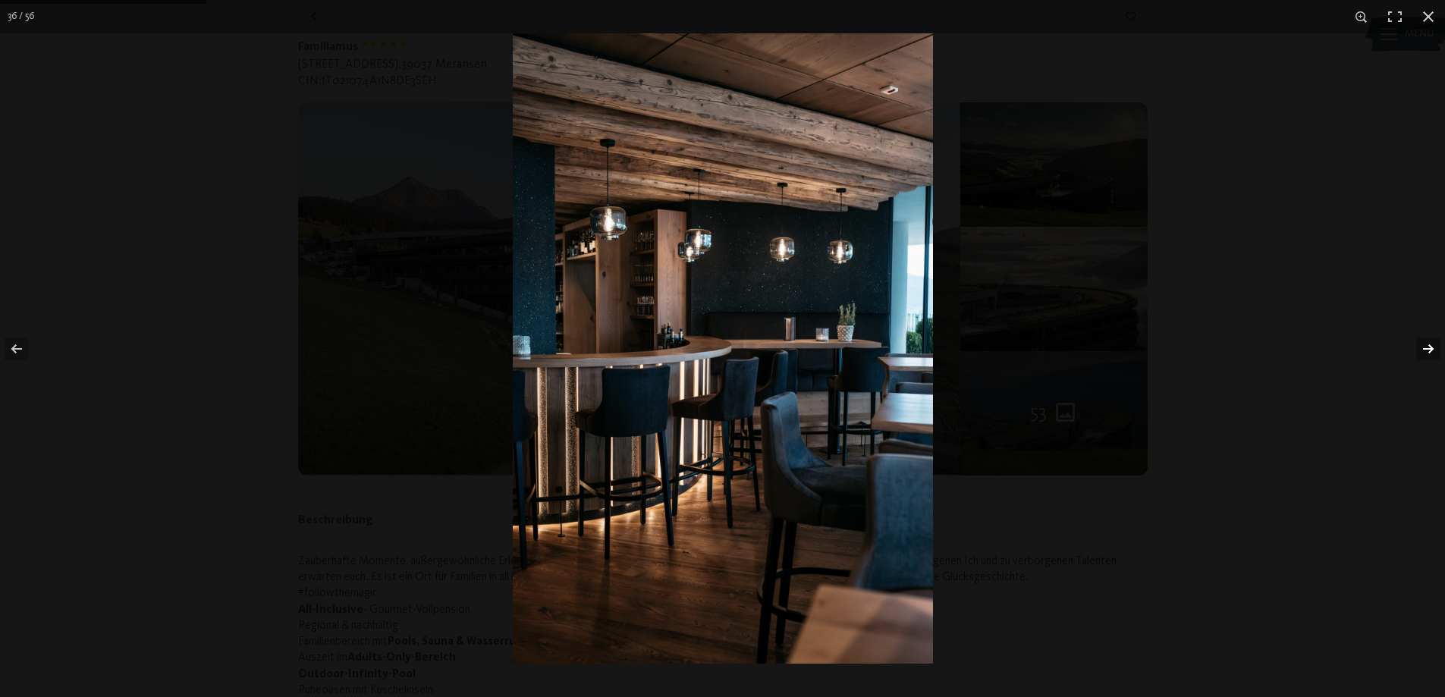
click at [1433, 344] on button "button" at bounding box center [1418, 349] width 53 height 76
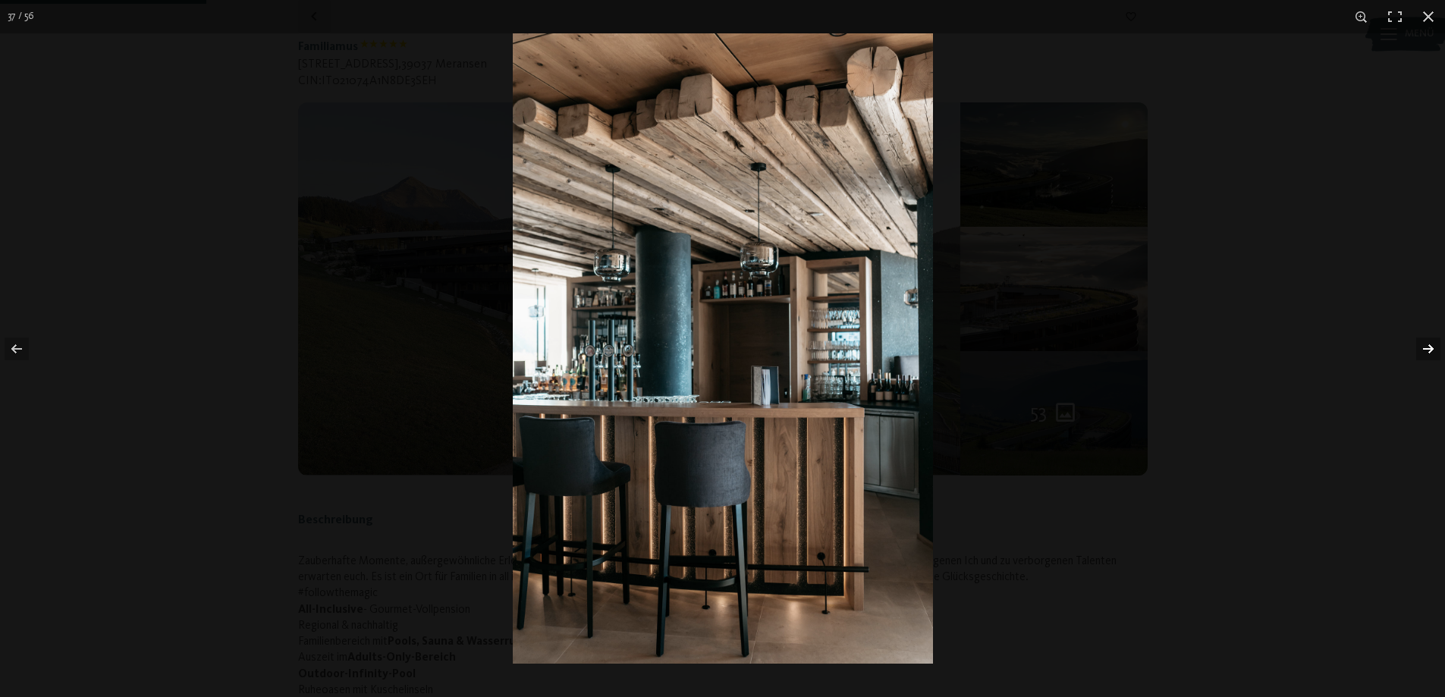
click at [1433, 344] on button "button" at bounding box center [1418, 349] width 53 height 76
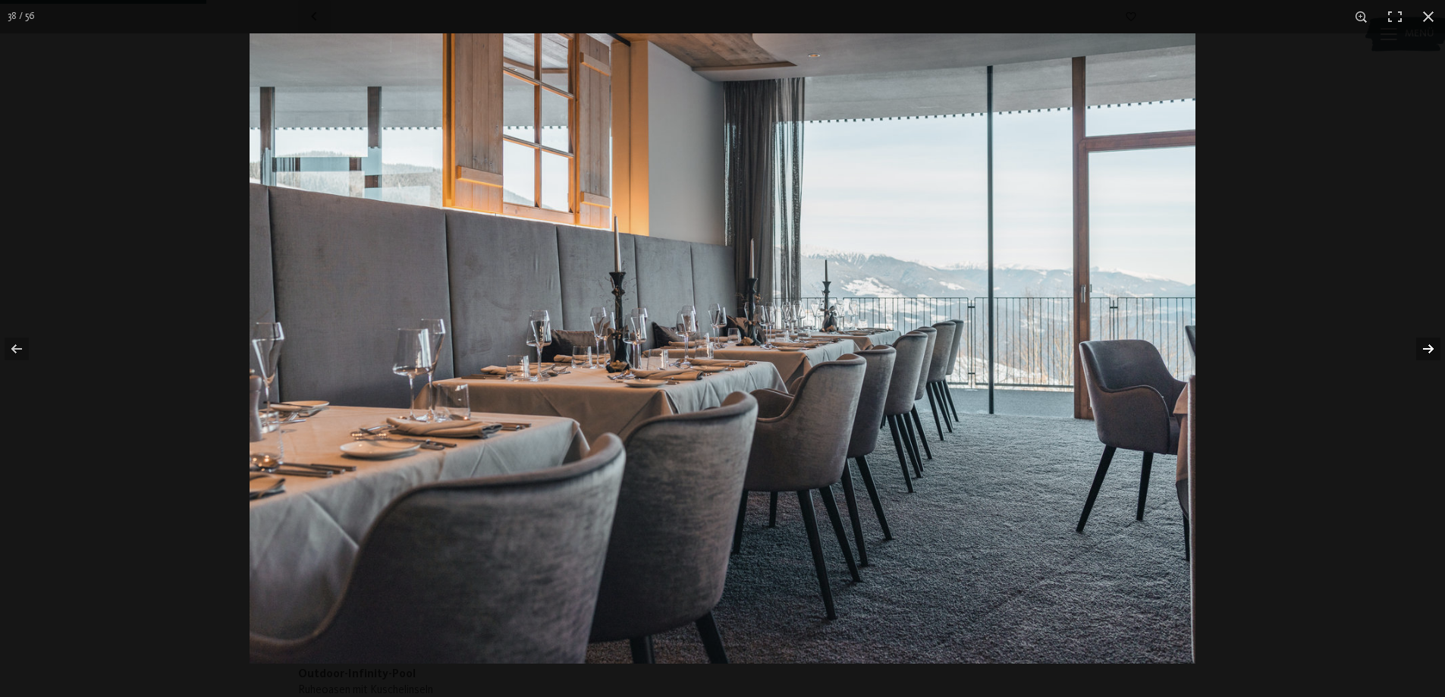
click at [1433, 344] on button "button" at bounding box center [1418, 349] width 53 height 76
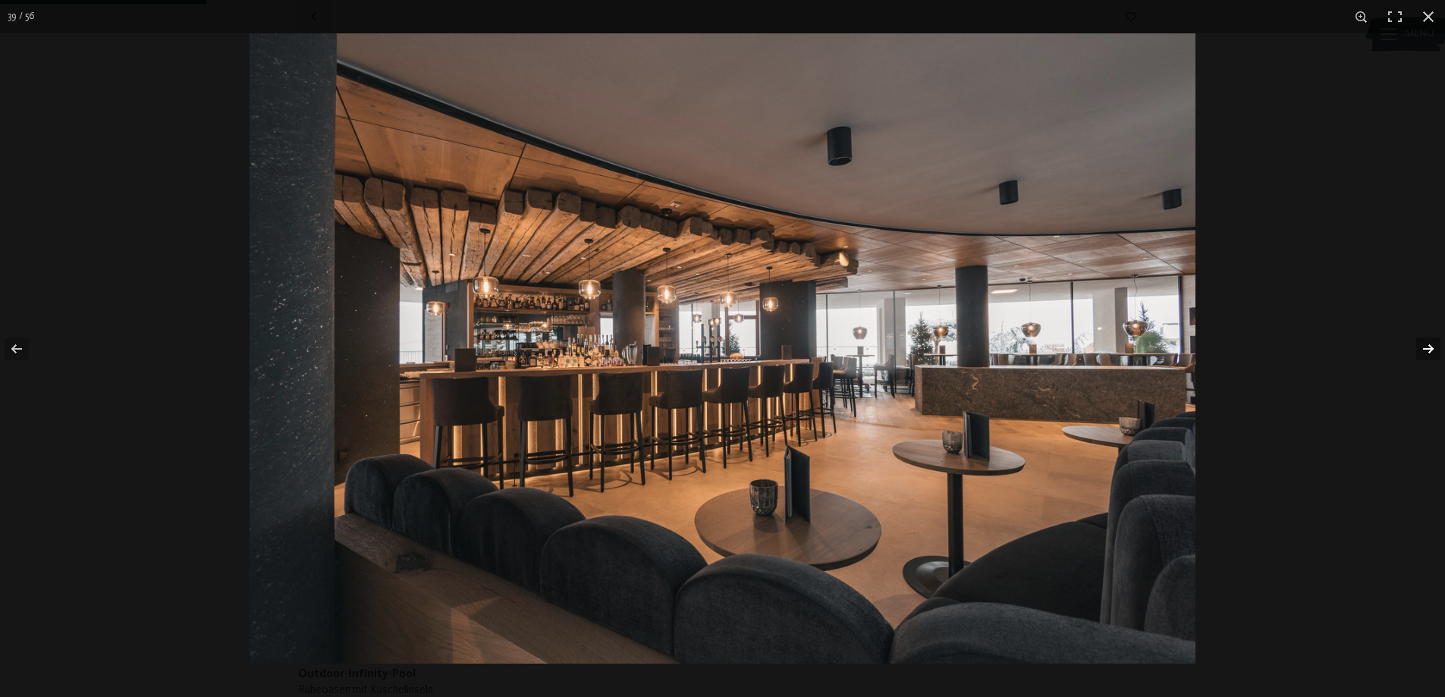
click at [1433, 344] on button "button" at bounding box center [1418, 349] width 53 height 76
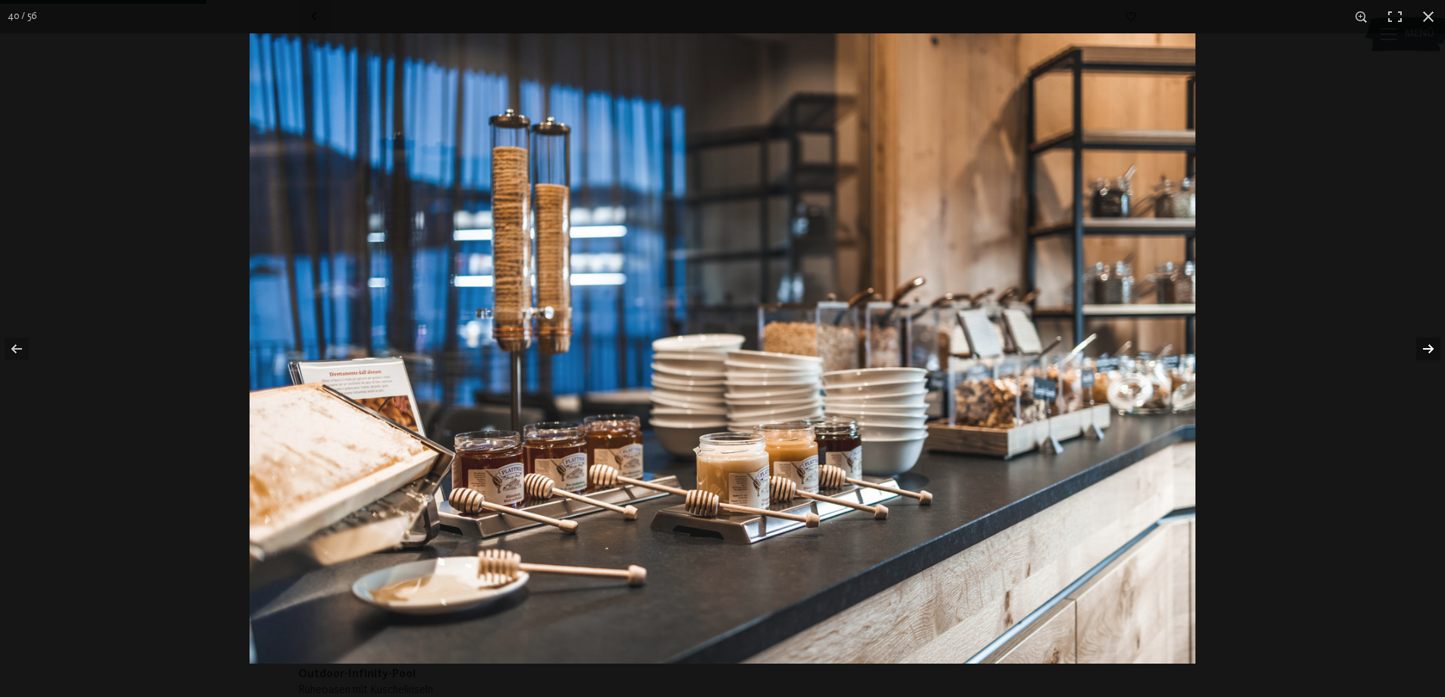
click at [1433, 344] on button "button" at bounding box center [1418, 349] width 53 height 76
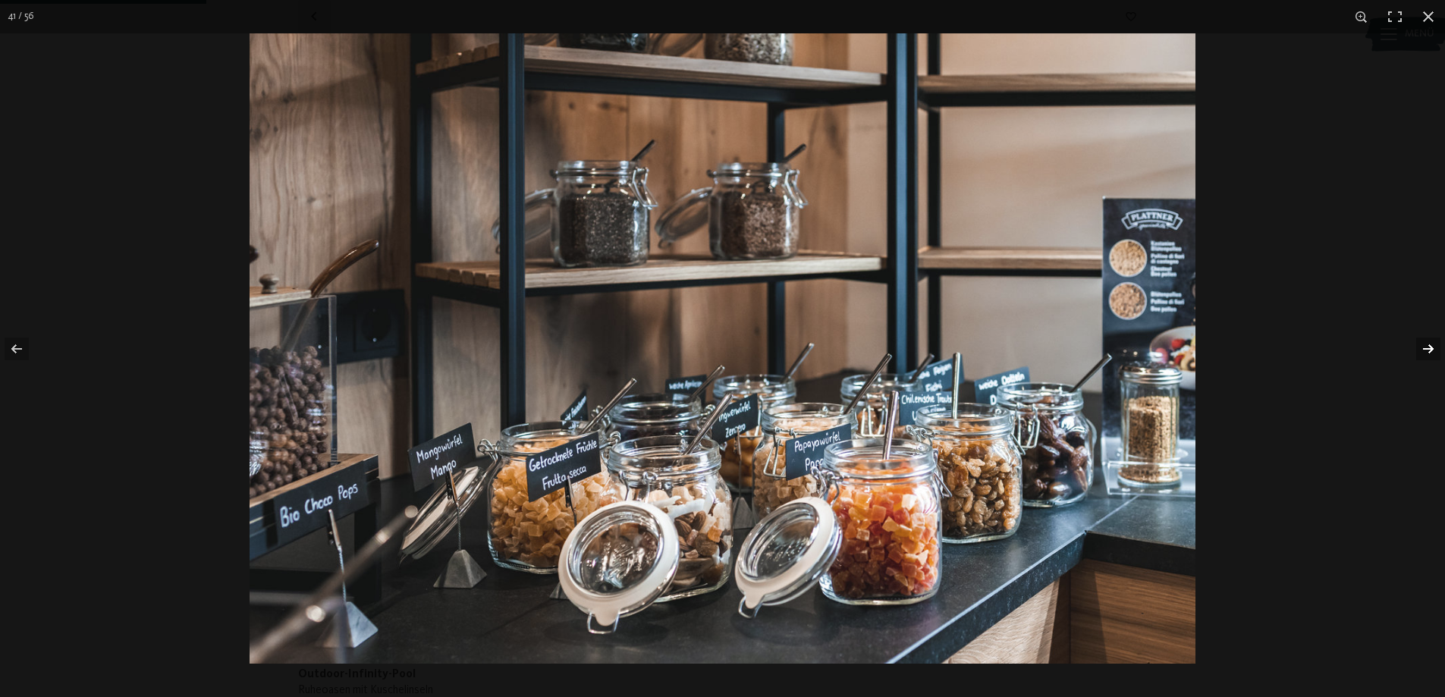
click at [1433, 344] on button "button" at bounding box center [1418, 349] width 53 height 76
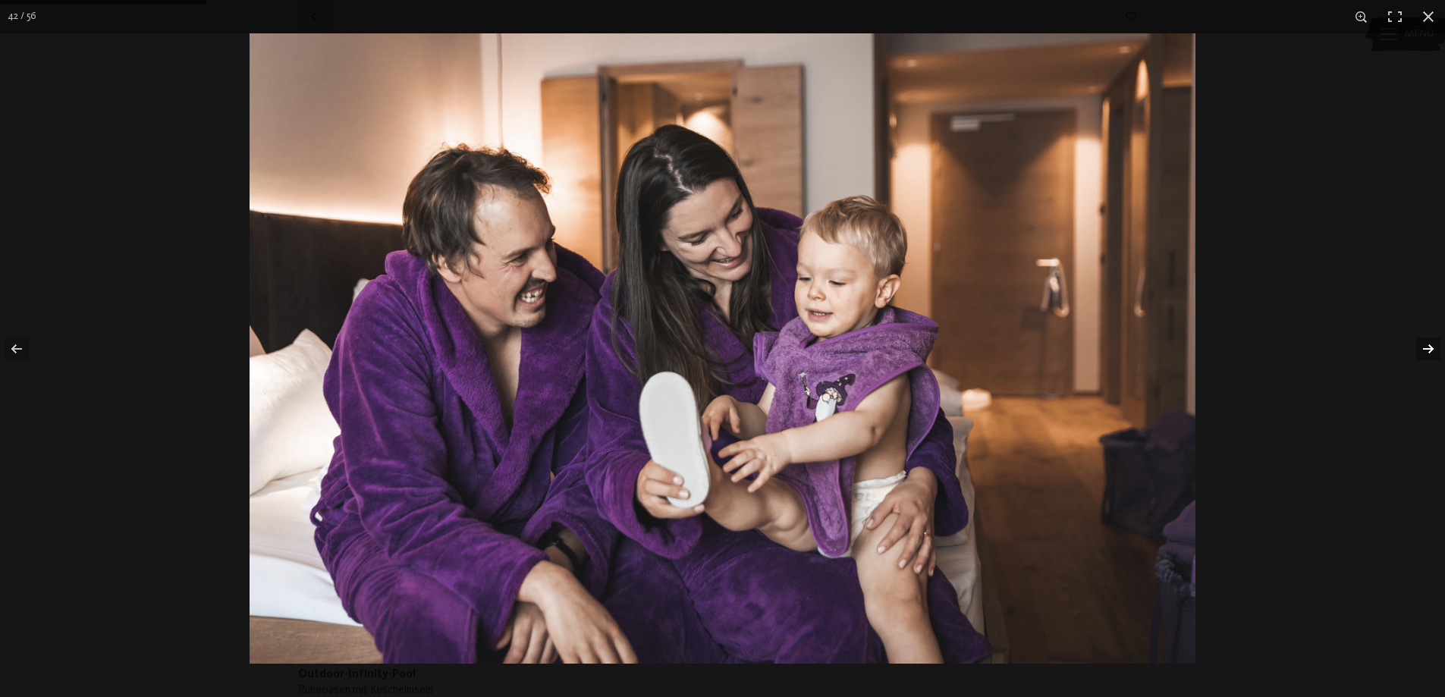
click at [1433, 344] on button "button" at bounding box center [1418, 349] width 53 height 76
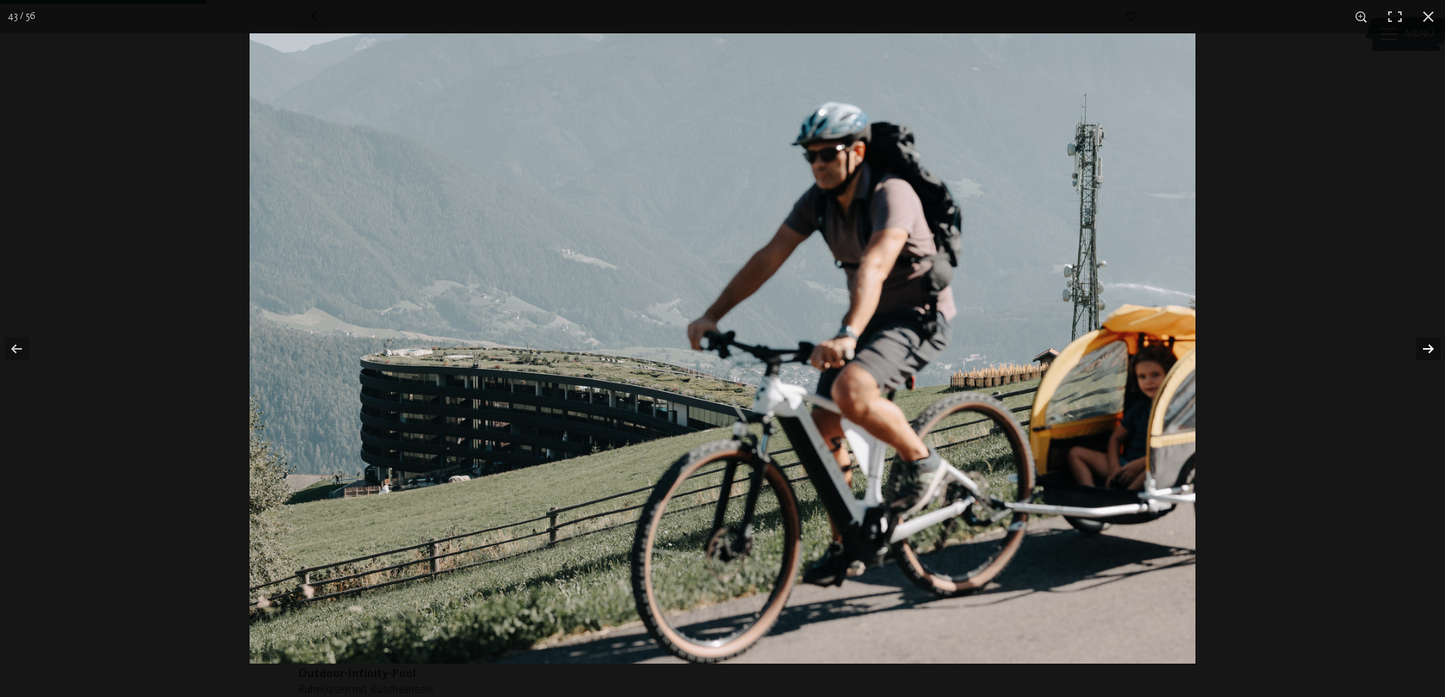
click at [1433, 344] on button "button" at bounding box center [1418, 349] width 53 height 76
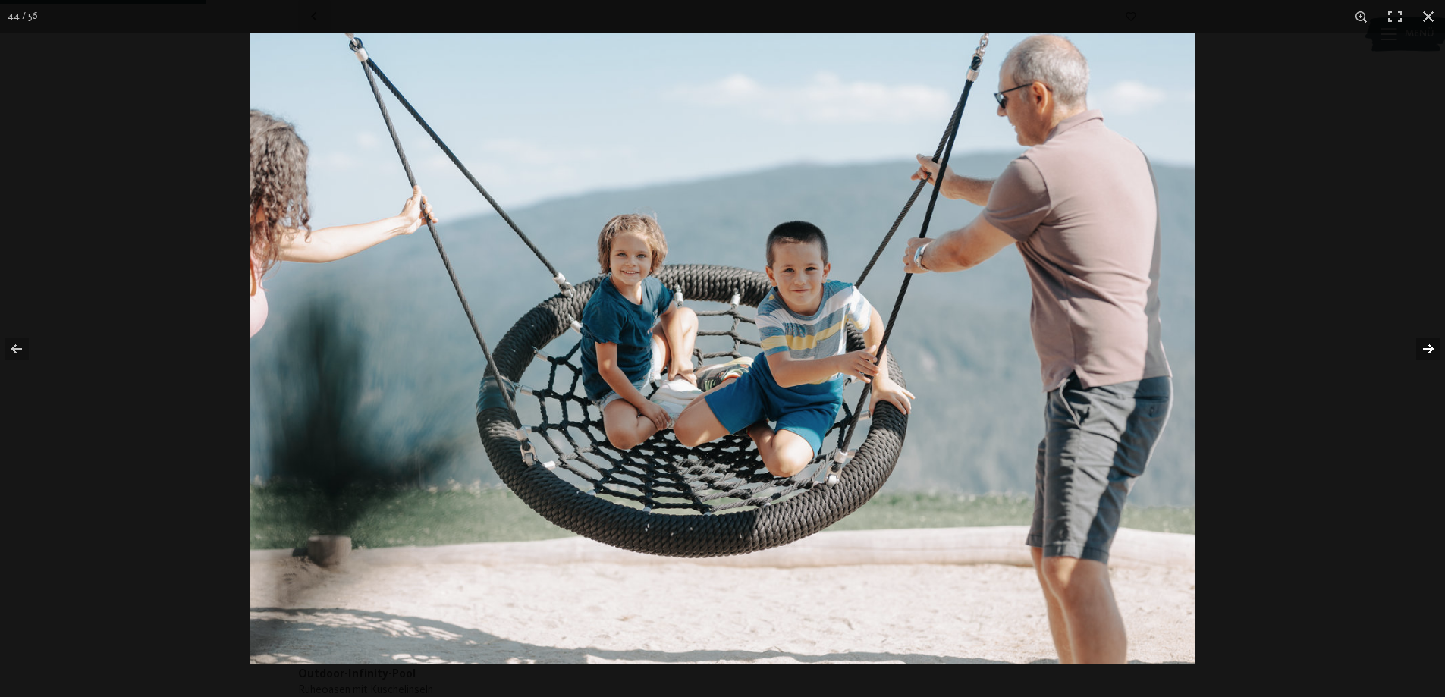
click at [1433, 344] on button "button" at bounding box center [1418, 349] width 53 height 76
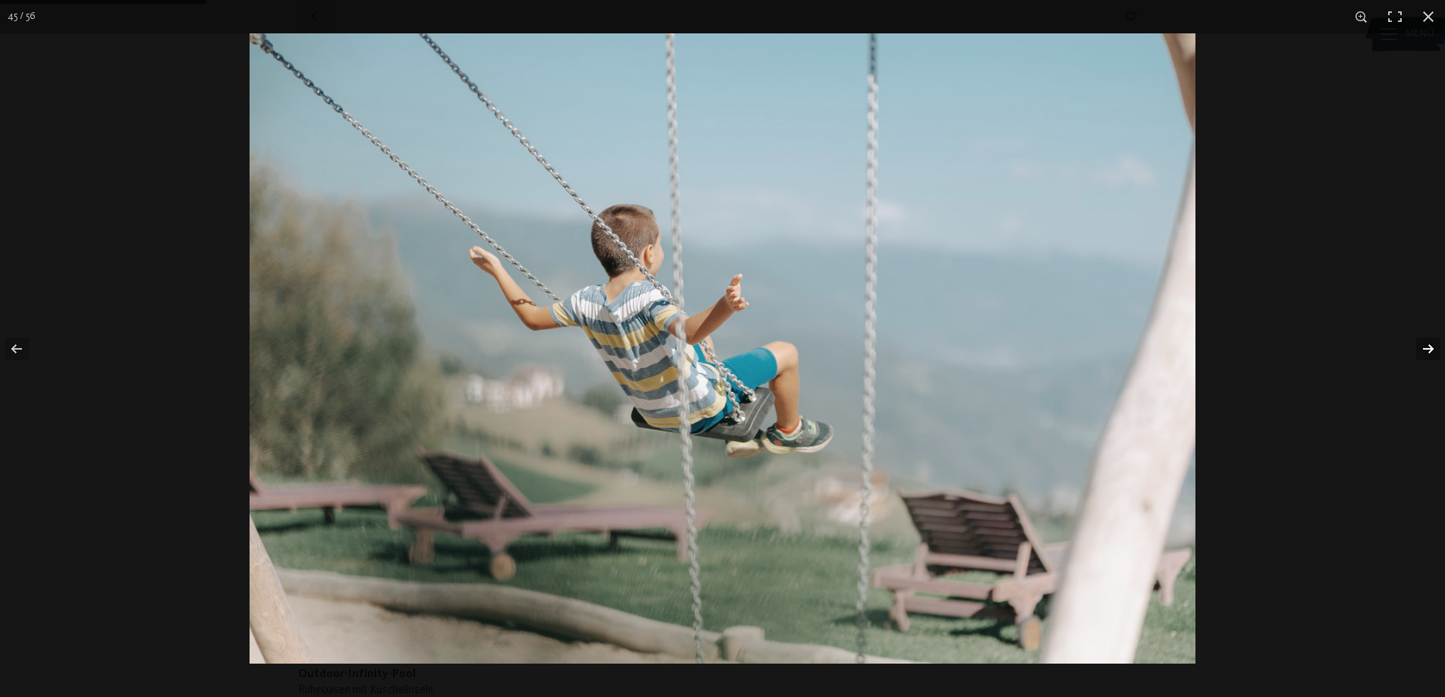
click at [1433, 344] on button "button" at bounding box center [1418, 349] width 53 height 76
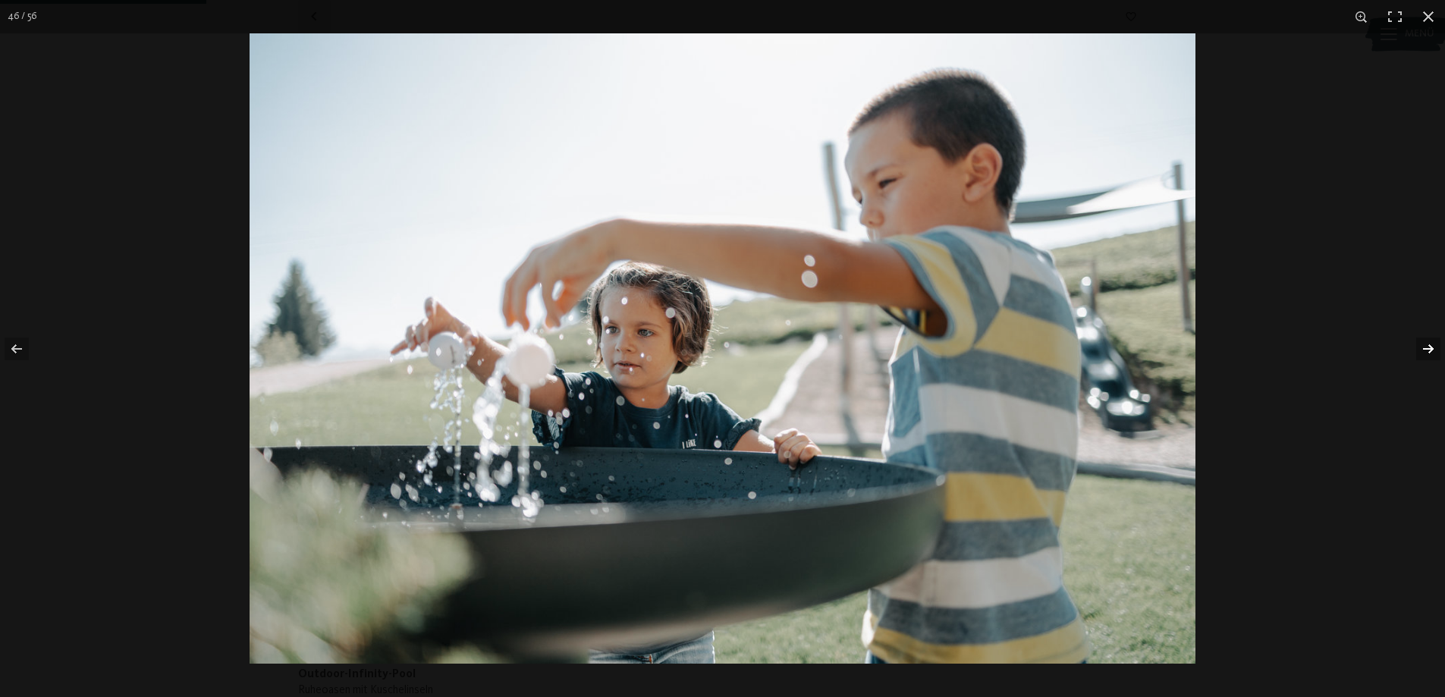
click at [1433, 344] on button "button" at bounding box center [1418, 349] width 53 height 76
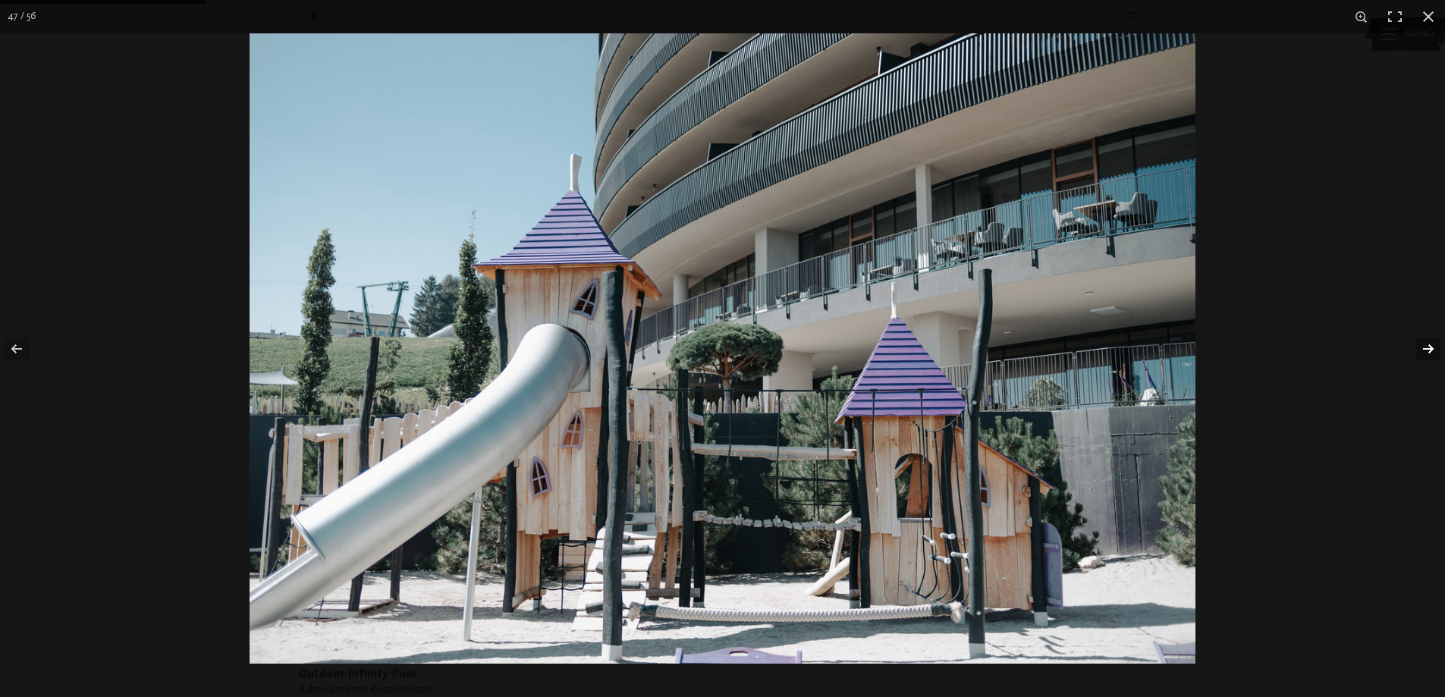
click at [1433, 344] on button "button" at bounding box center [1418, 349] width 53 height 76
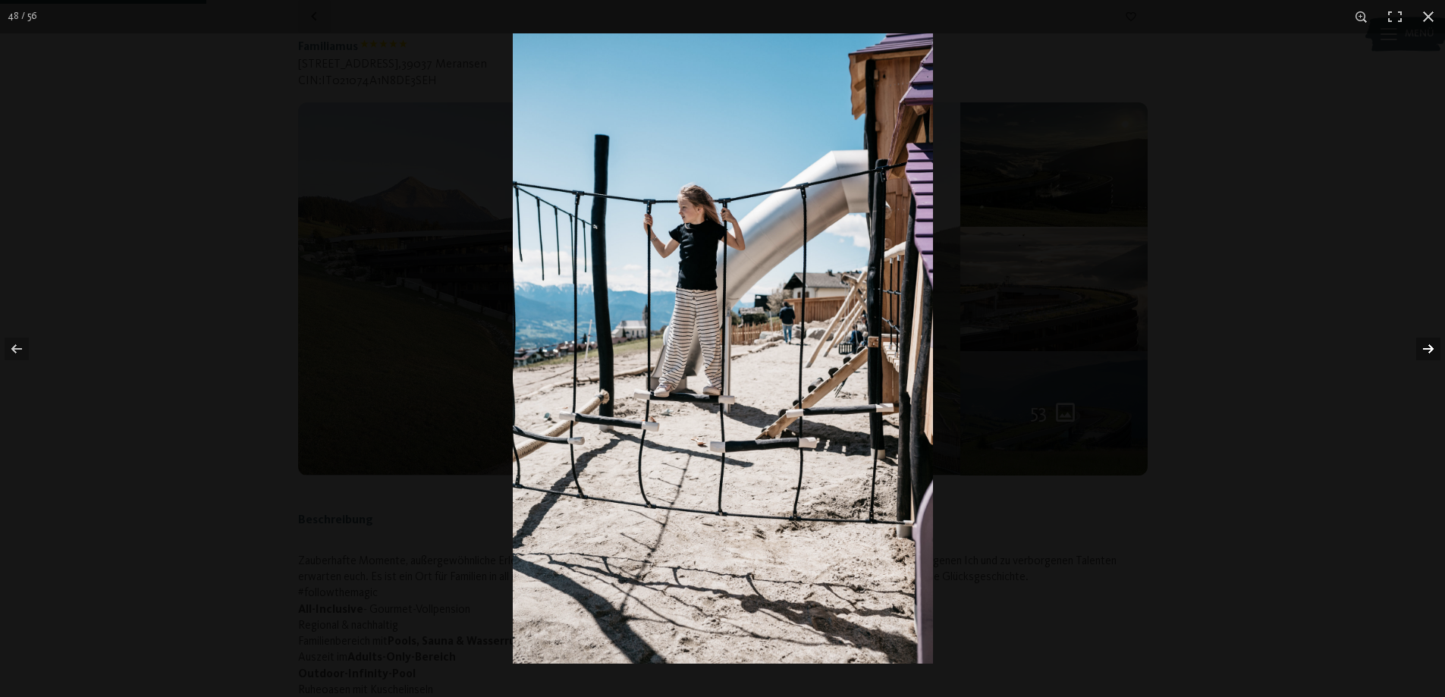
click at [1433, 344] on button "button" at bounding box center [1418, 349] width 53 height 76
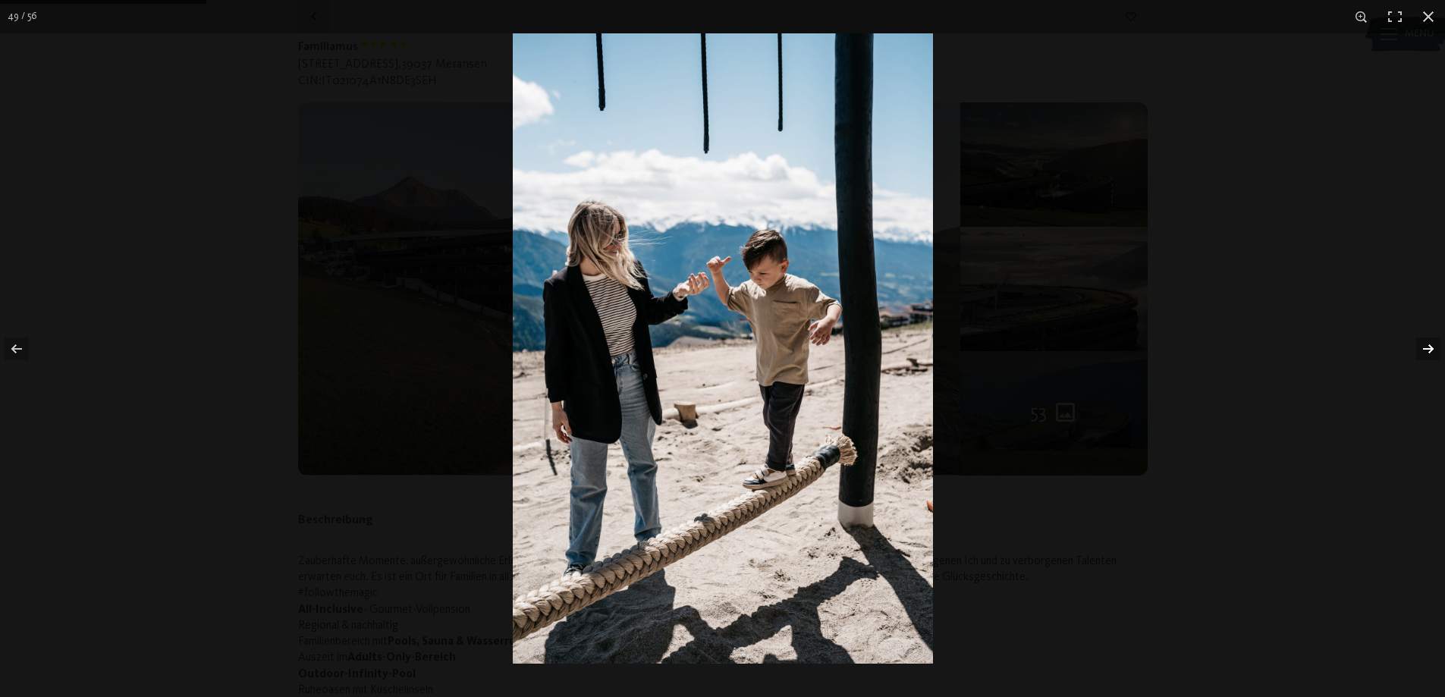
click at [1433, 344] on button "button" at bounding box center [1418, 349] width 53 height 76
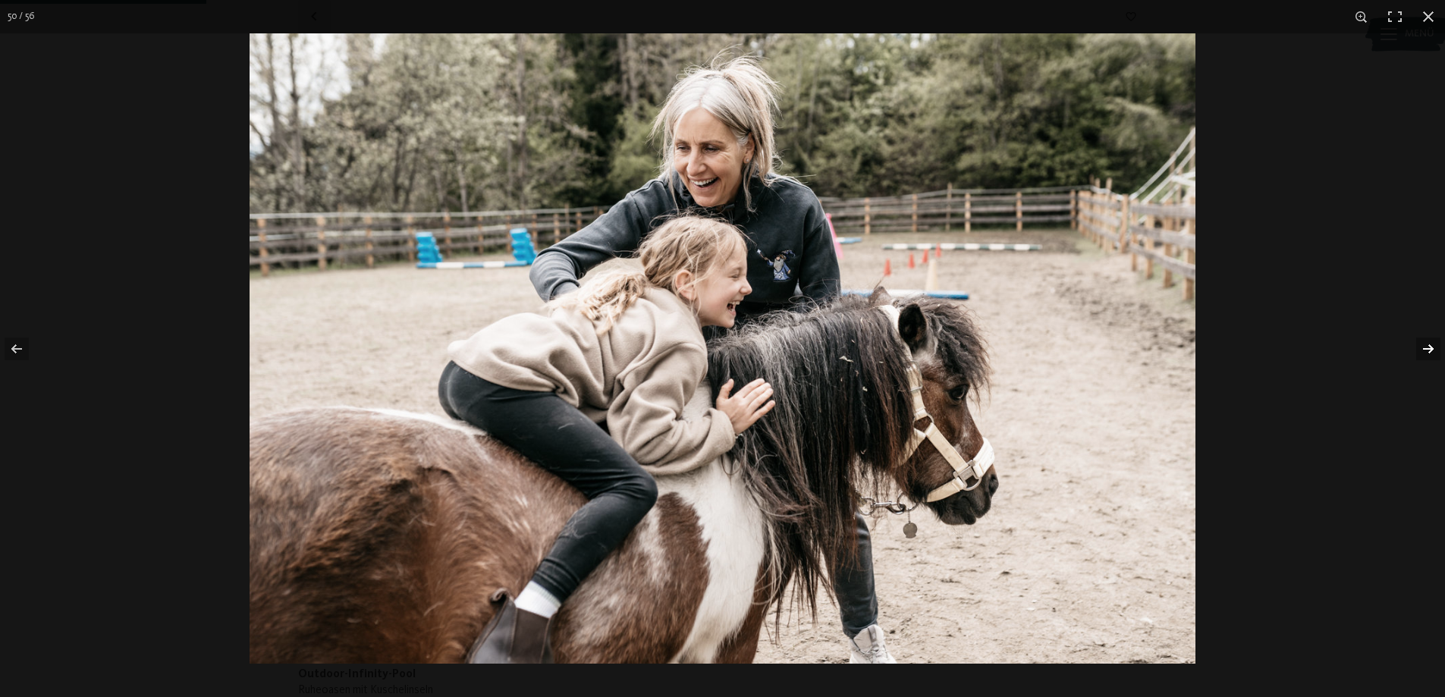
click at [1433, 344] on button "button" at bounding box center [1418, 349] width 53 height 76
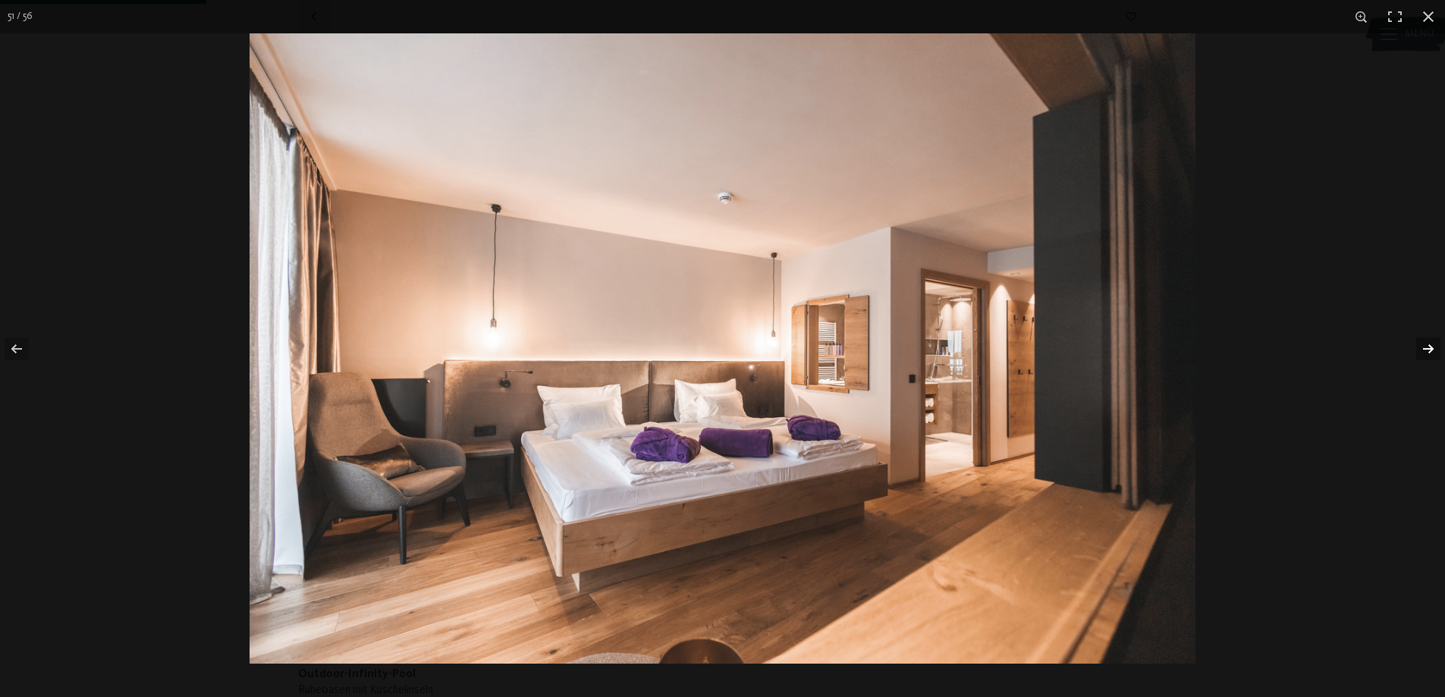
click at [1433, 344] on button "button" at bounding box center [1418, 349] width 53 height 76
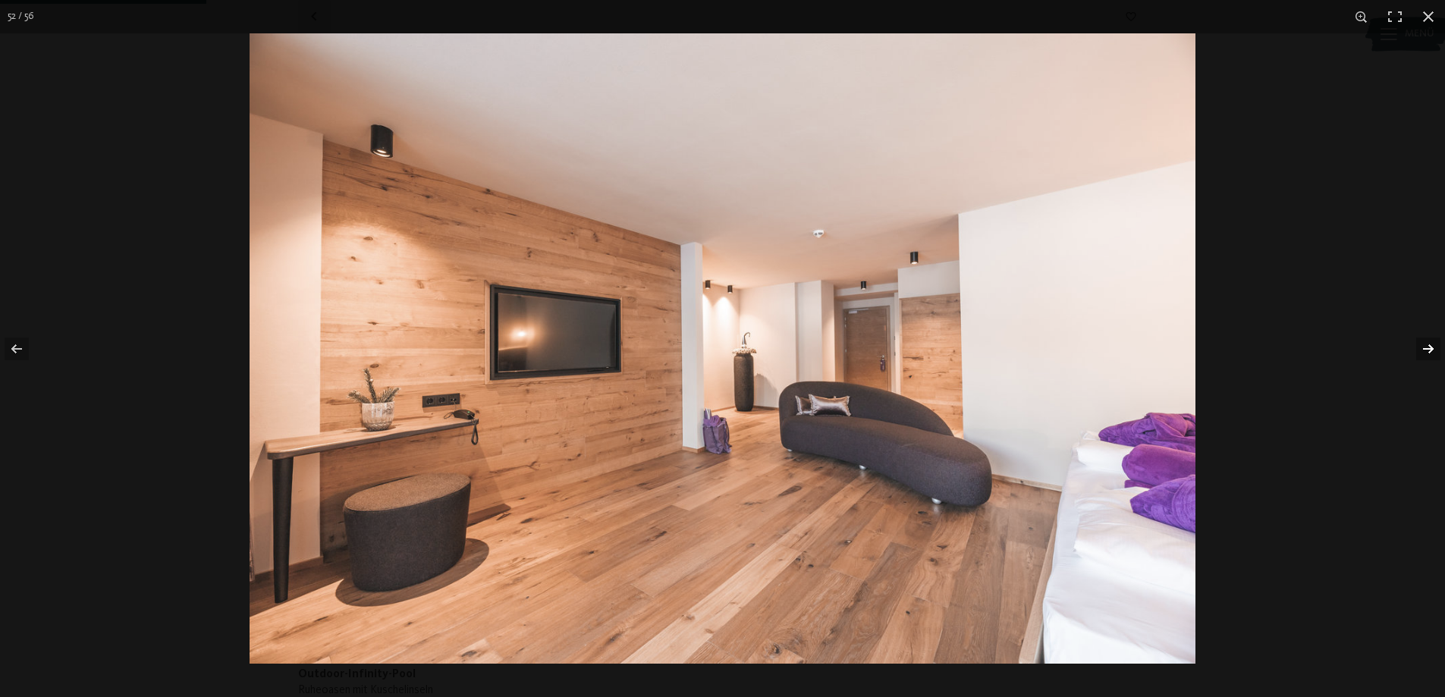
click at [1433, 344] on button "button" at bounding box center [1418, 349] width 53 height 76
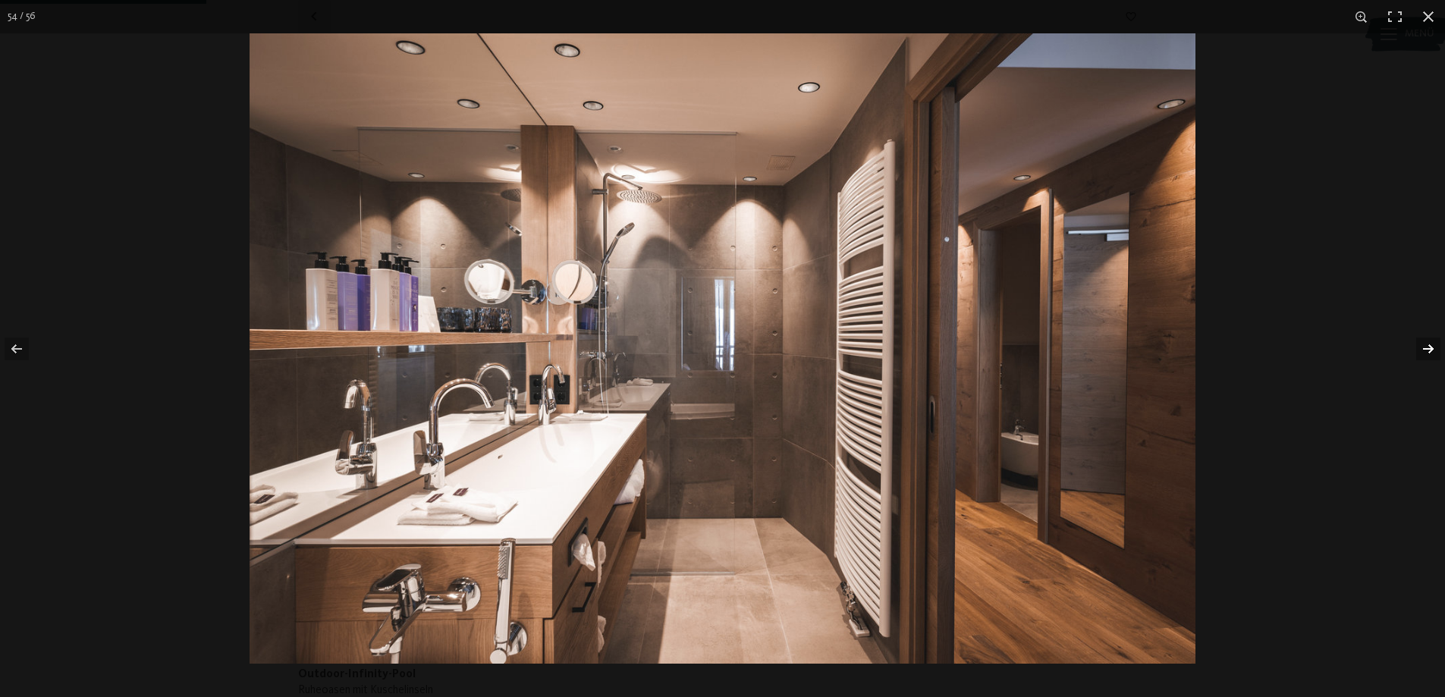
click at [1433, 344] on button "button" at bounding box center [1418, 349] width 53 height 76
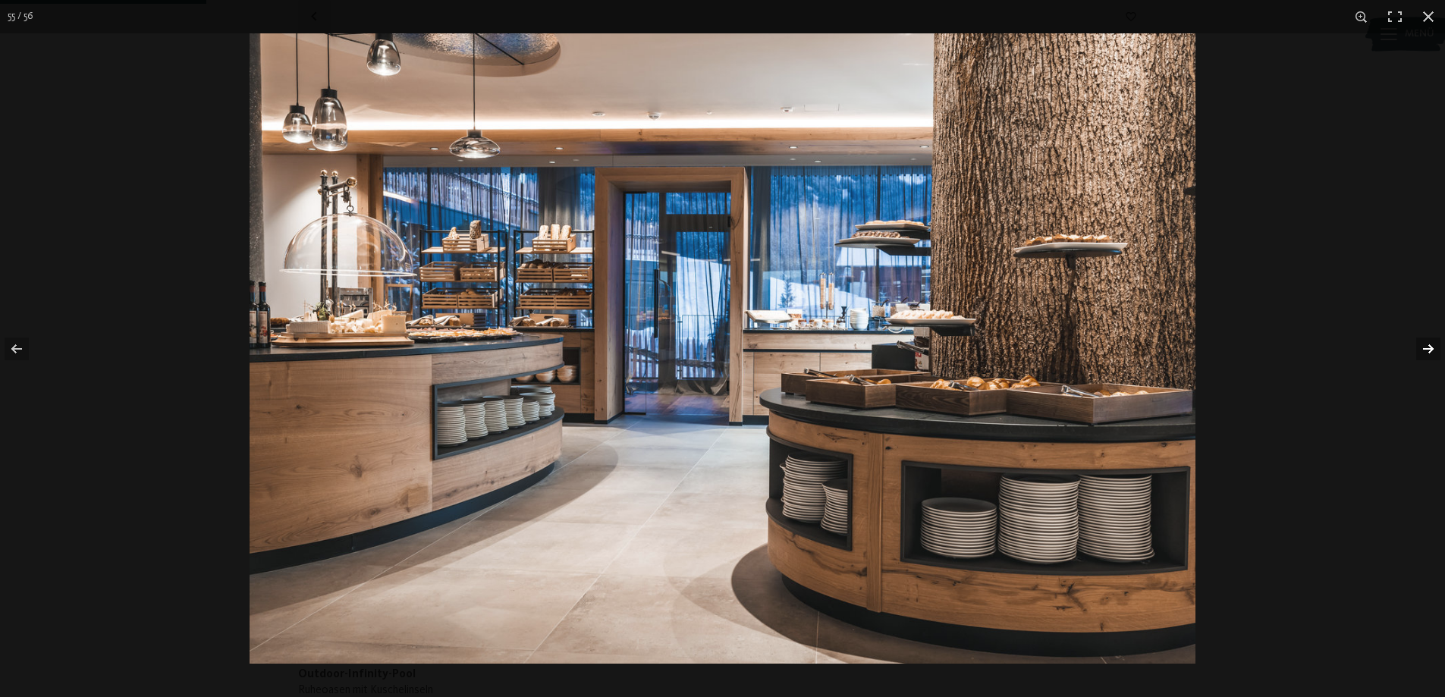
click at [1432, 344] on button "button" at bounding box center [1418, 349] width 53 height 76
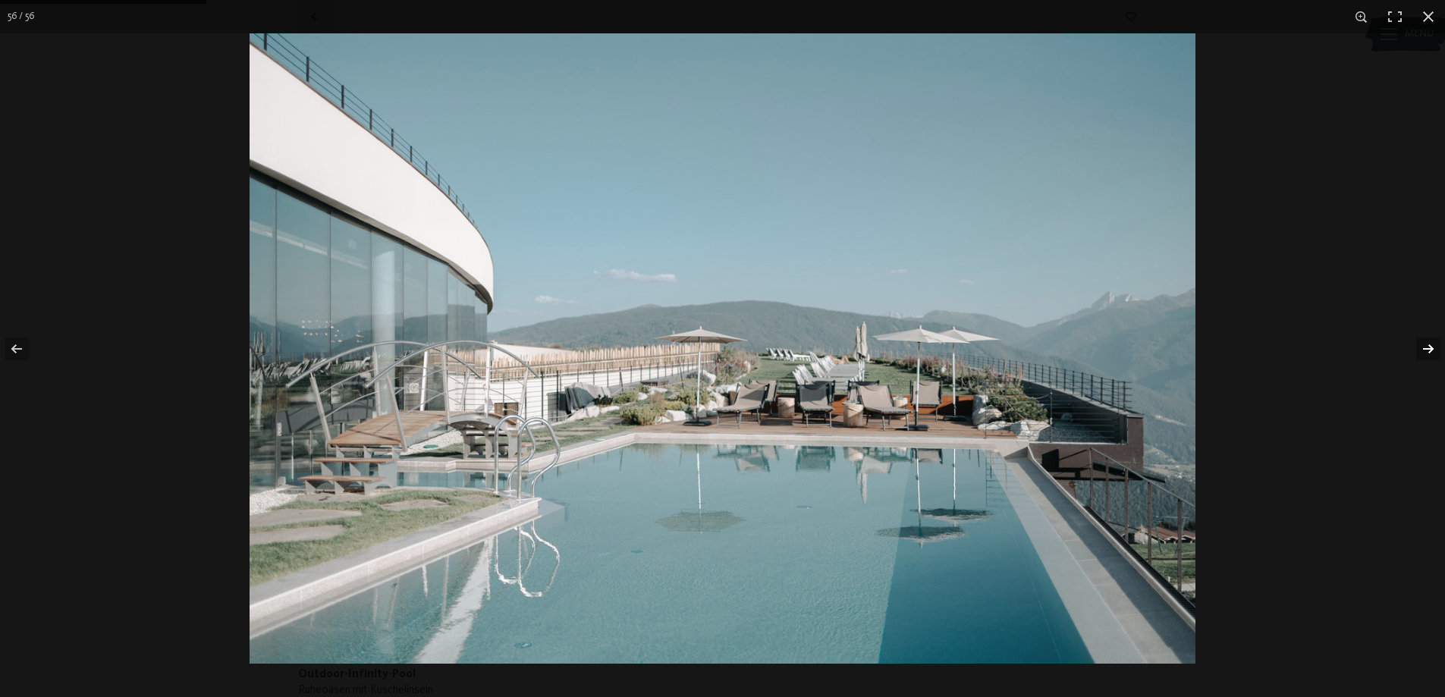
click at [1432, 344] on button "button" at bounding box center [1418, 349] width 53 height 76
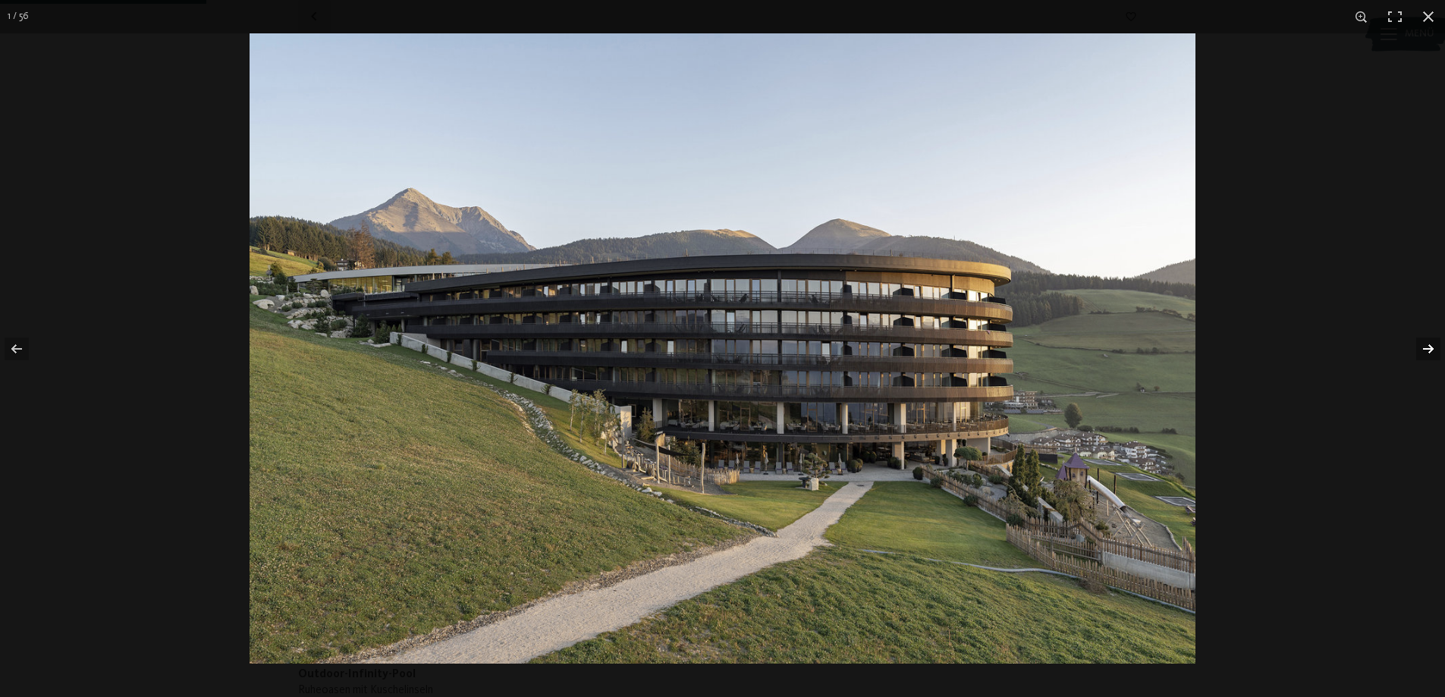
click at [1432, 344] on button "button" at bounding box center [1418, 349] width 53 height 76
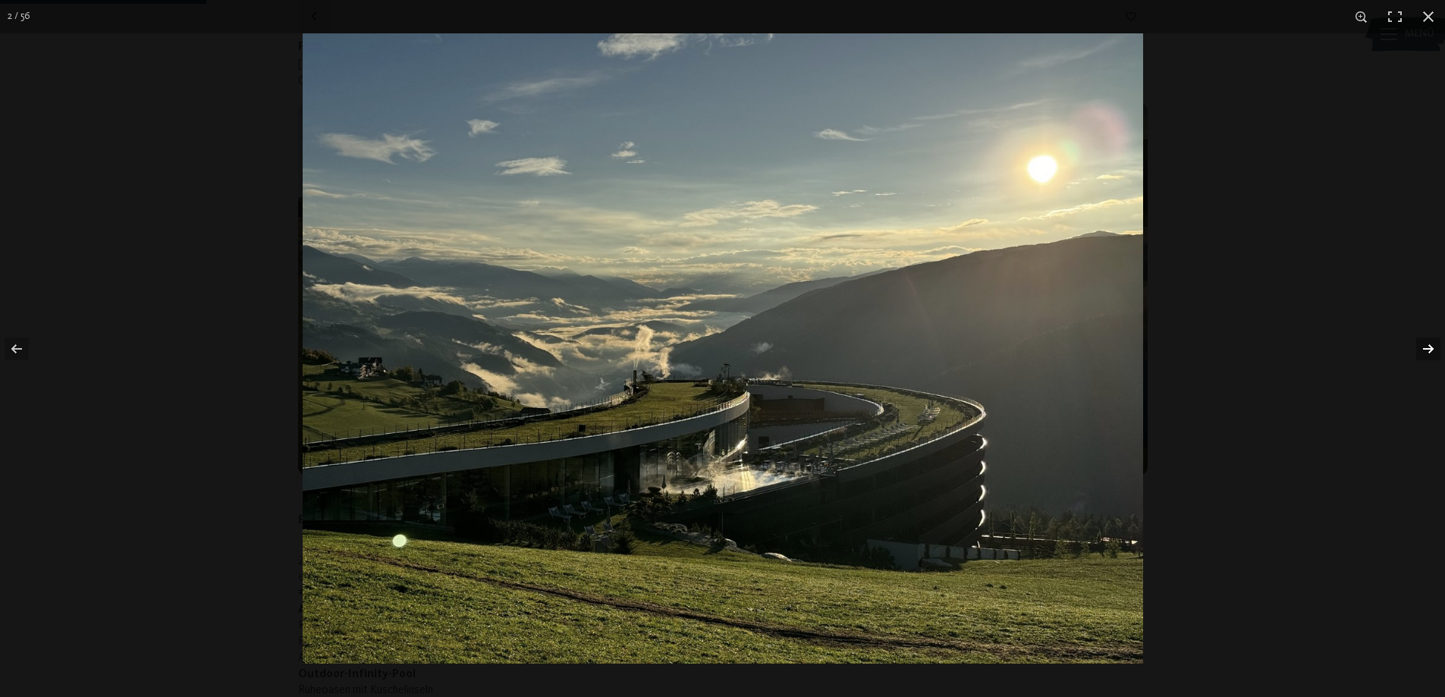
click at [1432, 344] on button "button" at bounding box center [1418, 349] width 53 height 76
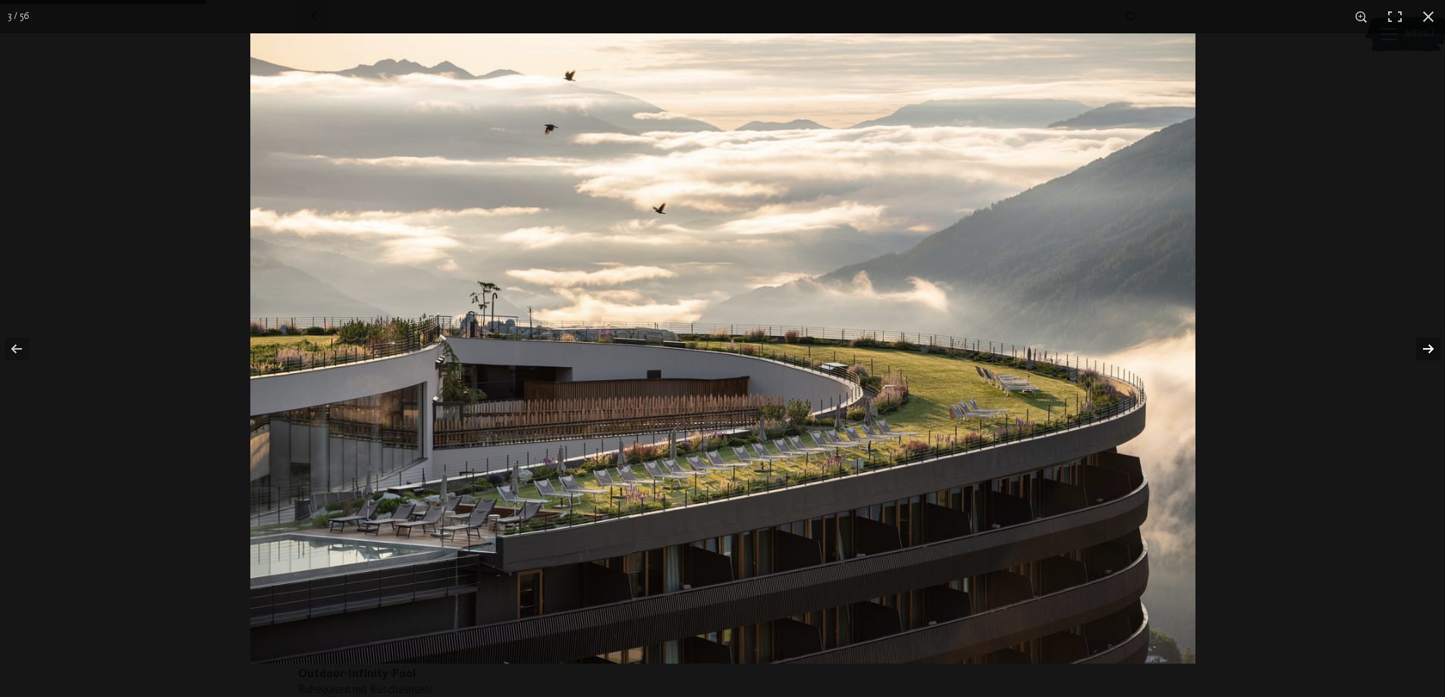
click at [1432, 344] on button "button" at bounding box center [1418, 349] width 53 height 76
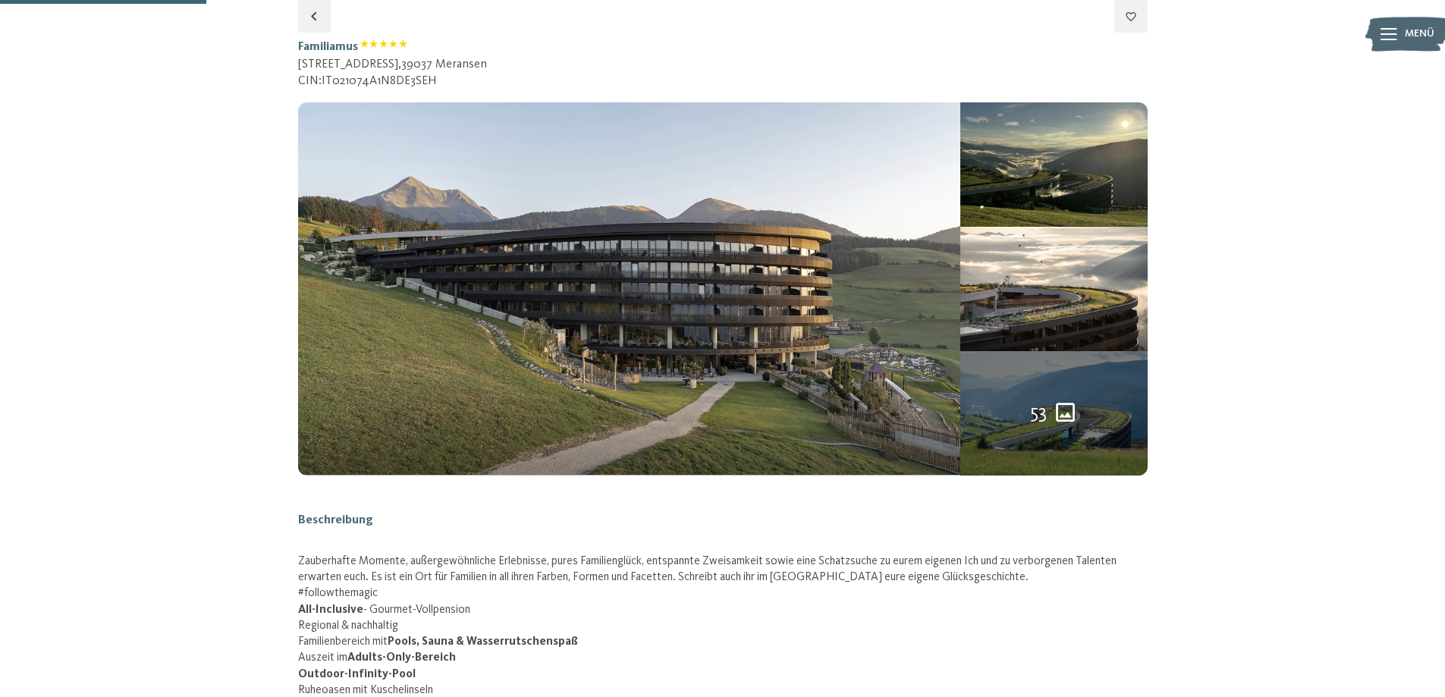
click at [0, 0] on button "button" at bounding box center [0, 0] width 0 height 0
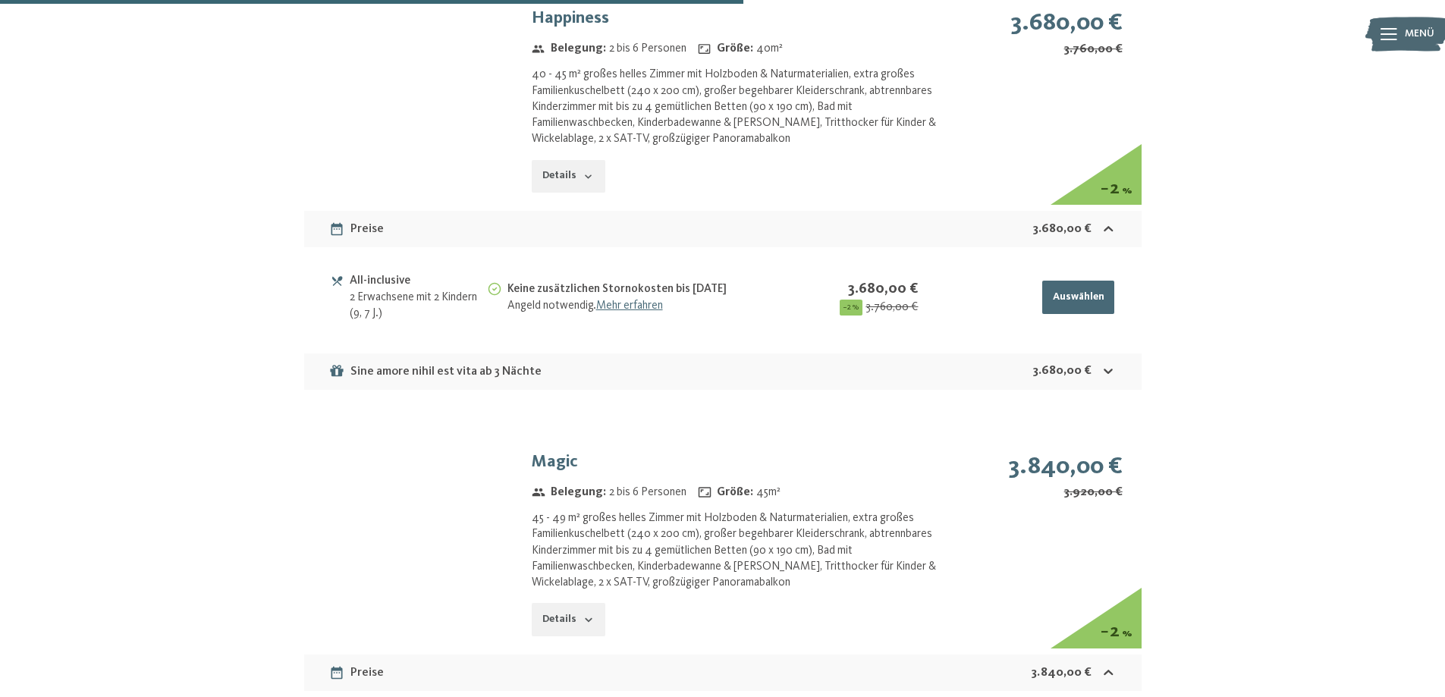
scroll to position [1463, 0]
